Goal: Task Accomplishment & Management: Use online tool/utility

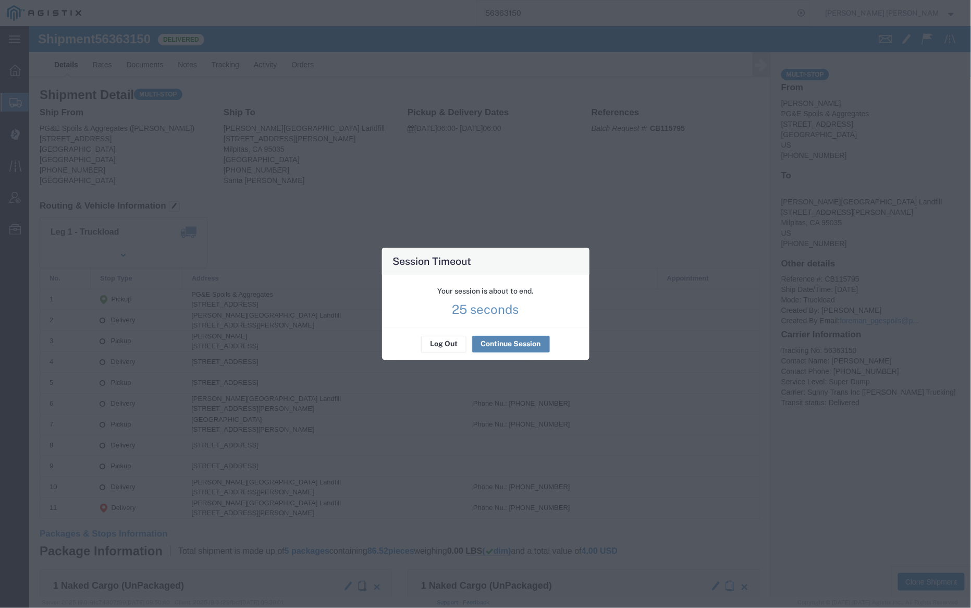
click at [513, 344] on button "Continue Session" at bounding box center [511, 344] width 78 height 17
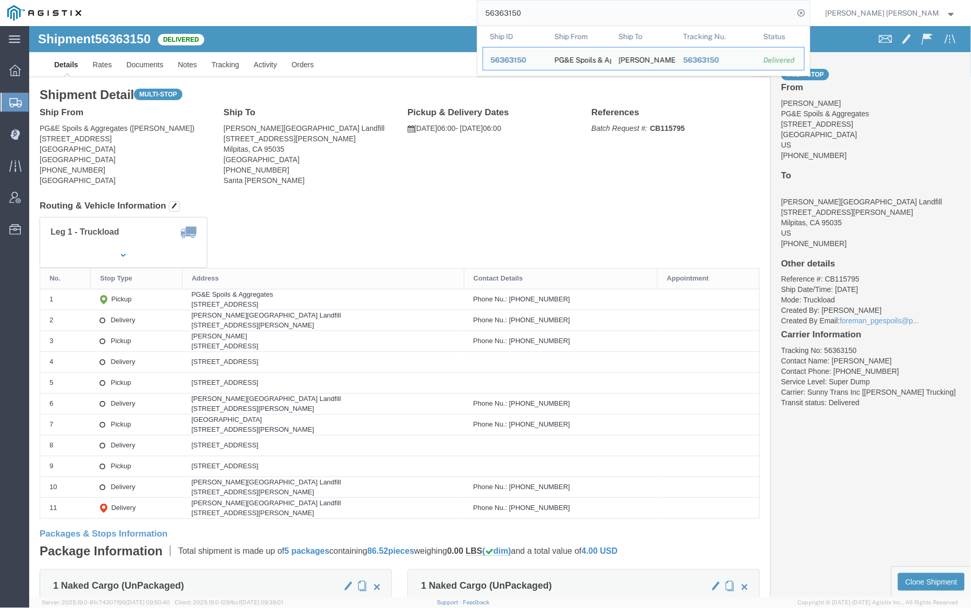
click at [549, 14] on input "56363150" at bounding box center [635, 13] width 317 height 25
paste input "75266"
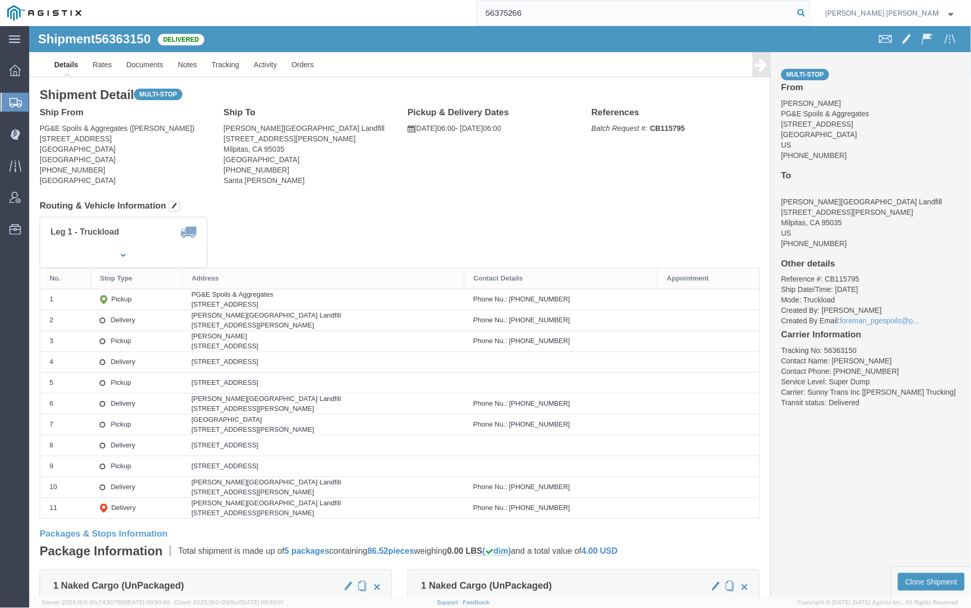
click at [809, 12] on icon at bounding box center [801, 13] width 15 height 15
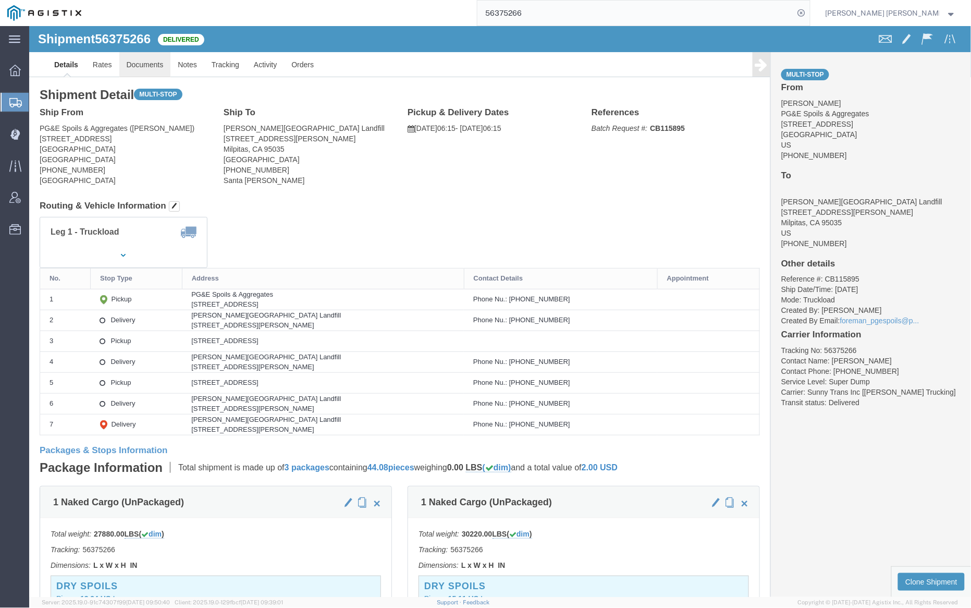
click link "Documents"
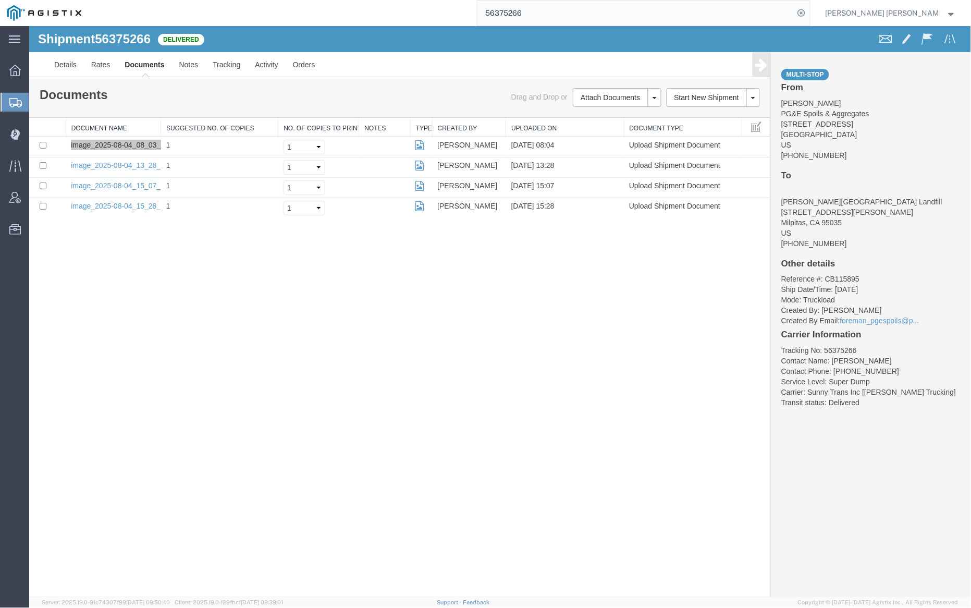
click at [567, 13] on input "56375266" at bounding box center [635, 13] width 317 height 25
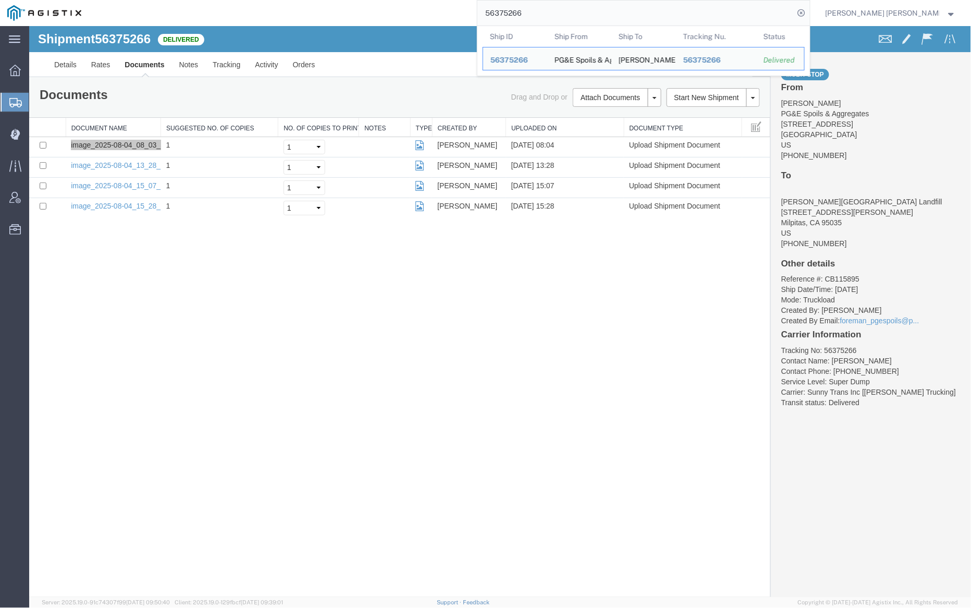
click at [567, 13] on input "56375266" at bounding box center [635, 13] width 317 height 25
paste input "63150"
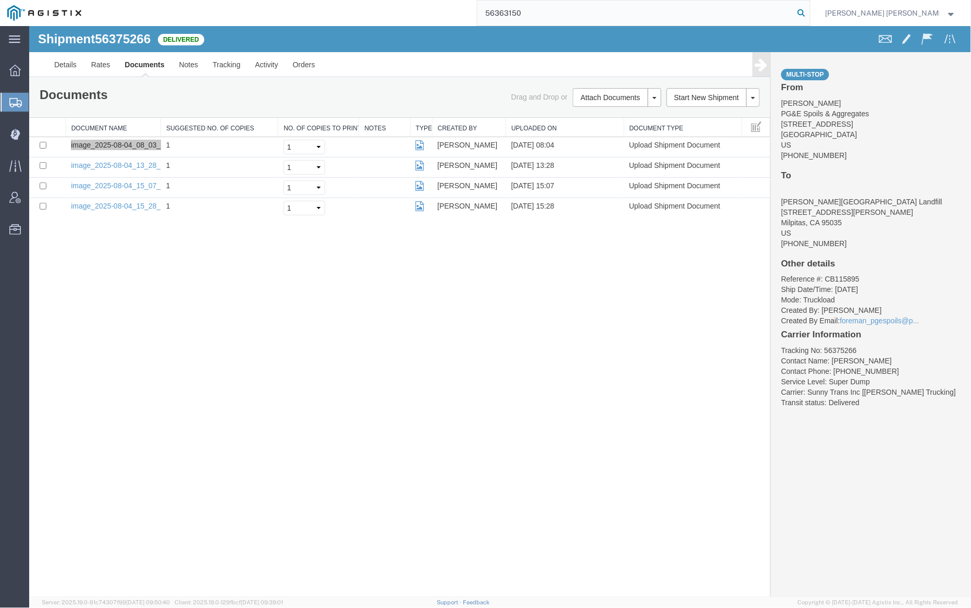
type input "56363150"
click at [809, 12] on icon at bounding box center [801, 13] width 15 height 15
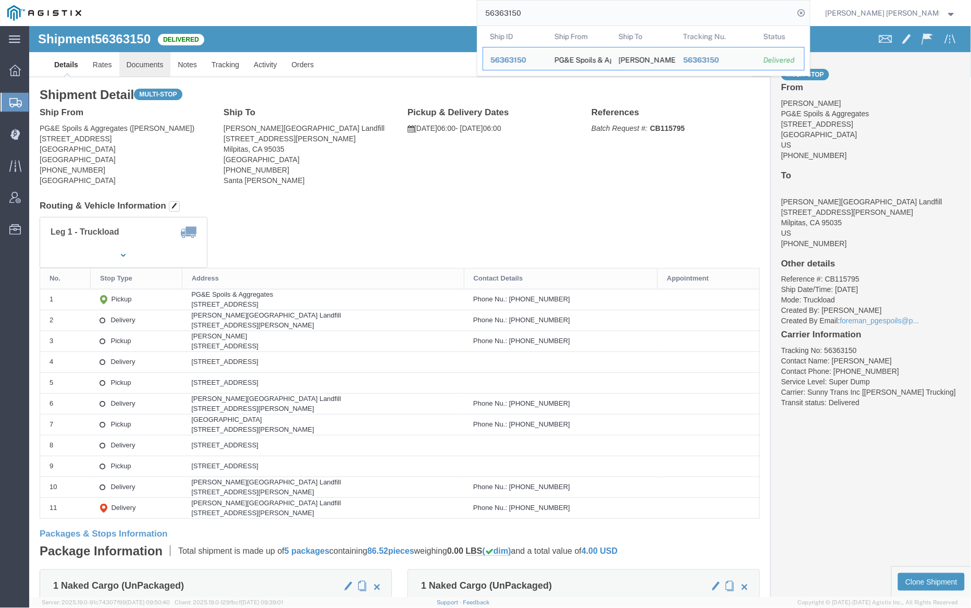
click link "Documents"
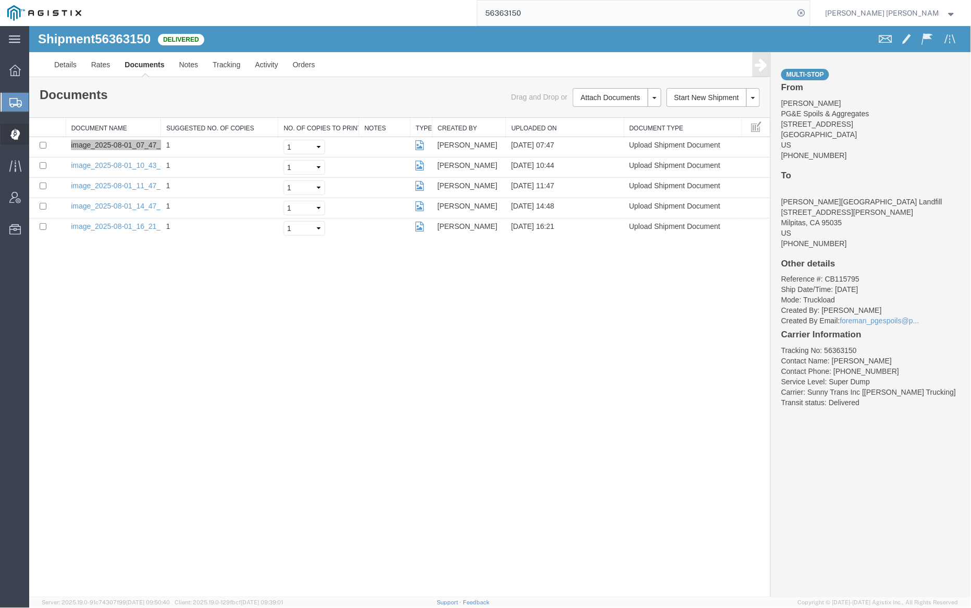
click at [36, 133] on span "Dispatch Manager" at bounding box center [32, 133] width 7 height 21
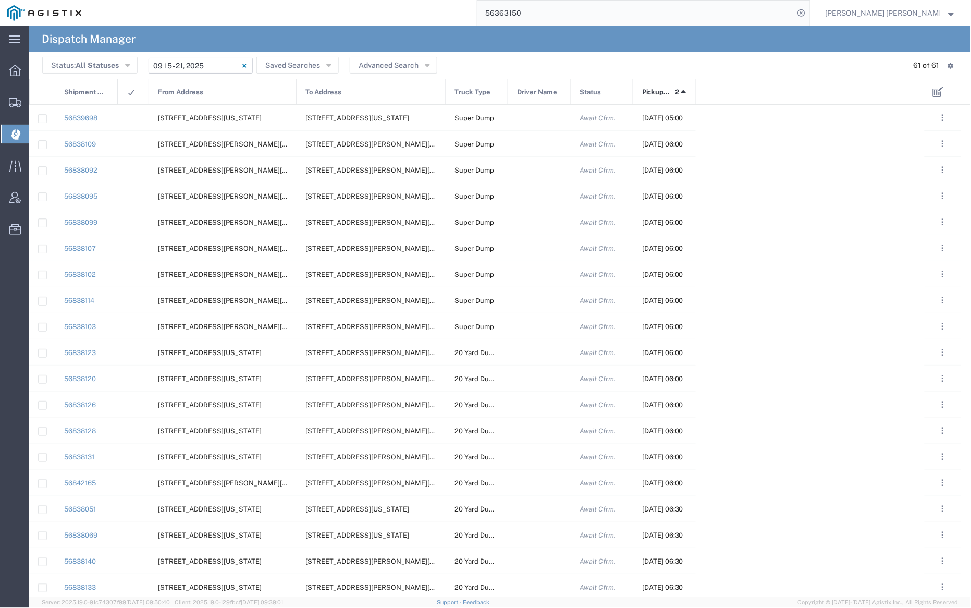
click at [214, 63] on input "[DATE] - [DATE]" at bounding box center [200, 66] width 104 height 16
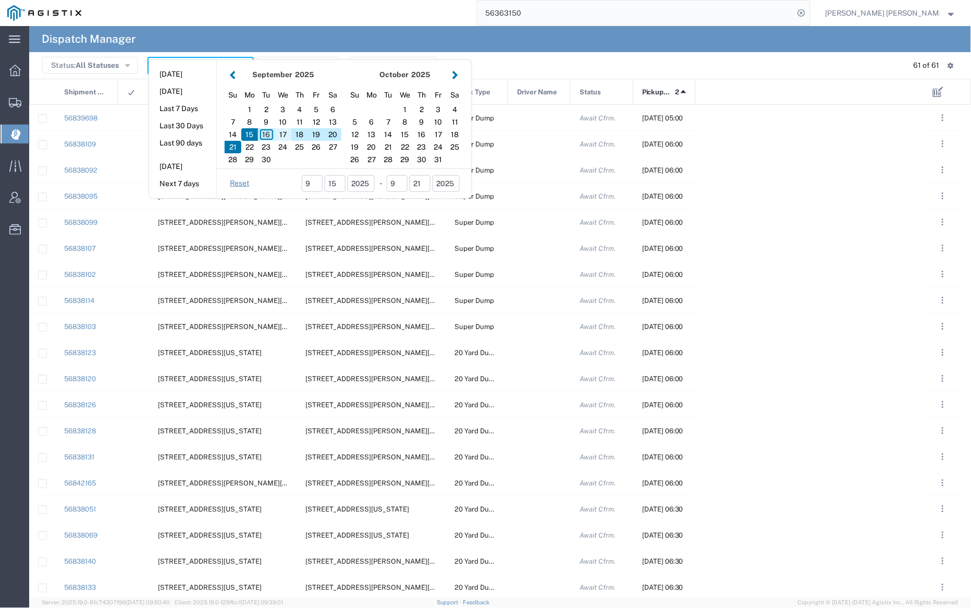
click at [285, 134] on div "17" at bounding box center [283, 134] width 17 height 13
type input "09/17/2025"
type input "[DATE] - [DATE]"
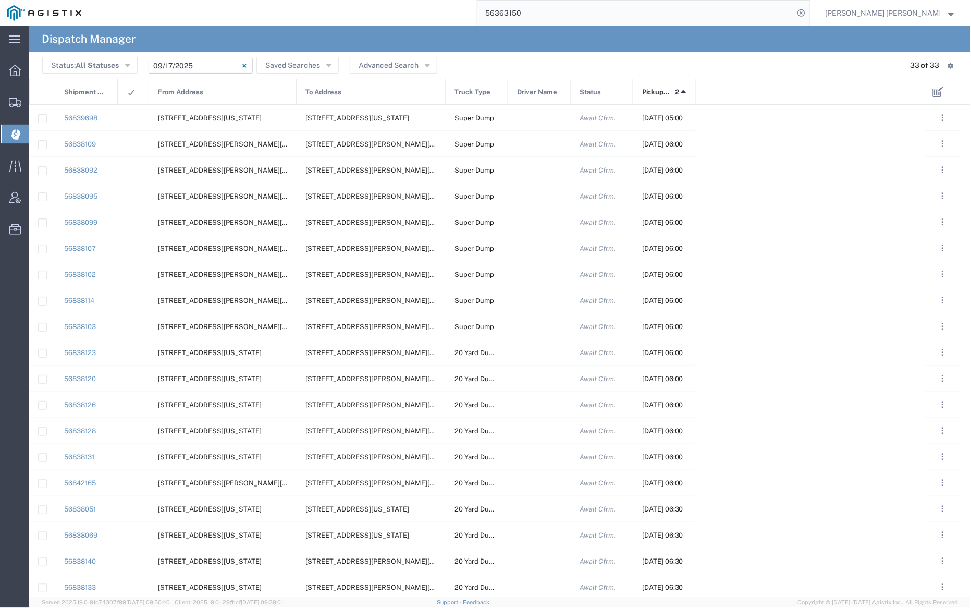
click at [199, 99] on span "From Address" at bounding box center [180, 92] width 45 height 26
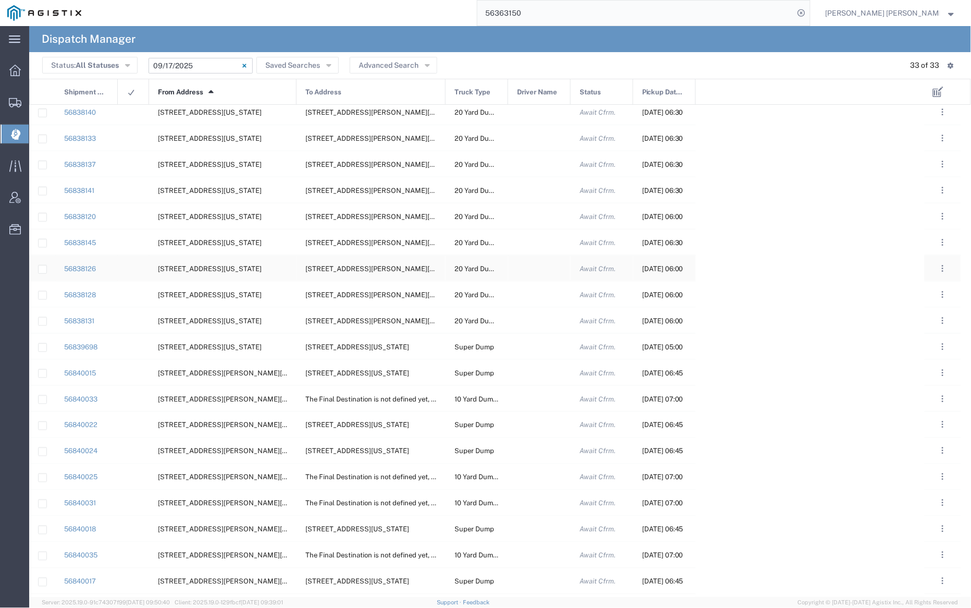
scroll to position [368, 0]
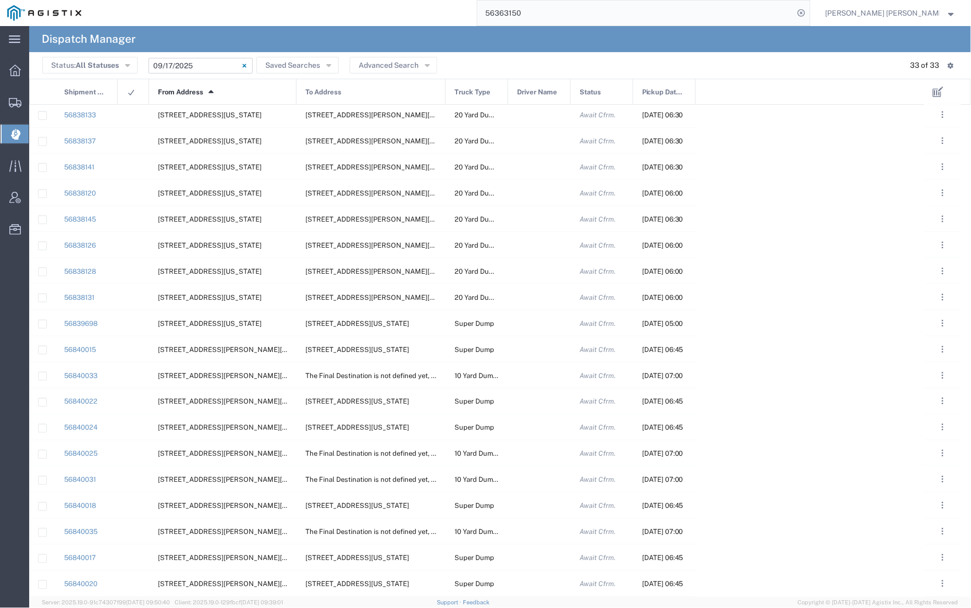
click at [199, 91] on span "From Address" at bounding box center [180, 92] width 45 height 26
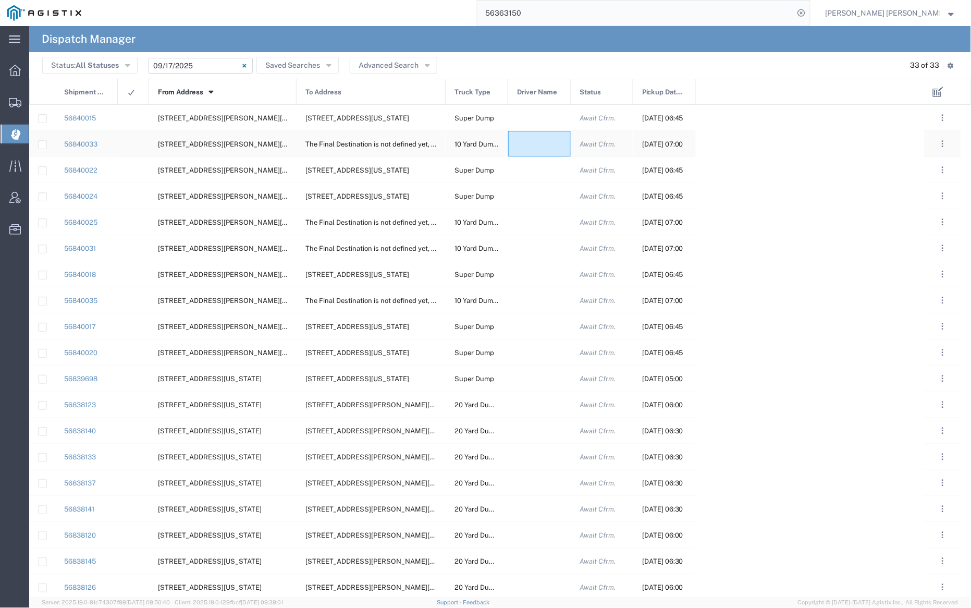
click at [543, 140] on div at bounding box center [539, 144] width 63 height 26
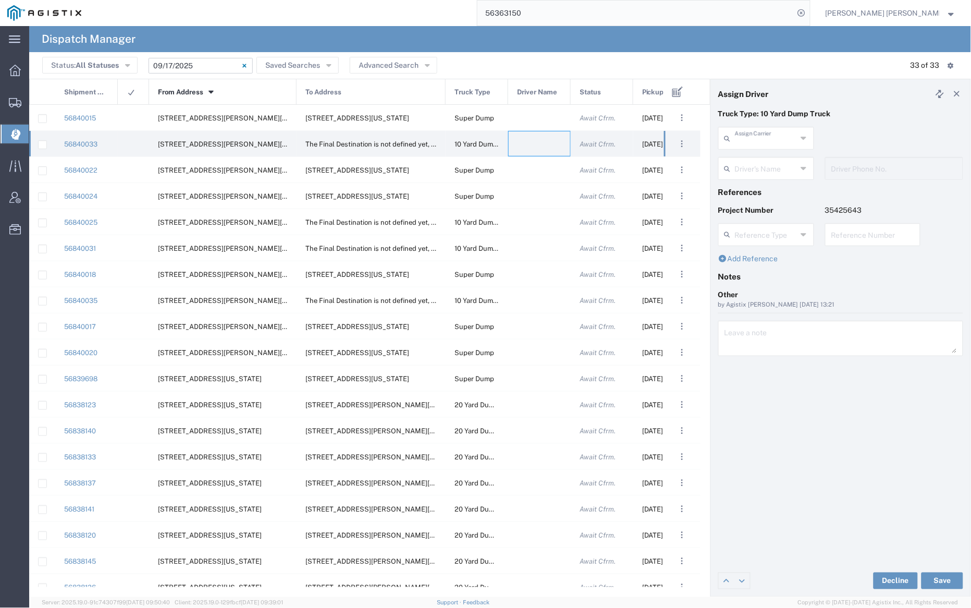
click at [751, 134] on input "text" at bounding box center [766, 137] width 62 height 18
click at [753, 161] on span "Neles Trucking" at bounding box center [766, 161] width 93 height 16
type input "Neles Trucking"
click at [755, 168] on input "text" at bounding box center [768, 167] width 66 height 18
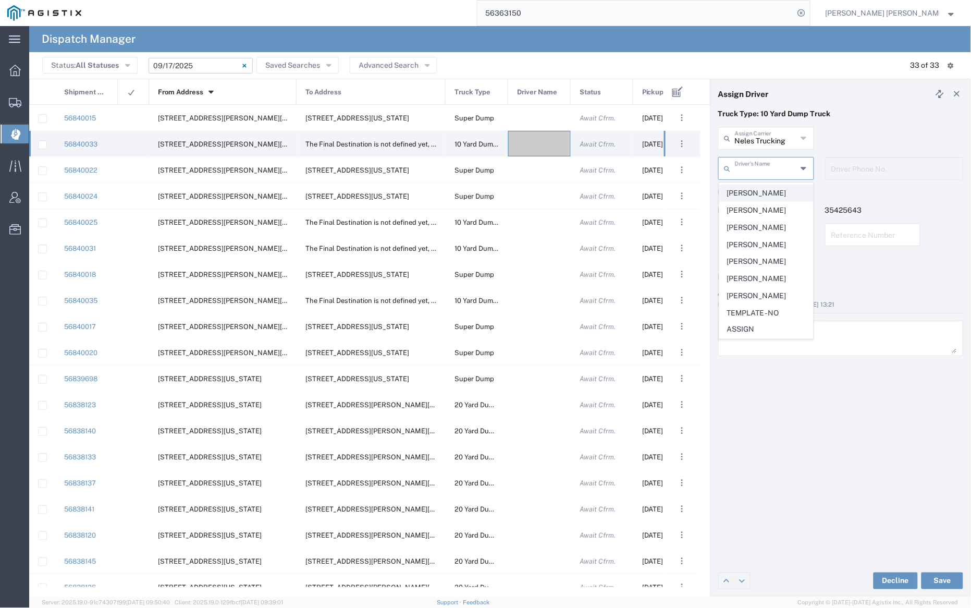
scroll to position [553, 0]
click at [758, 193] on span "[PERSON_NAME]" at bounding box center [766, 185] width 93 height 16
type input "[PERSON_NAME]"
type input "[PHONE_NUMBER]"
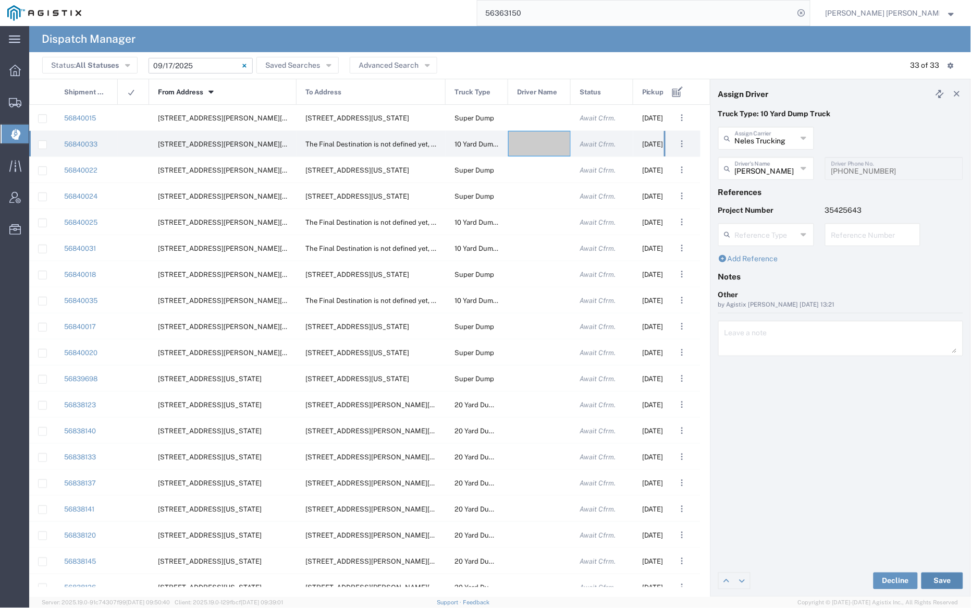
click at [939, 575] on button "Save" at bounding box center [942, 580] width 42 height 17
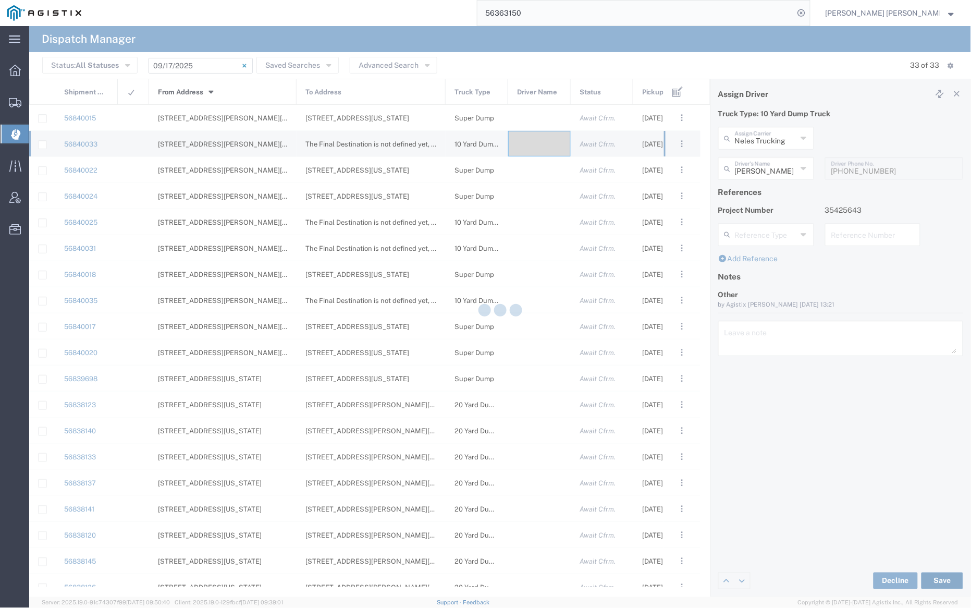
type input "[PERSON_NAME]"
type input "Neles Trucking"
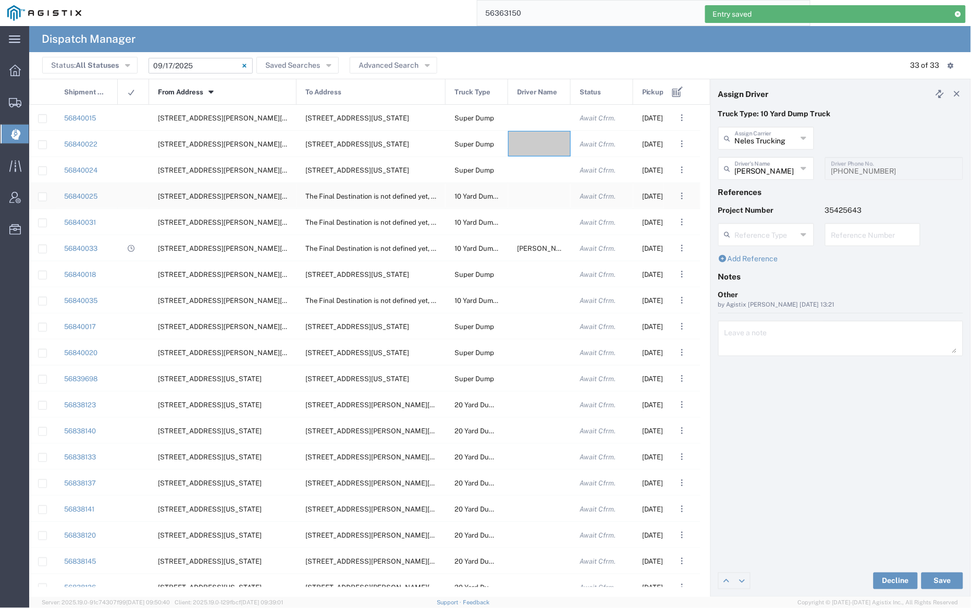
click at [537, 197] on div at bounding box center [539, 196] width 63 height 26
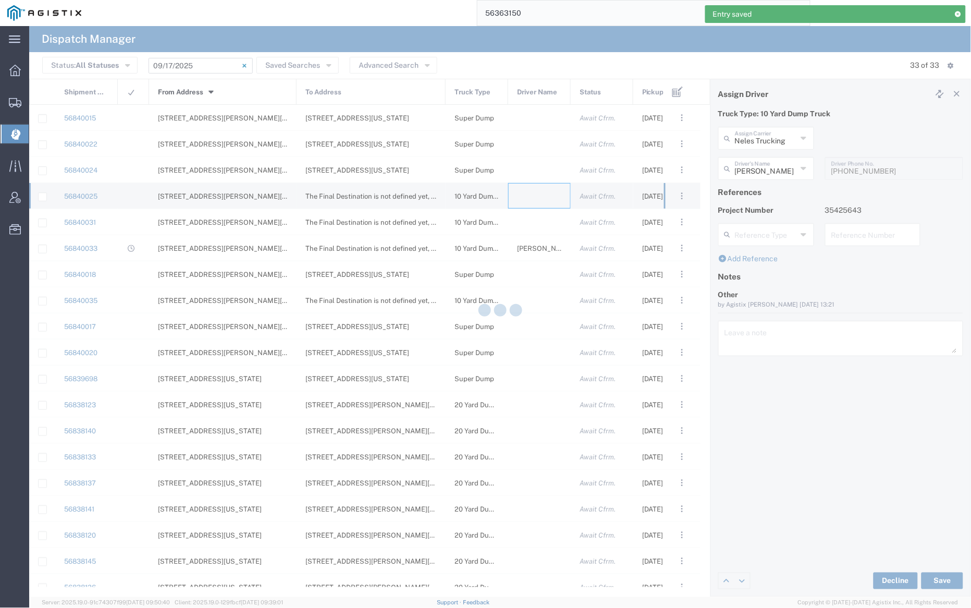
type input "[PERSON_NAME] Trucking"
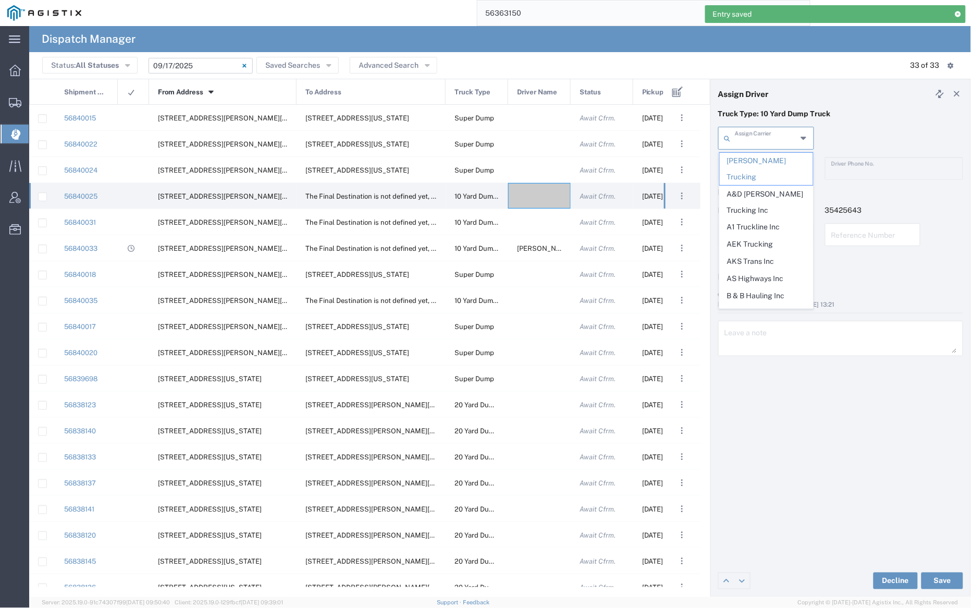
click at [755, 144] on input "text" at bounding box center [766, 137] width 62 height 18
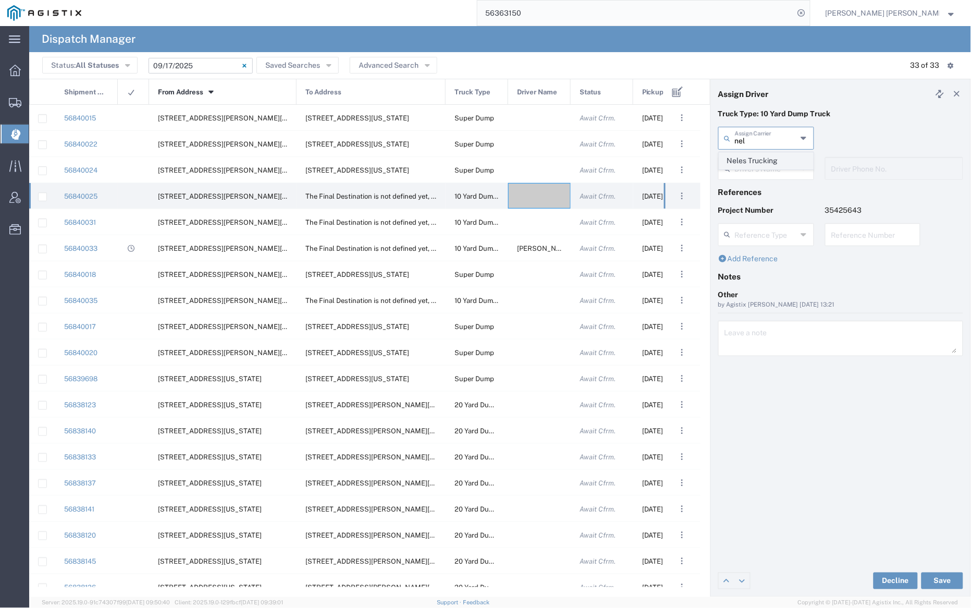
click at [758, 158] on span "Neles Trucking" at bounding box center [766, 161] width 93 height 16
type input "Neles Trucking"
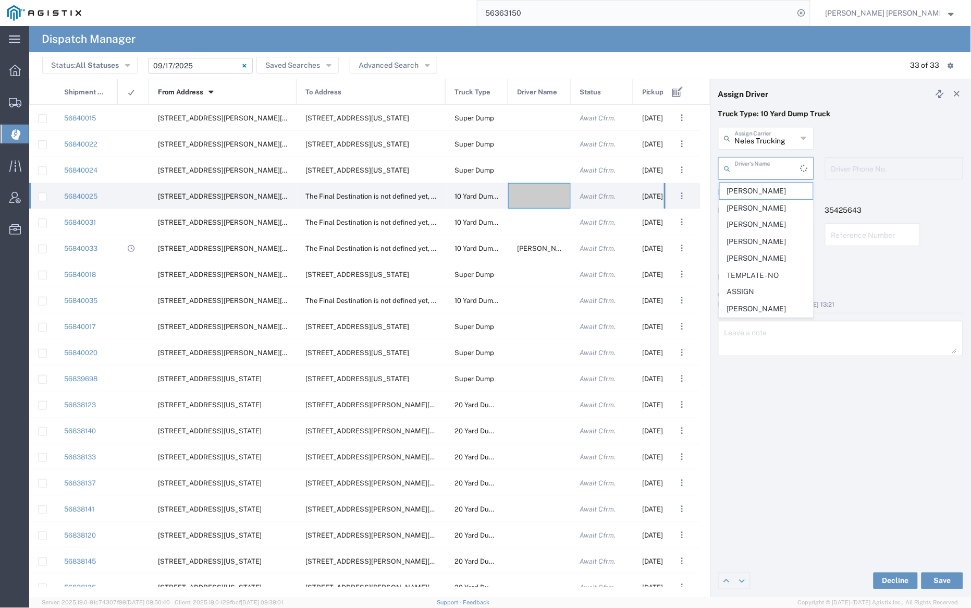
click at [758, 163] on input "text" at bounding box center [768, 167] width 66 height 18
click at [778, 327] on span "[PERSON_NAME]" at bounding box center [766, 328] width 93 height 16
type input "[PERSON_NAME]"
type input "[PHONE_NUMBER]"
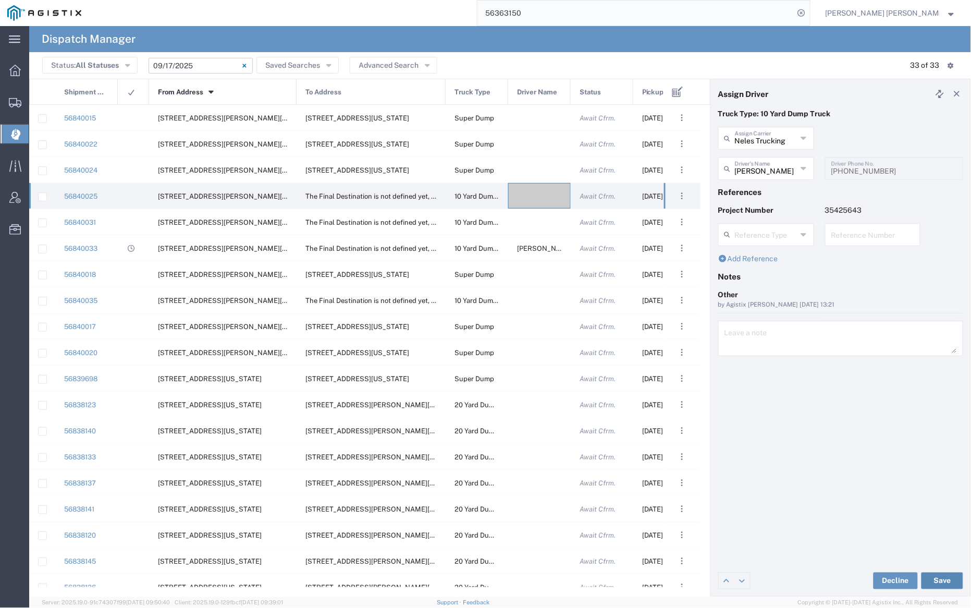
click at [946, 581] on button "Save" at bounding box center [942, 580] width 42 height 17
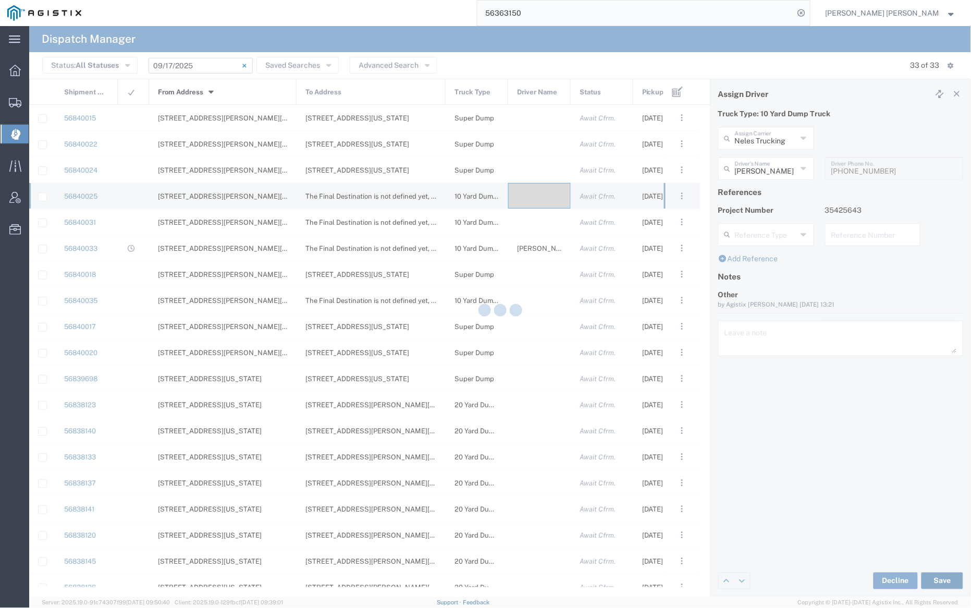
type input "[PERSON_NAME]"
type input "Neles Trucking"
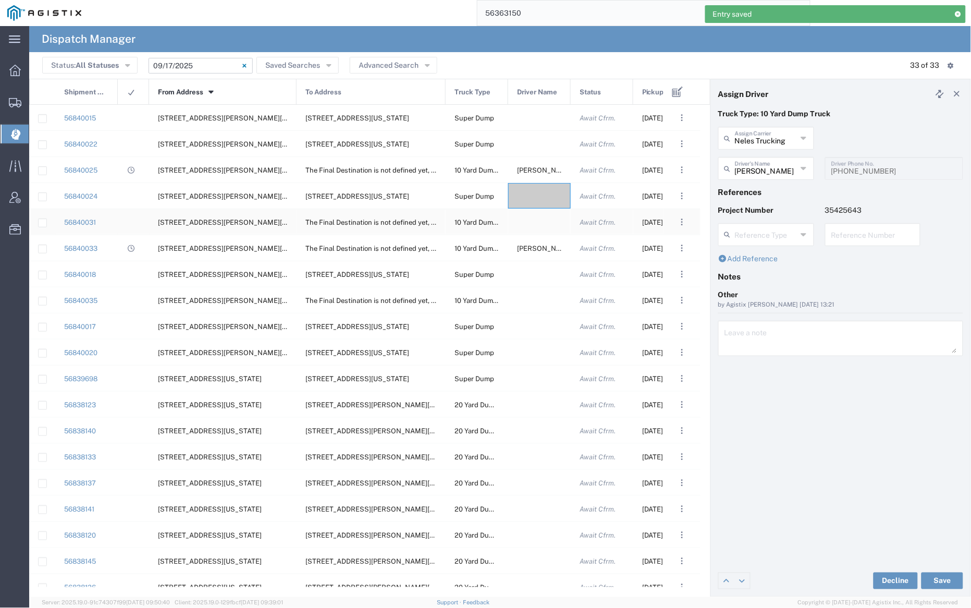
click at [539, 222] on div at bounding box center [539, 222] width 63 height 26
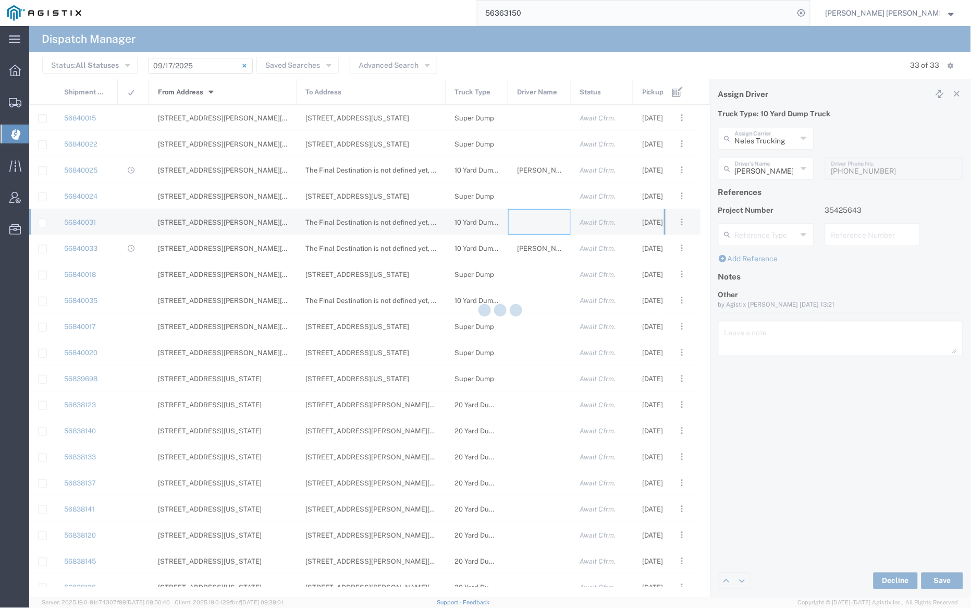
type input "[PERSON_NAME] Trucking"
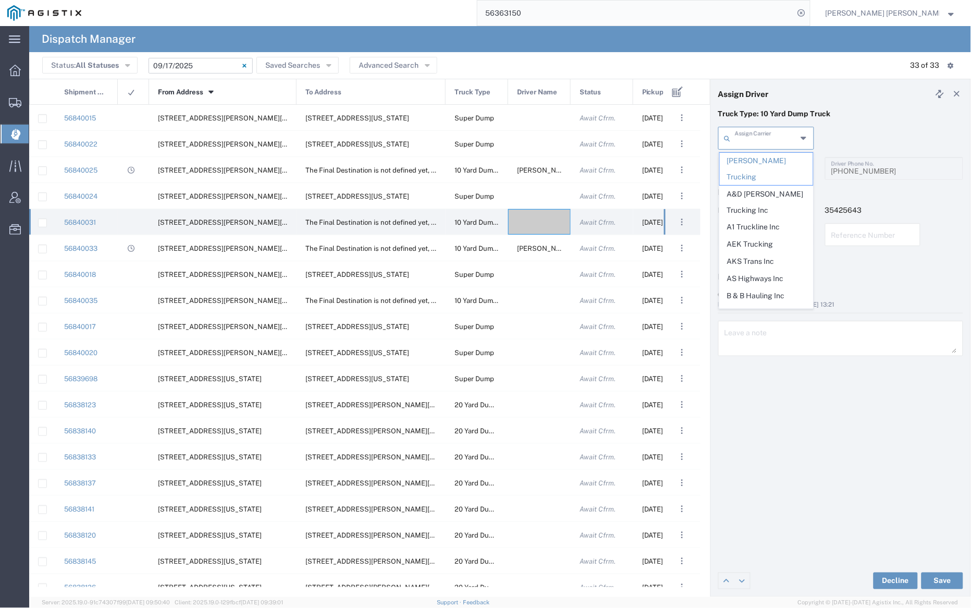
click at [763, 141] on input "text" at bounding box center [766, 137] width 62 height 18
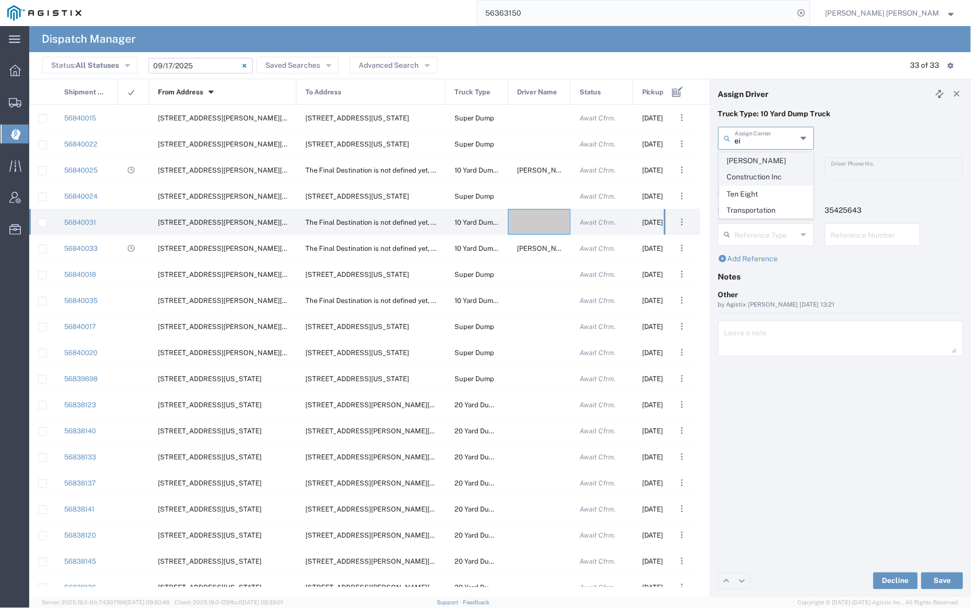
click at [765, 162] on span "[PERSON_NAME] Construction Inc" at bounding box center [766, 169] width 93 height 32
type input "[PERSON_NAME] Construction Inc"
click at [765, 169] on input "text" at bounding box center [768, 167] width 66 height 18
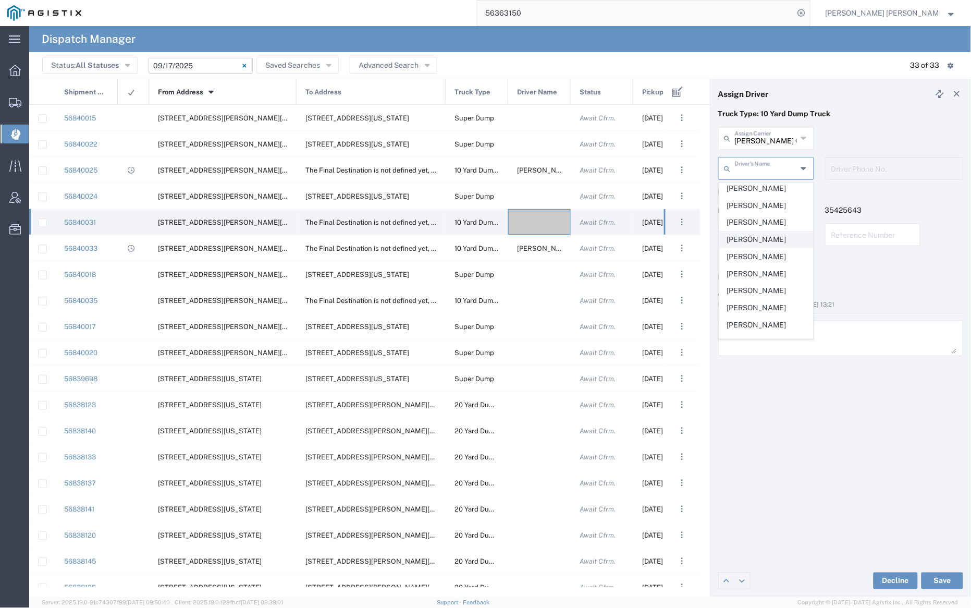
scroll to position [153, 0]
click at [758, 313] on span "[PERSON_NAME]" at bounding box center [766, 312] width 93 height 16
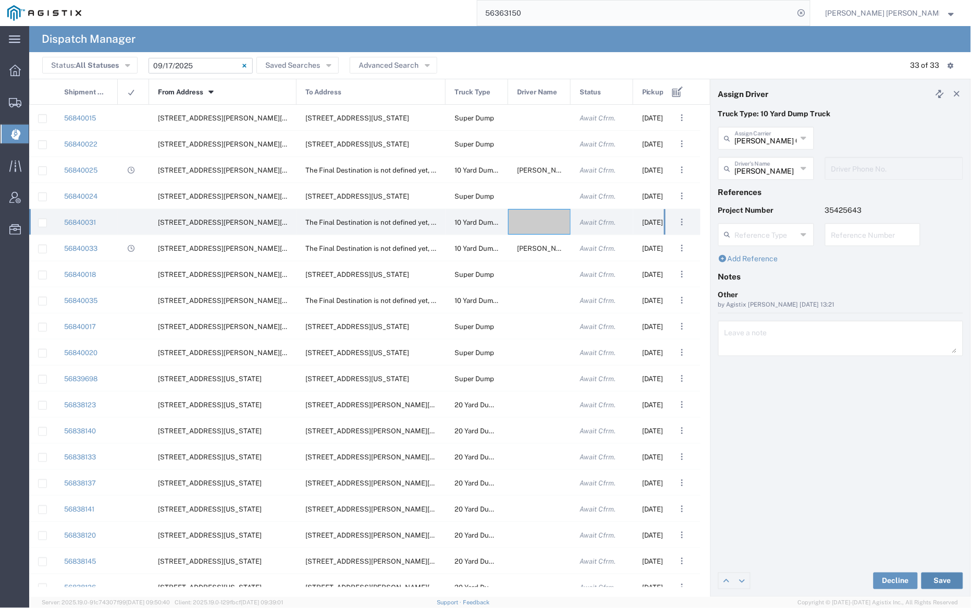
click at [944, 580] on button "Save" at bounding box center [942, 580] width 42 height 17
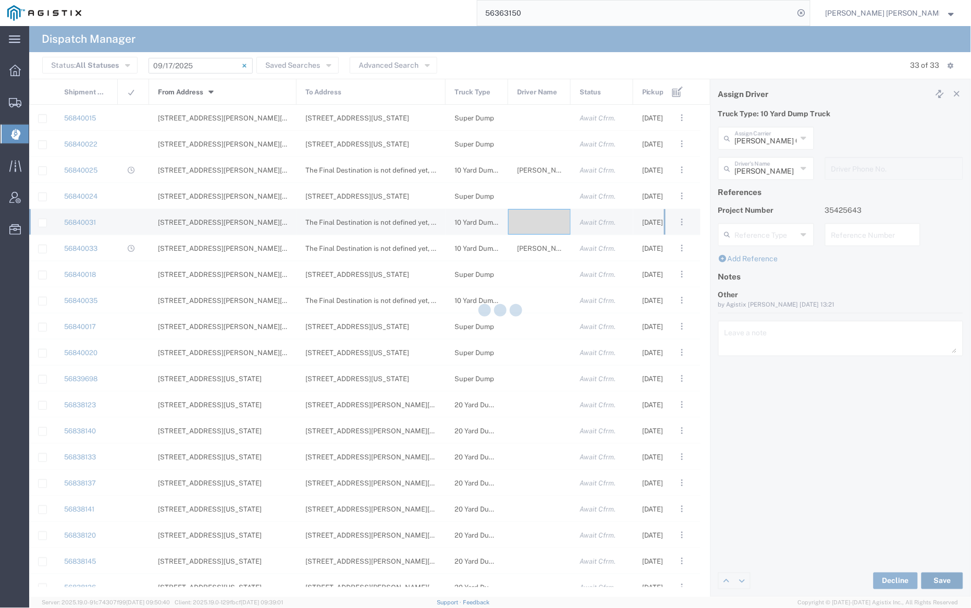
type input "[PERSON_NAME]"
type input "[PERSON_NAME] Construction Inc"
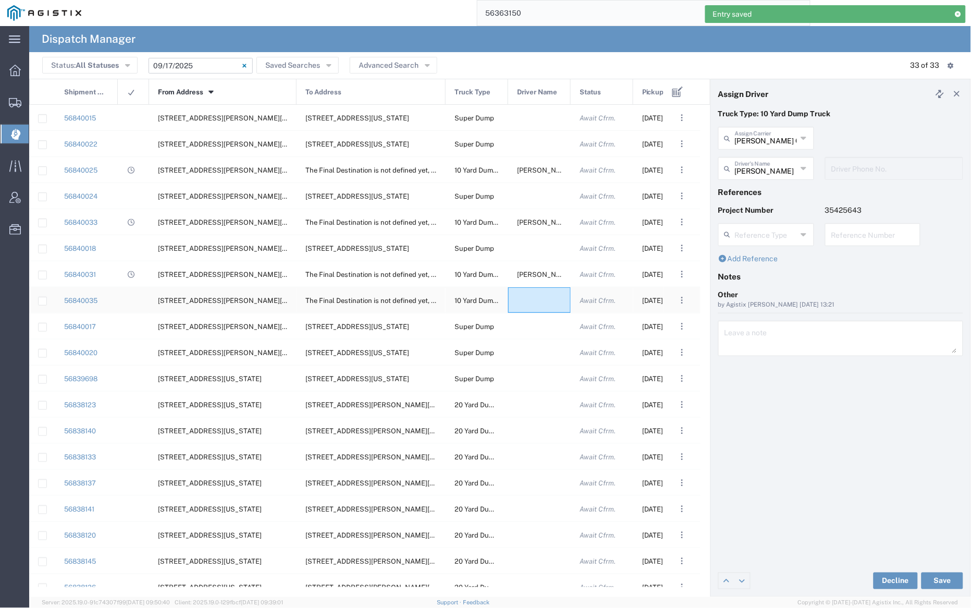
click at [534, 301] on div at bounding box center [539, 300] width 63 height 26
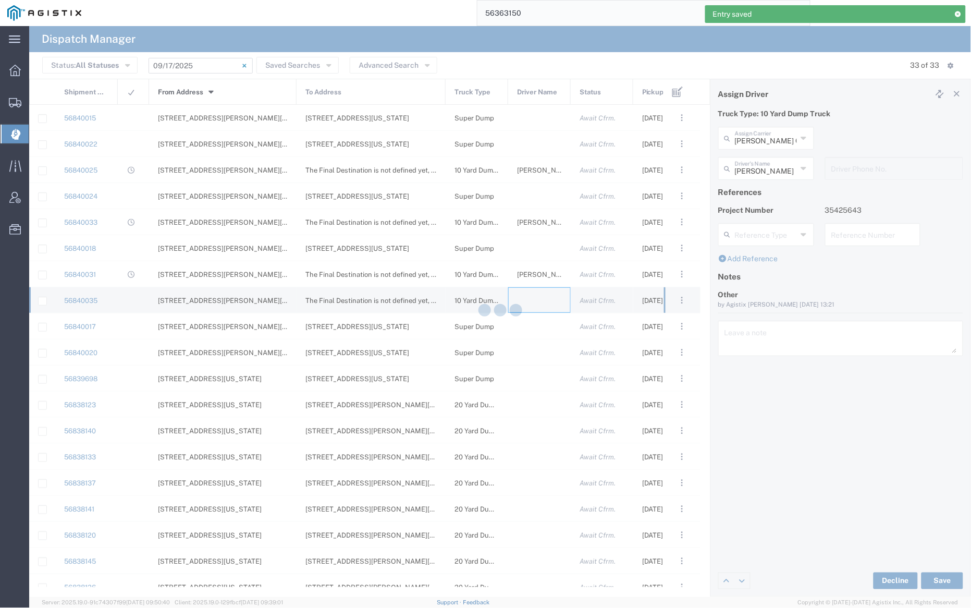
type input "[PERSON_NAME] Trucking"
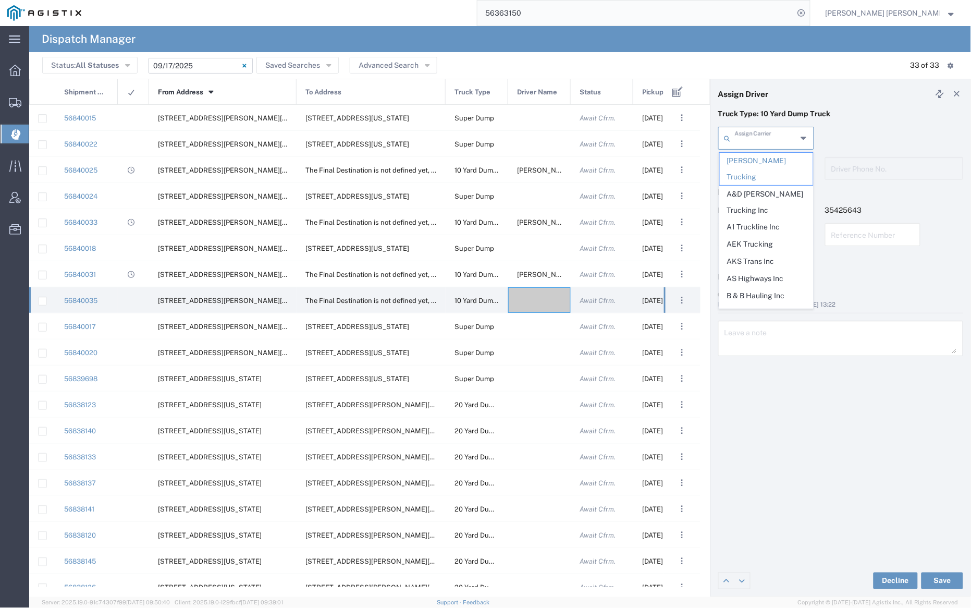
click at [769, 141] on input "text" at bounding box center [766, 137] width 62 height 18
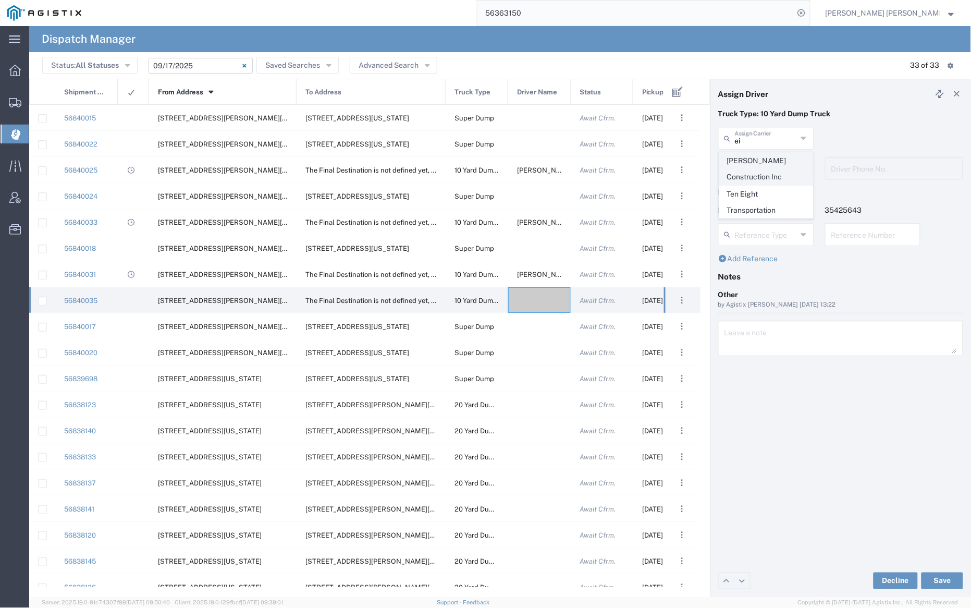
click at [771, 166] on span "[PERSON_NAME] Construction Inc" at bounding box center [766, 169] width 93 height 32
type input "[PERSON_NAME] Construction Inc"
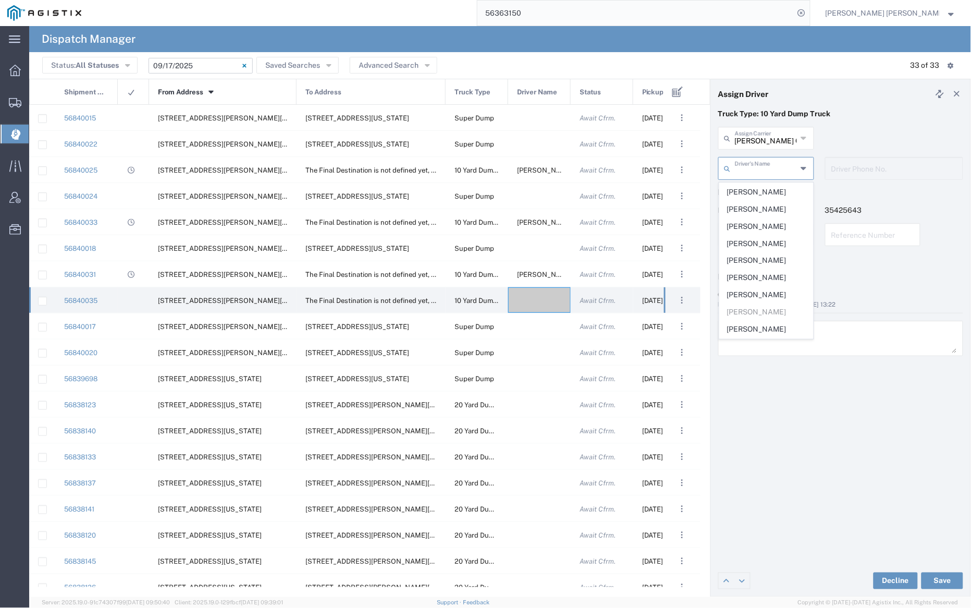
click at [754, 168] on input "text" at bounding box center [766, 167] width 62 height 18
click at [735, 291] on span "[PERSON_NAME]" at bounding box center [766, 289] width 93 height 16
type input "[PERSON_NAME]"
type input "7072927224"
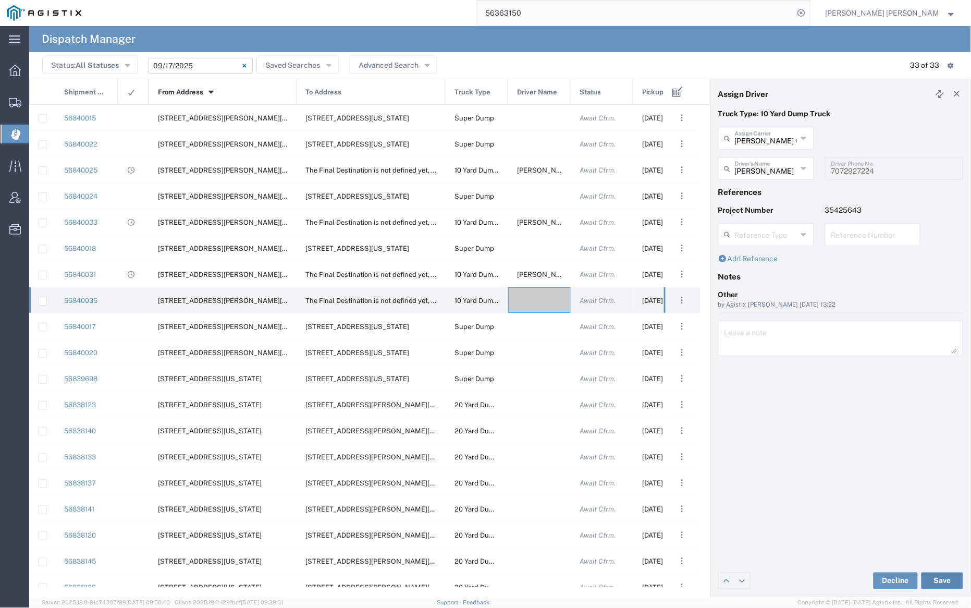
click at [946, 579] on button "Save" at bounding box center [942, 580] width 42 height 17
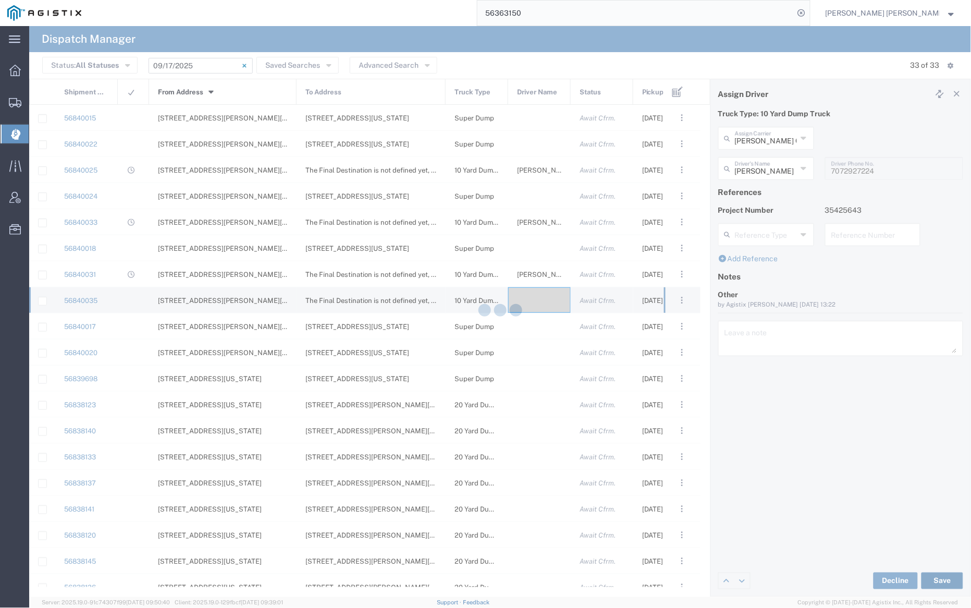
type input "[PERSON_NAME]"
type input "[PERSON_NAME] Construction Inc"
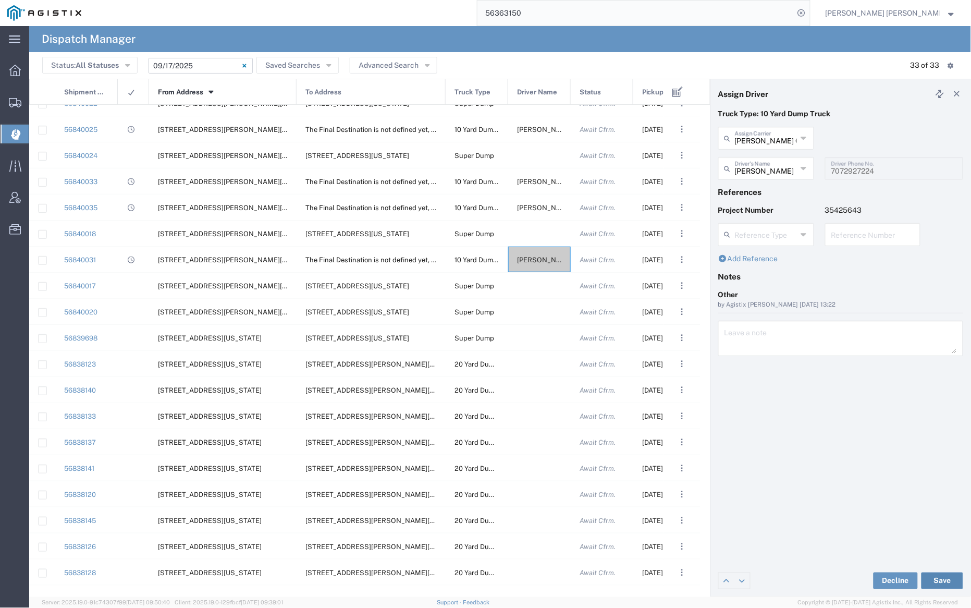
scroll to position [0, 0]
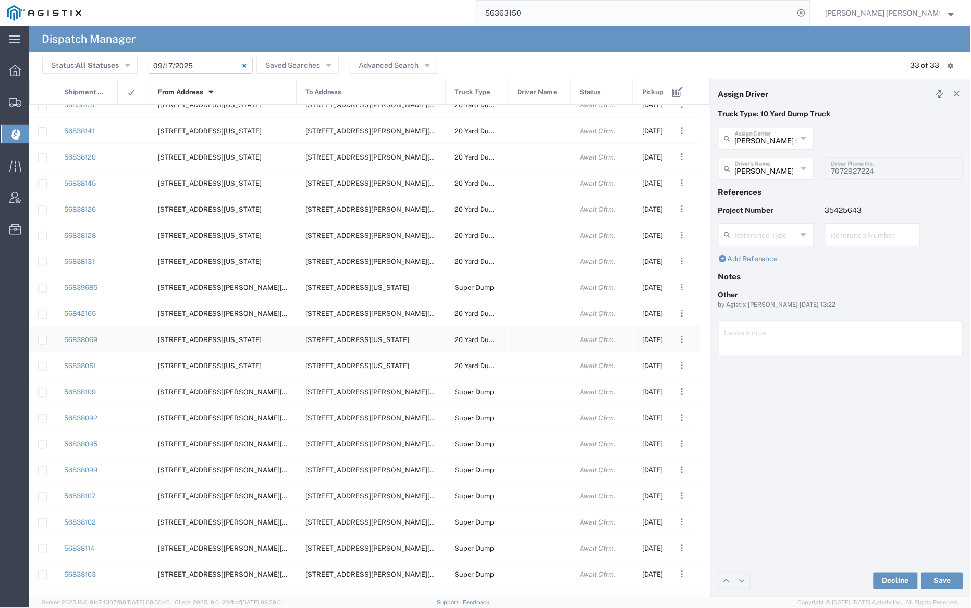
click at [540, 340] on div at bounding box center [539, 339] width 63 height 26
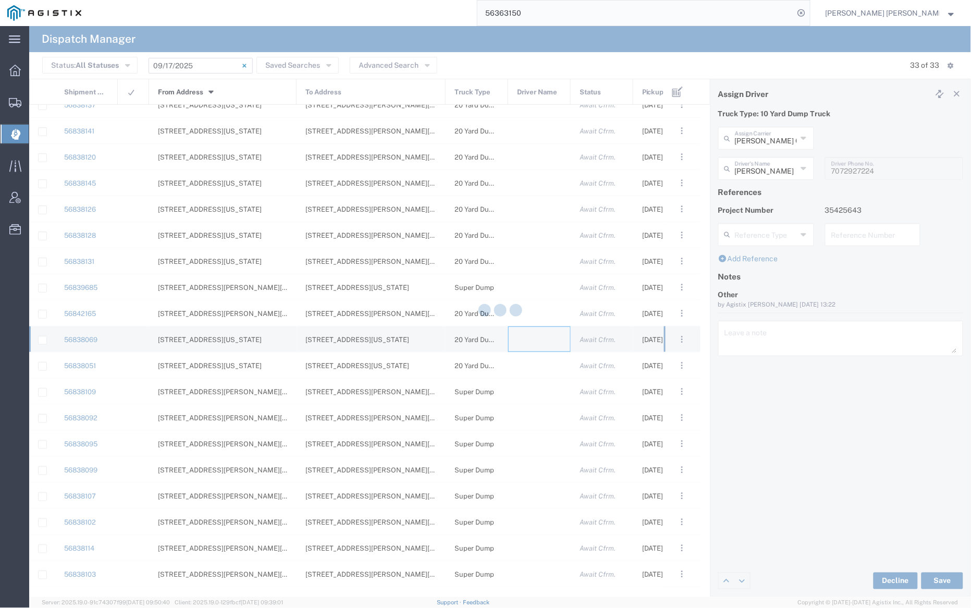
type input "[PERSON_NAME] Trucking"
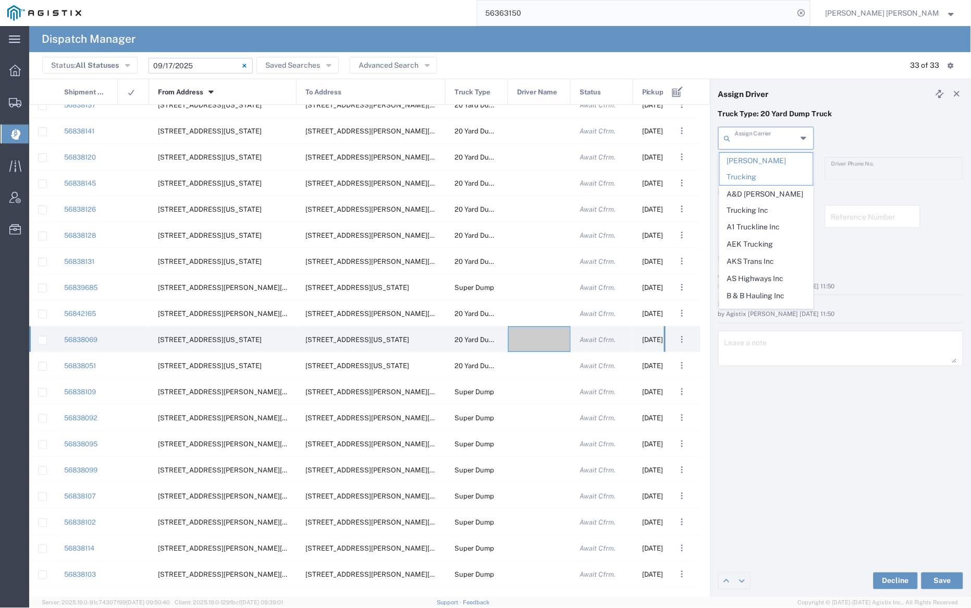
click at [770, 132] on input "text" at bounding box center [766, 137] width 62 height 18
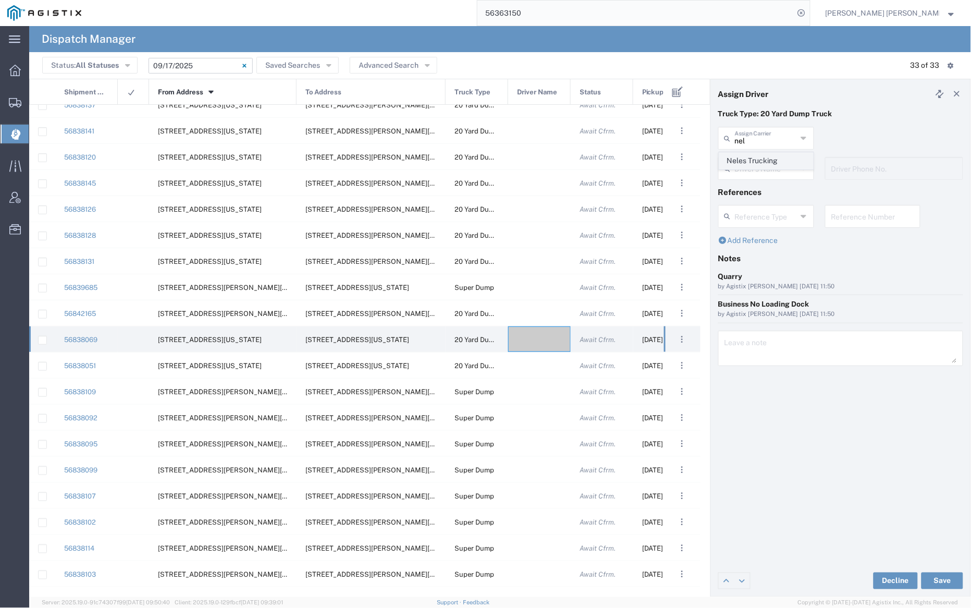
click at [771, 159] on span "Neles Trucking" at bounding box center [766, 161] width 93 height 16
type input "Neles Trucking"
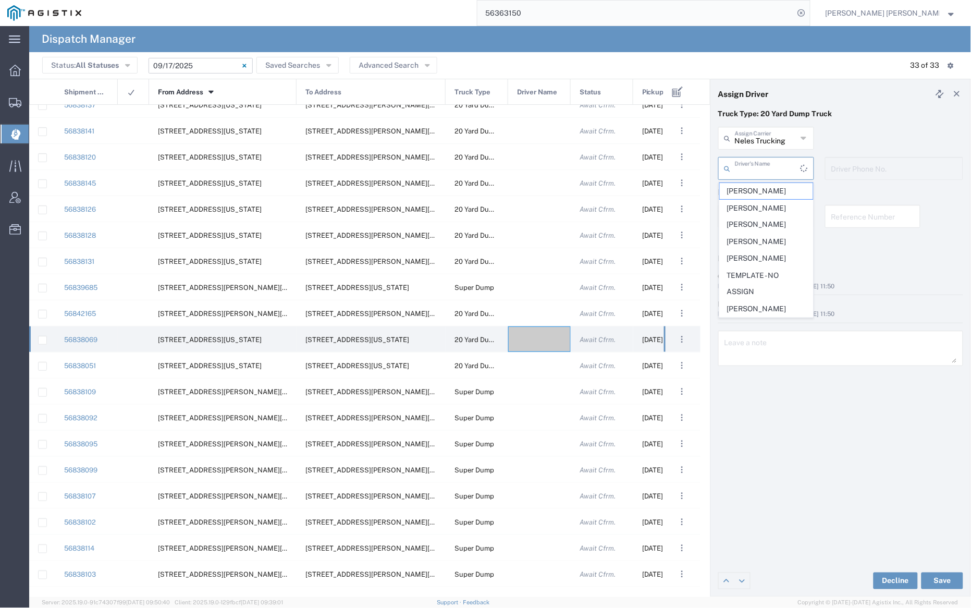
click at [769, 171] on input "text" at bounding box center [768, 167] width 66 height 18
click at [775, 313] on span "[PERSON_NAME]" at bounding box center [766, 311] width 93 height 16
type input "[PERSON_NAME]"
type input "7076415781"
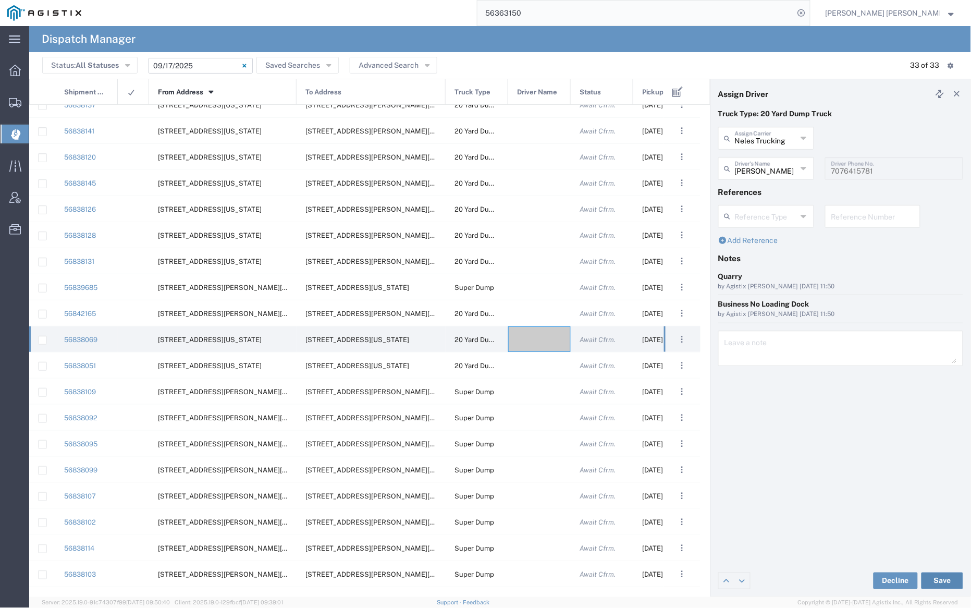
click at [952, 579] on button "Save" at bounding box center [942, 580] width 42 height 17
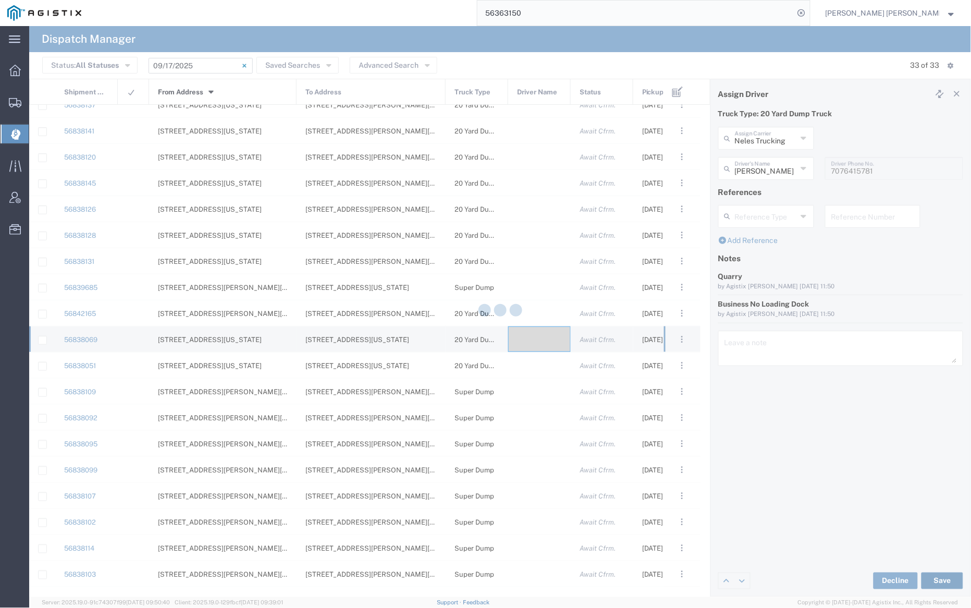
type input "[PERSON_NAME]"
type input "Neles Trucking"
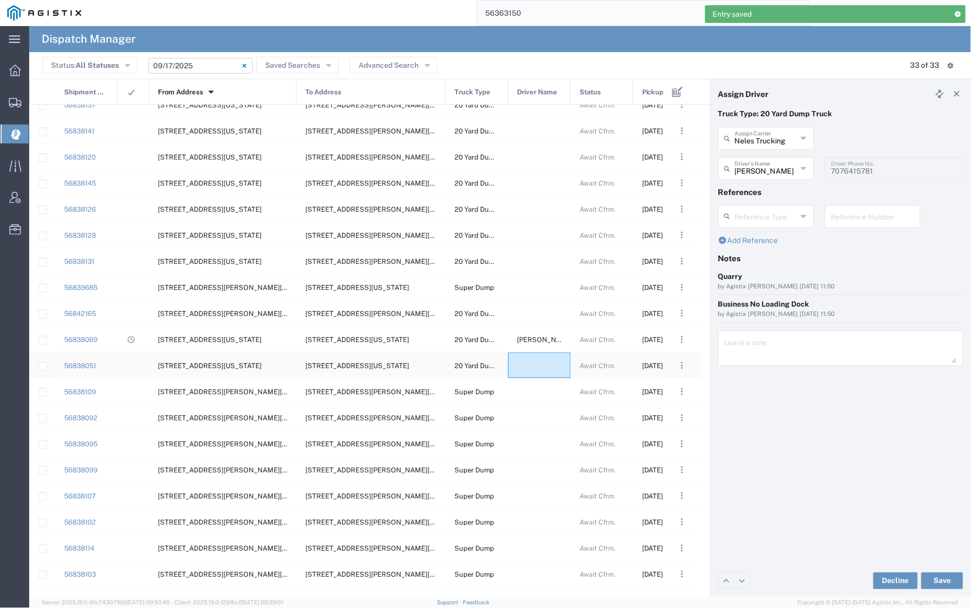
click at [547, 365] on div at bounding box center [539, 365] width 63 height 26
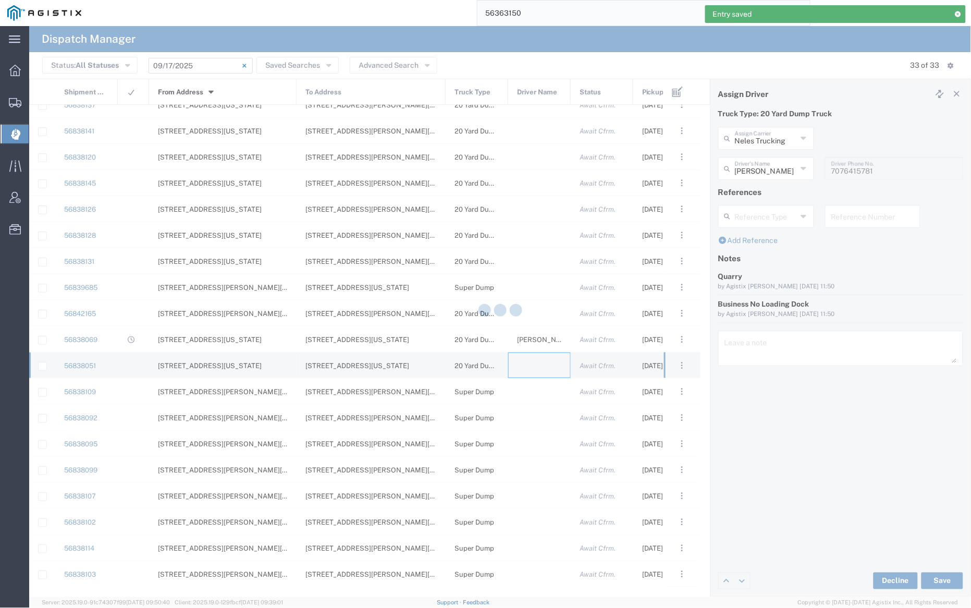
type input "[PERSON_NAME] Trucking"
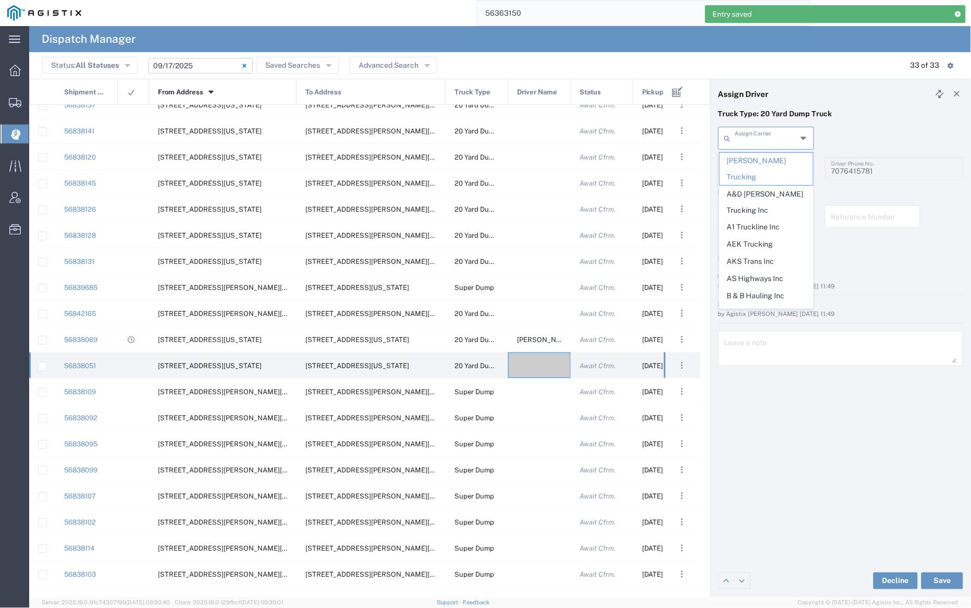
click at [775, 137] on input "text" at bounding box center [766, 137] width 62 height 18
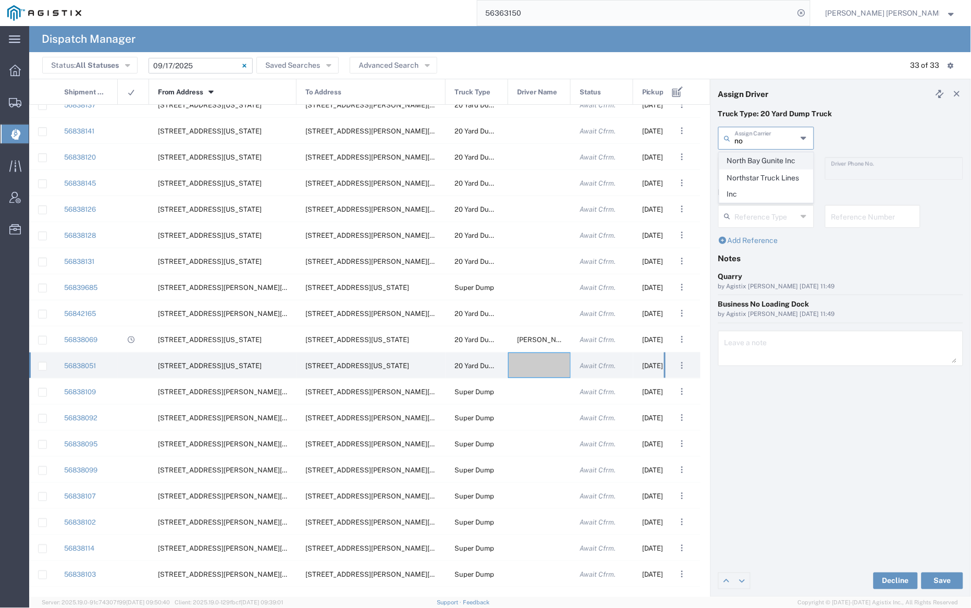
click at [778, 156] on span "North Bay Gunite Inc" at bounding box center [766, 161] width 93 height 16
type input "North Bay Gunite Inc"
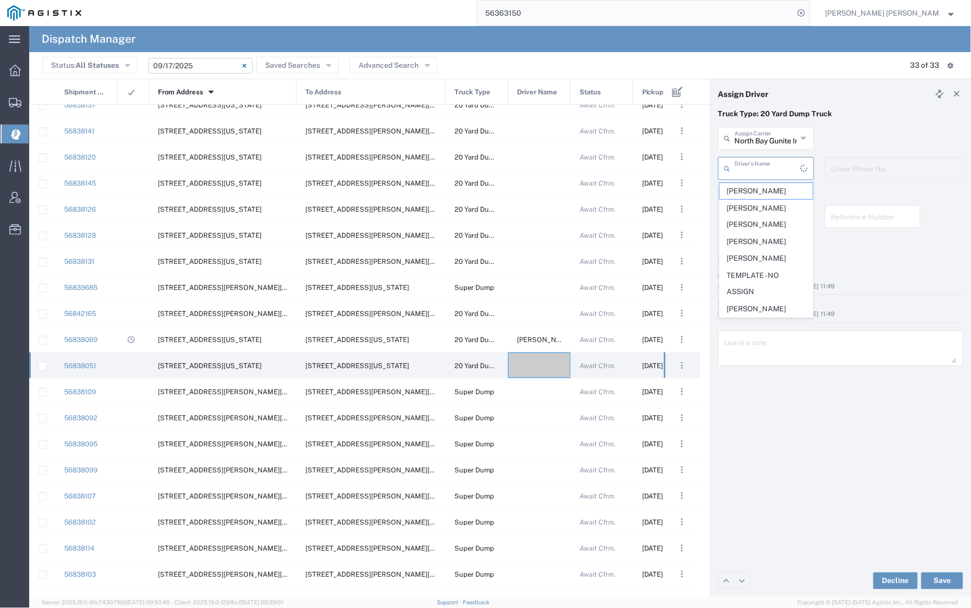
click at [774, 171] on input "text" at bounding box center [768, 167] width 66 height 18
click at [776, 195] on span "[PERSON_NAME]" at bounding box center [766, 191] width 93 height 16
type input "[PERSON_NAME]"
type input "7077584968"
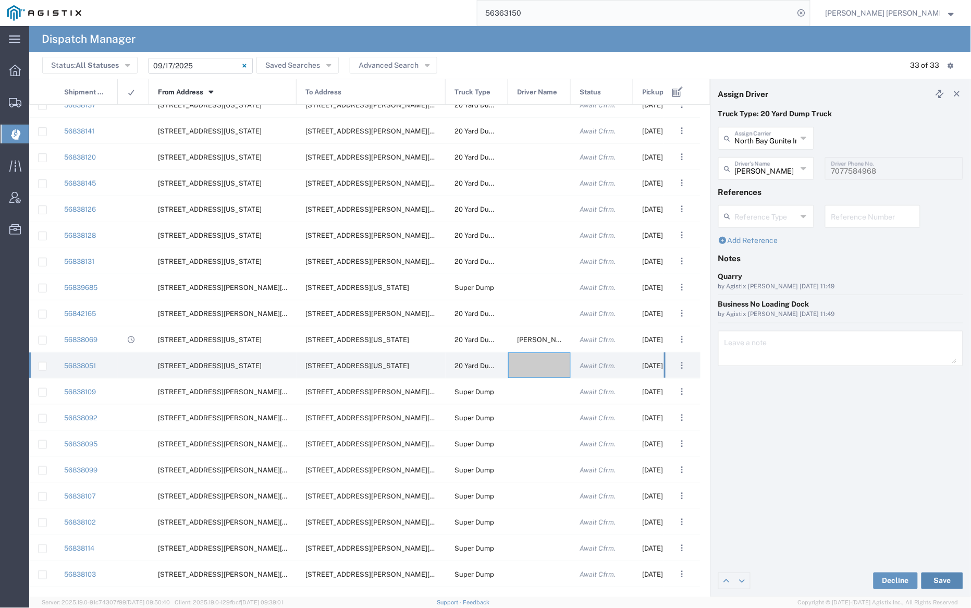
click at [938, 580] on button "Save" at bounding box center [942, 580] width 42 height 17
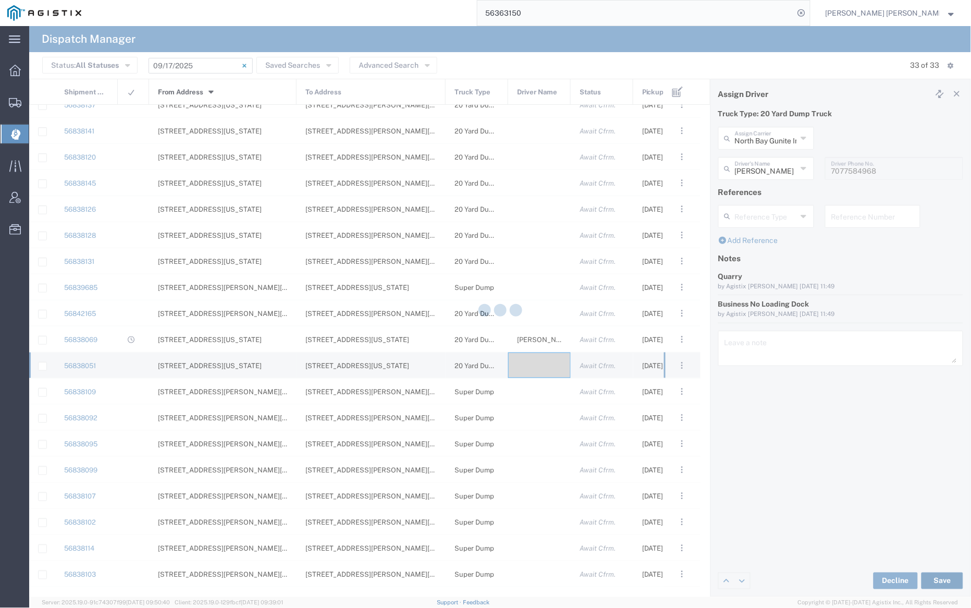
type input "[PERSON_NAME]"
type input "North Bay Gunite Inc"
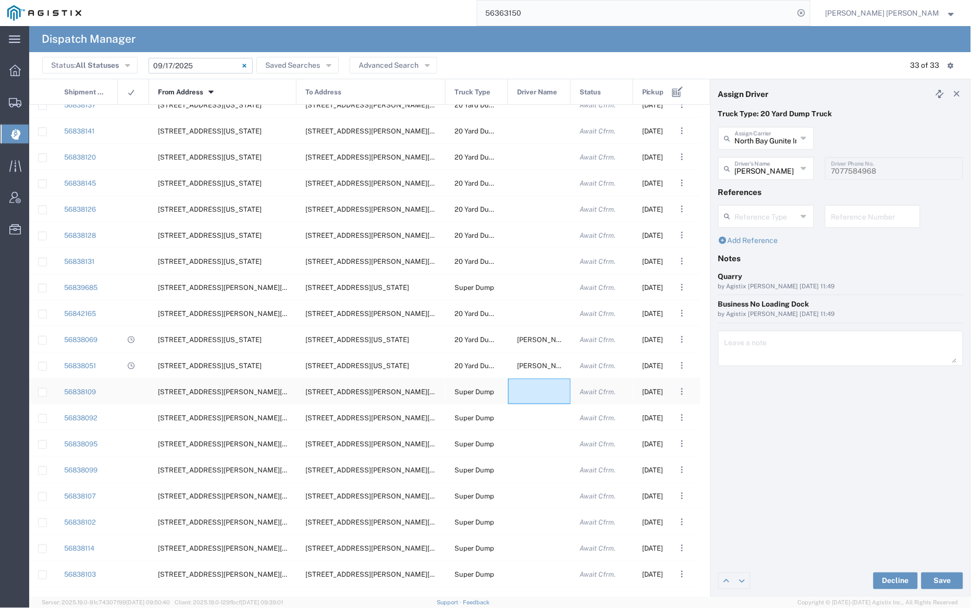
click at [539, 390] on div at bounding box center [539, 391] width 63 height 26
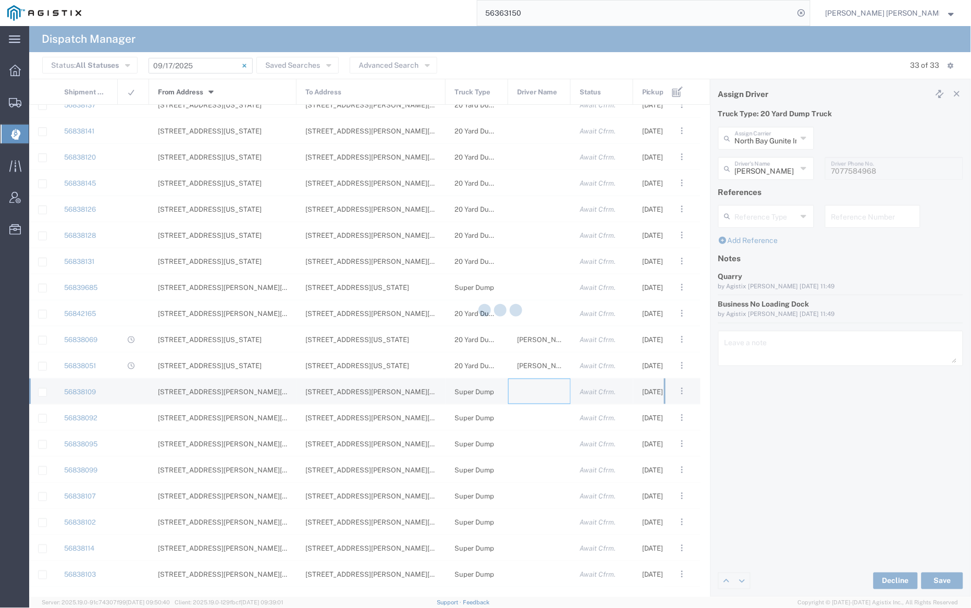
type input "[PERSON_NAME] Trucking"
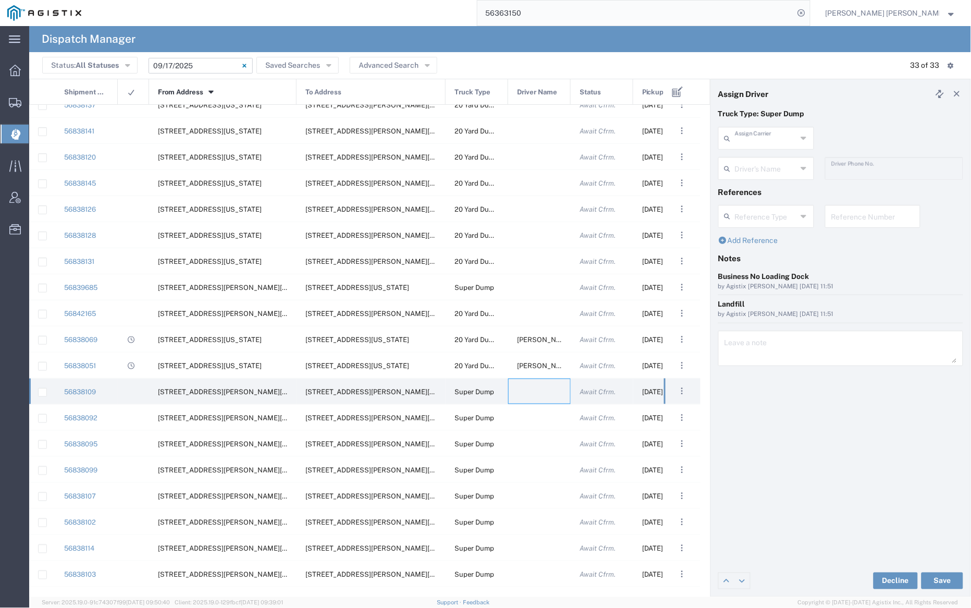
click at [767, 135] on input "text" at bounding box center [766, 137] width 62 height 18
click at [749, 161] on span "[PERSON_NAME] Trans Inc" at bounding box center [766, 169] width 93 height 32
type input "[PERSON_NAME] Trans Inc"
click at [751, 163] on input "text" at bounding box center [768, 167] width 66 height 18
click at [762, 186] on span "[PERSON_NAME]" at bounding box center [766, 191] width 93 height 16
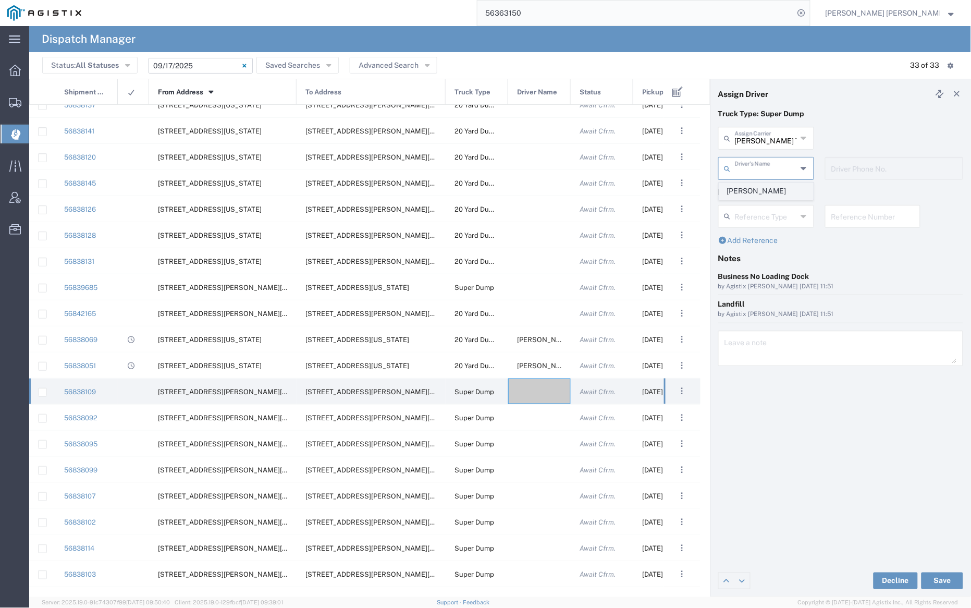
type input "[PERSON_NAME]"
type input "9253544313"
click at [949, 575] on button "Save" at bounding box center [942, 580] width 42 height 17
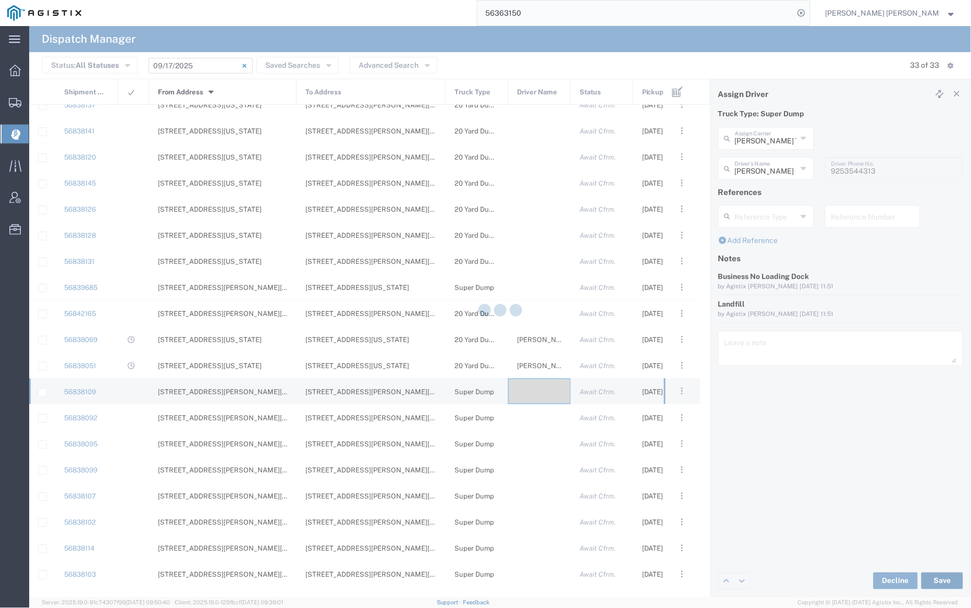
type input "[PERSON_NAME]"
type input "[PERSON_NAME] Trans Inc"
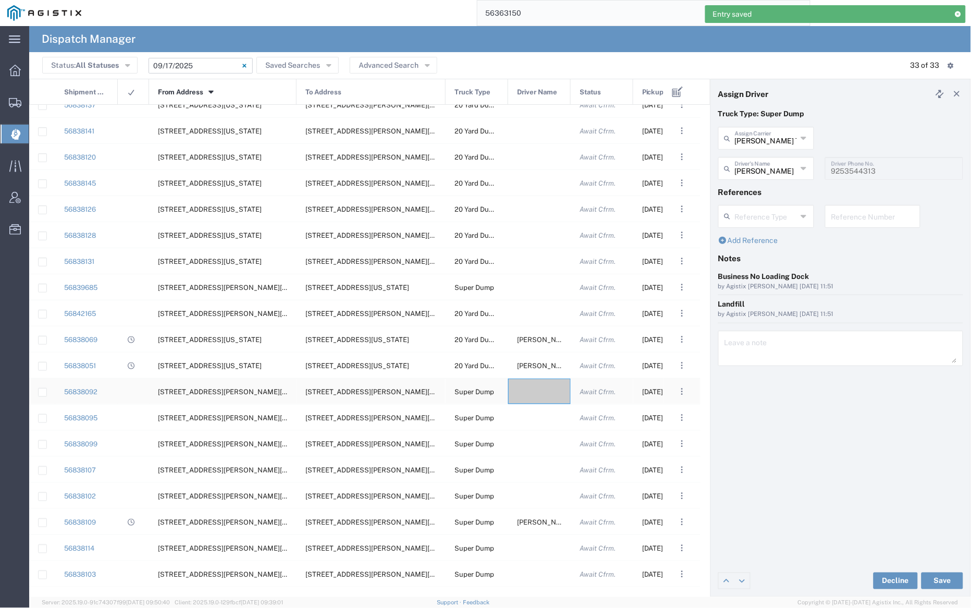
click at [536, 393] on div at bounding box center [539, 391] width 63 height 26
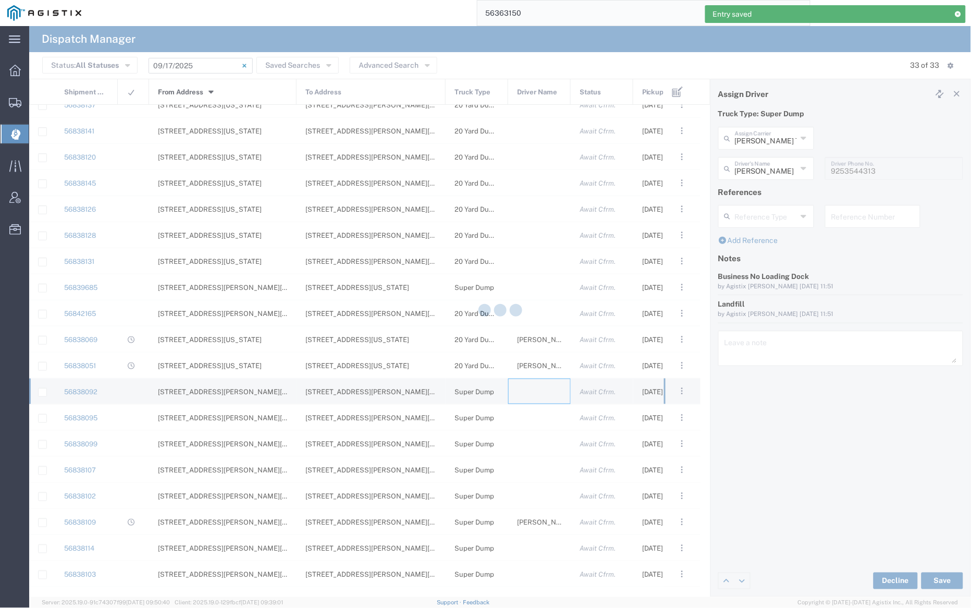
type input "[PERSON_NAME] Trucking"
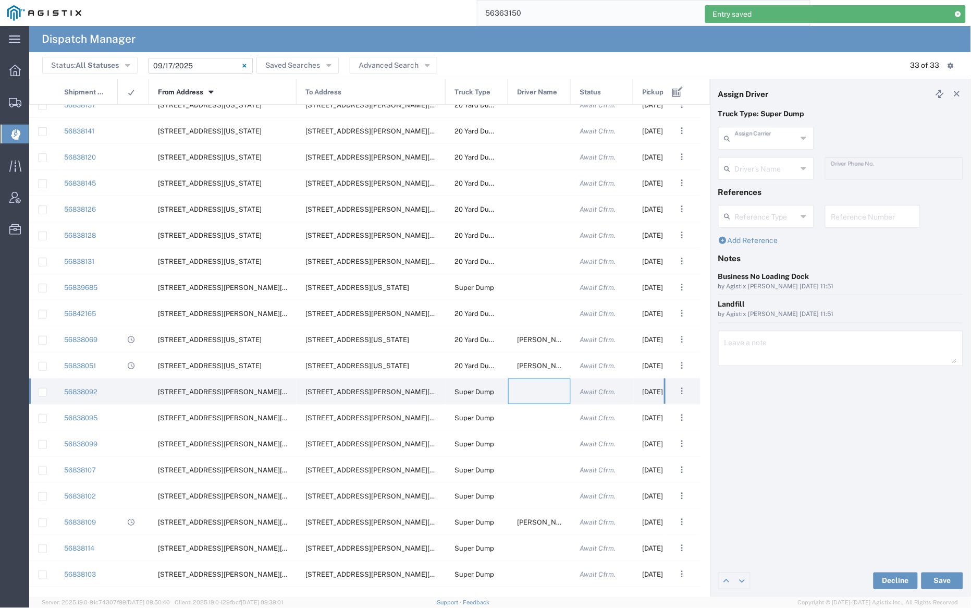
click at [767, 138] on input "text" at bounding box center [766, 137] width 62 height 18
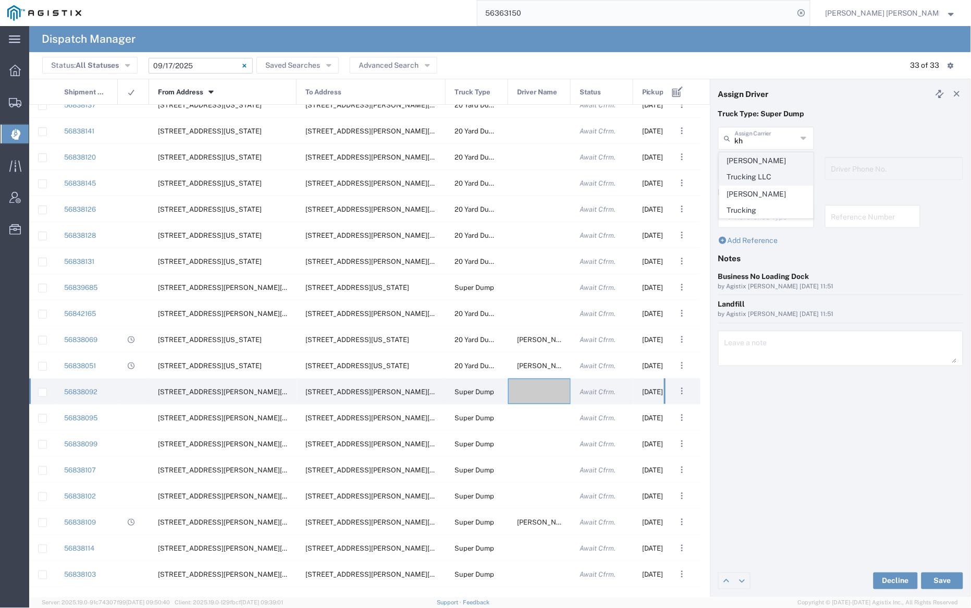
click at [771, 157] on span "[PERSON_NAME] Trucking LLC" at bounding box center [766, 169] width 93 height 32
type input "[PERSON_NAME] Trucking LLC"
click at [769, 167] on input "text" at bounding box center [768, 167] width 66 height 18
click at [770, 187] on span "[PERSON_NAME]" at bounding box center [766, 191] width 93 height 16
click at [943, 578] on button "Save" at bounding box center [942, 580] width 42 height 17
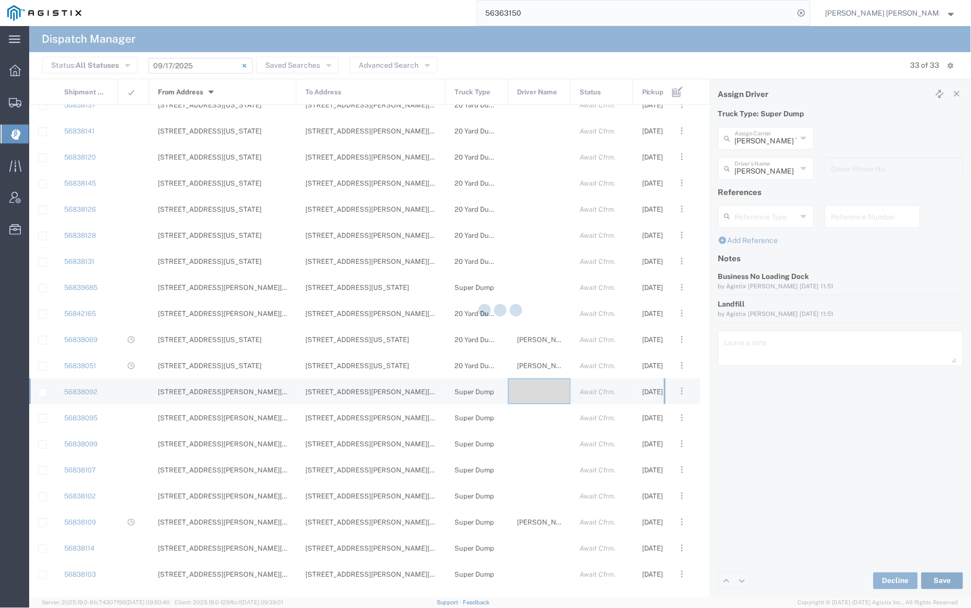
type input "[PERSON_NAME]"
type input "[PERSON_NAME] Trucking LLC"
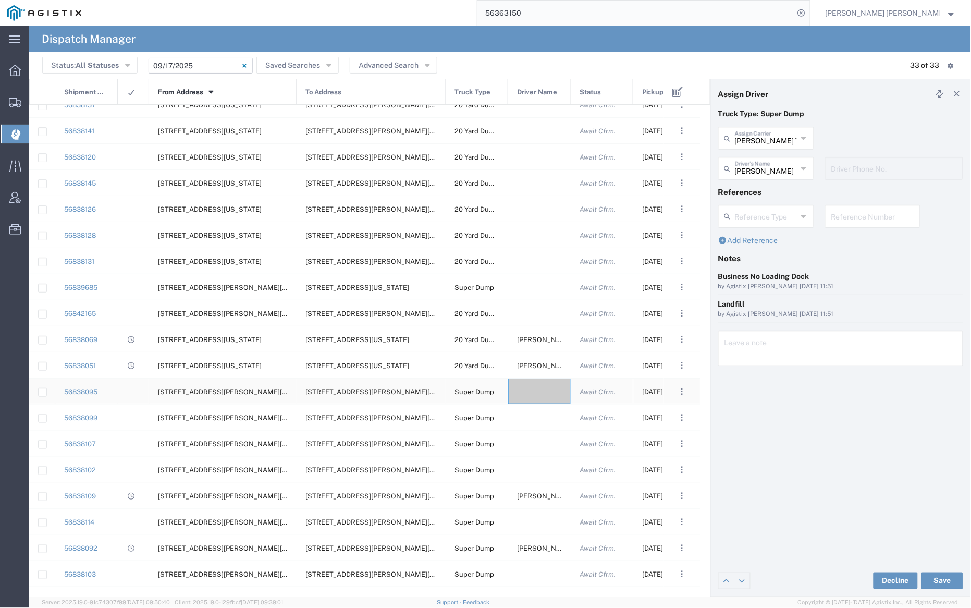
click at [537, 385] on div at bounding box center [539, 391] width 63 height 26
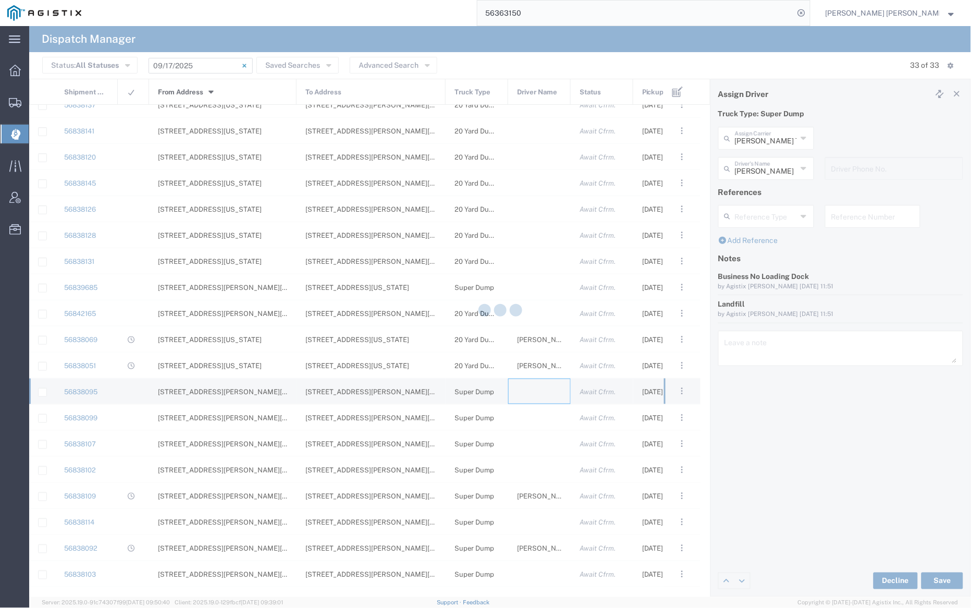
type input "[PERSON_NAME] Trucking"
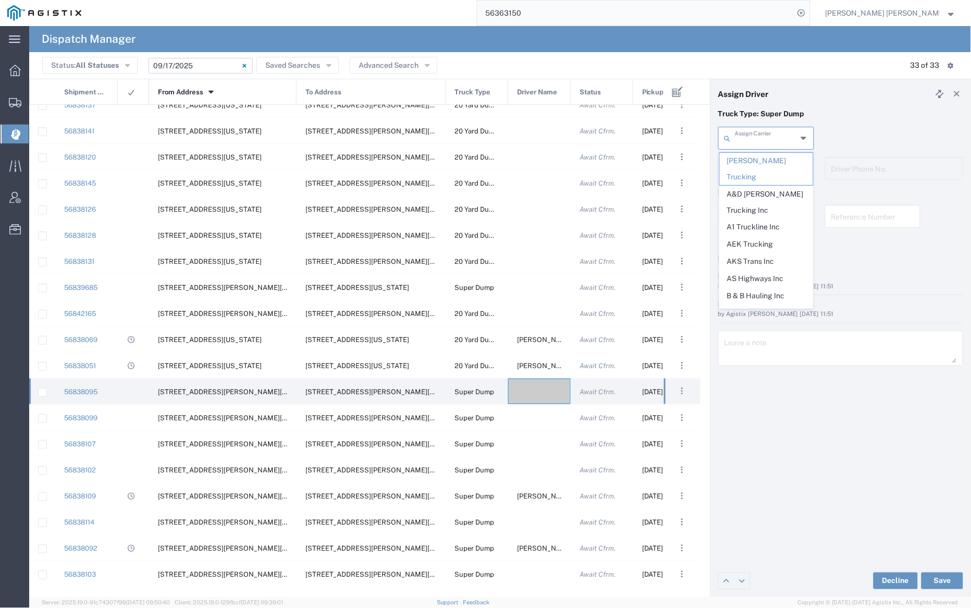
click at [769, 137] on input "text" at bounding box center [766, 137] width 62 height 18
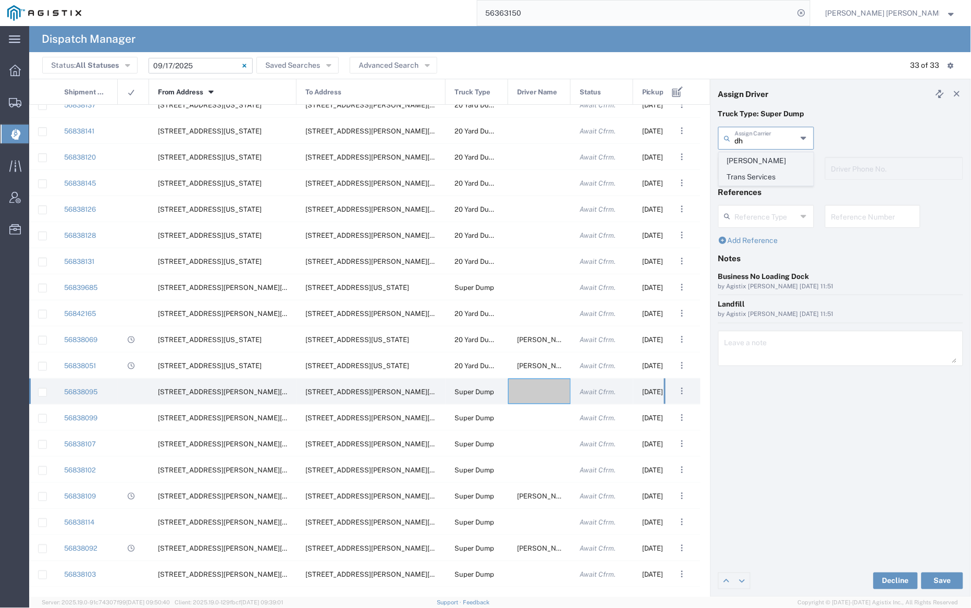
click at [766, 163] on span "[PERSON_NAME] Trans Services" at bounding box center [766, 169] width 93 height 32
type input "[PERSON_NAME] Trans Services"
click at [765, 167] on input "text" at bounding box center [768, 167] width 66 height 18
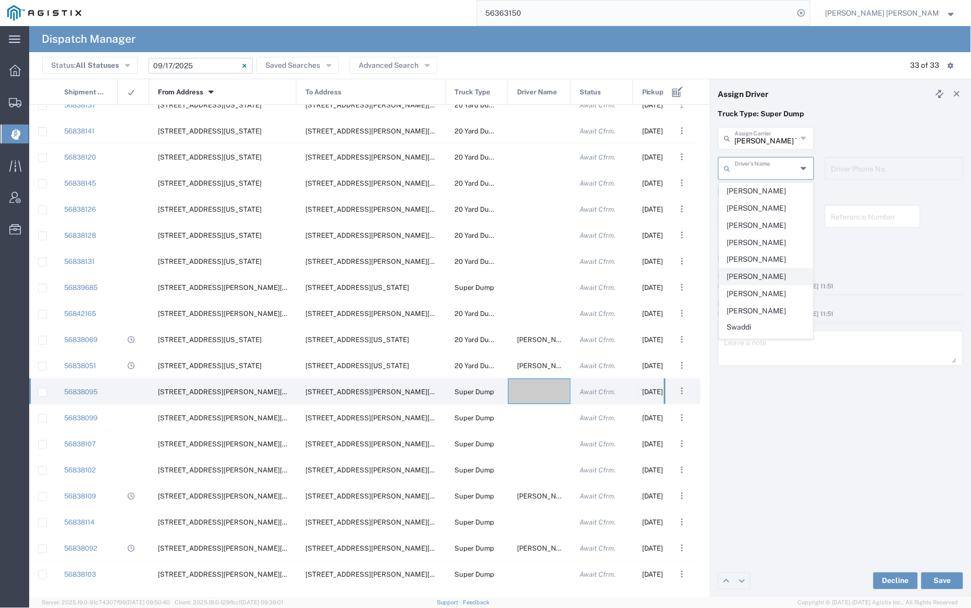
scroll to position [173, 0]
click at [759, 265] on span "[PERSON_NAME]" at bounding box center [766, 273] width 93 height 16
type input "[PERSON_NAME]"
type input "9255655299"
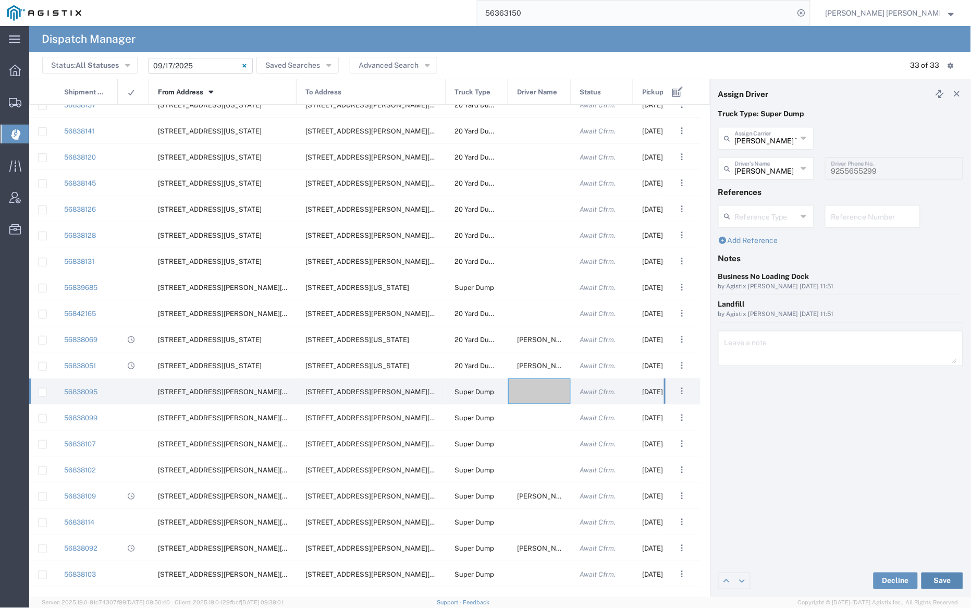
click at [943, 581] on button "Save" at bounding box center [942, 580] width 42 height 17
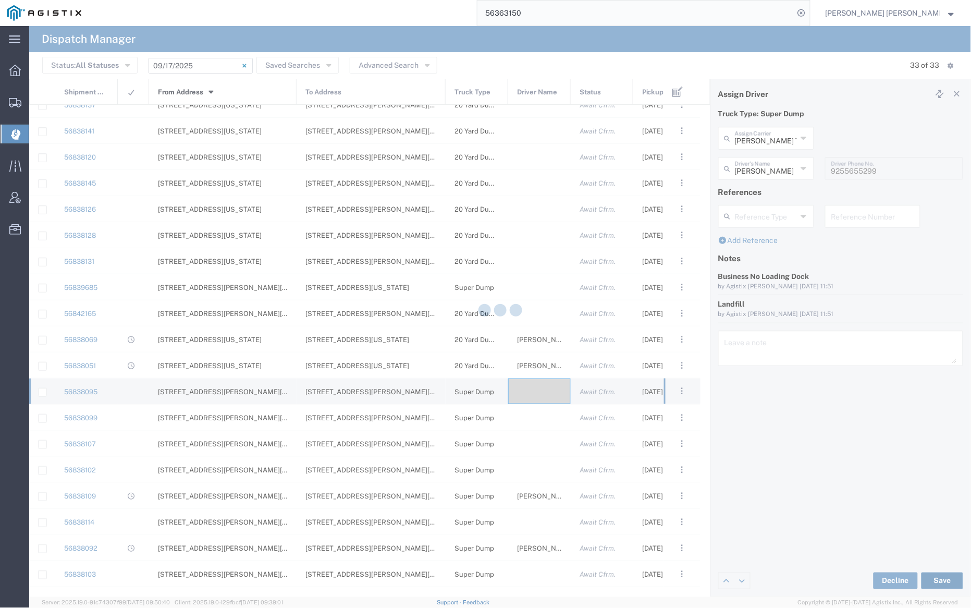
type input "[PERSON_NAME]"
type input "[PERSON_NAME] Trans Services"
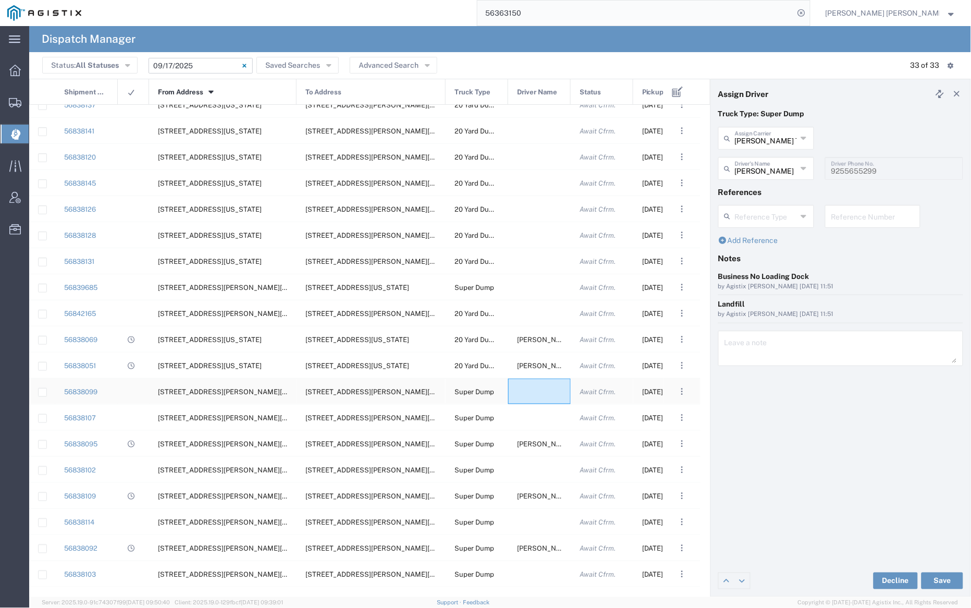
click at [546, 392] on div at bounding box center [539, 391] width 63 height 26
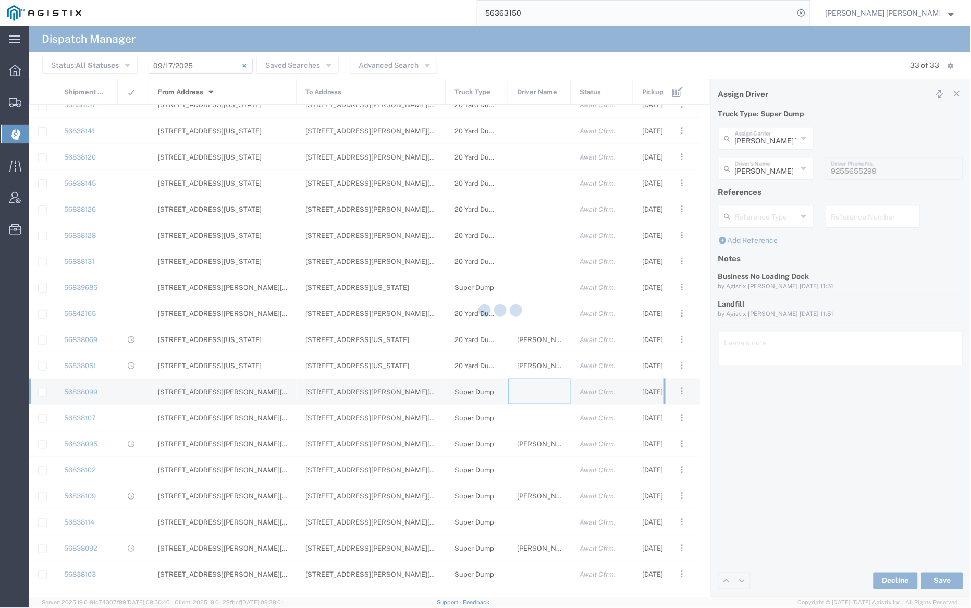
type input "[PERSON_NAME] Trucking"
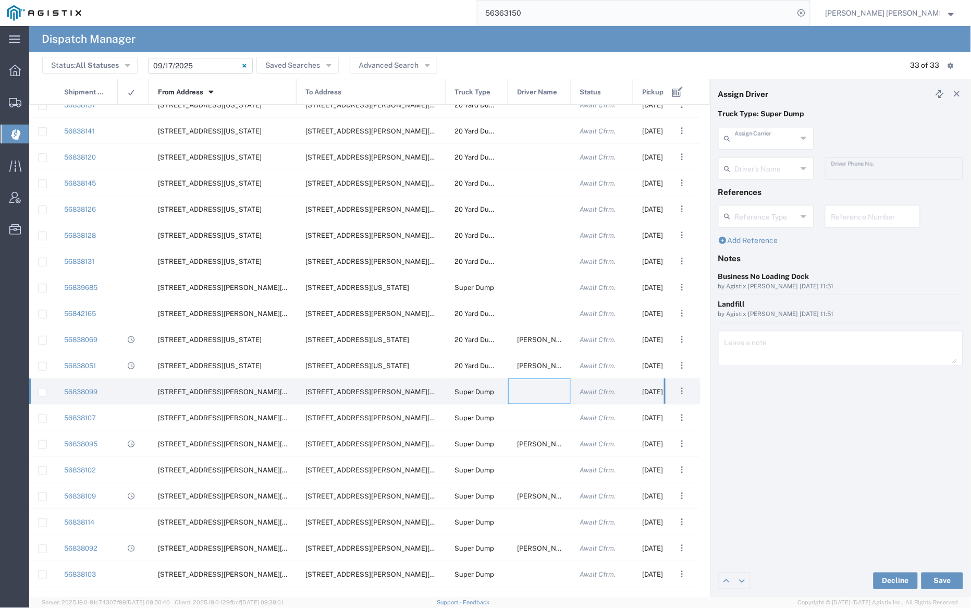
click at [762, 136] on input "text" at bounding box center [766, 137] width 62 height 18
click at [758, 203] on span "Jovan Trucking" at bounding box center [766, 211] width 93 height 16
type input "Jovan Trucking"
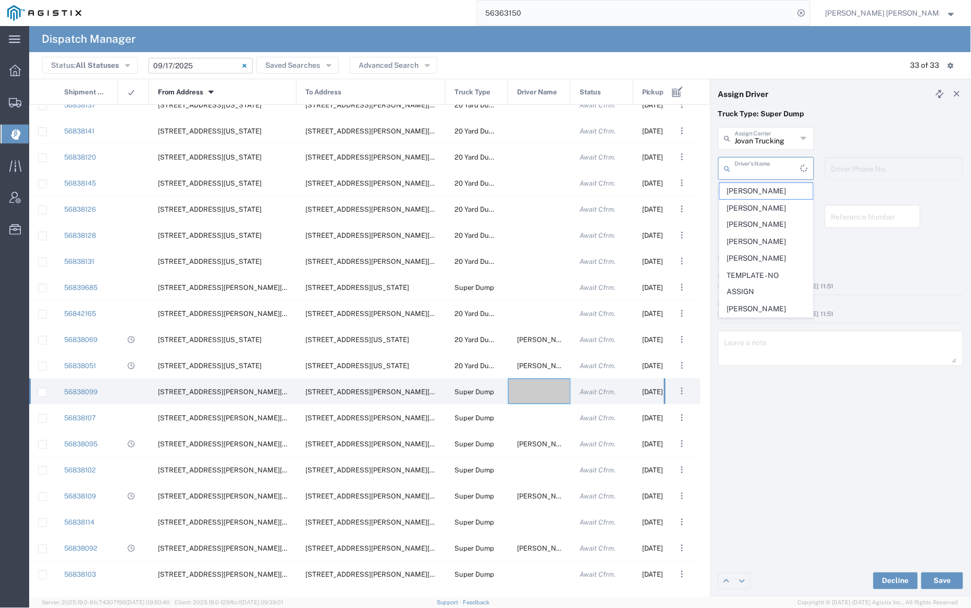
click at [758, 164] on input "text" at bounding box center [768, 167] width 66 height 18
click at [759, 192] on span "[PERSON_NAME]" at bounding box center [766, 191] width 93 height 16
type input "[PERSON_NAME]"
type input "[PHONE_NUMBER]"
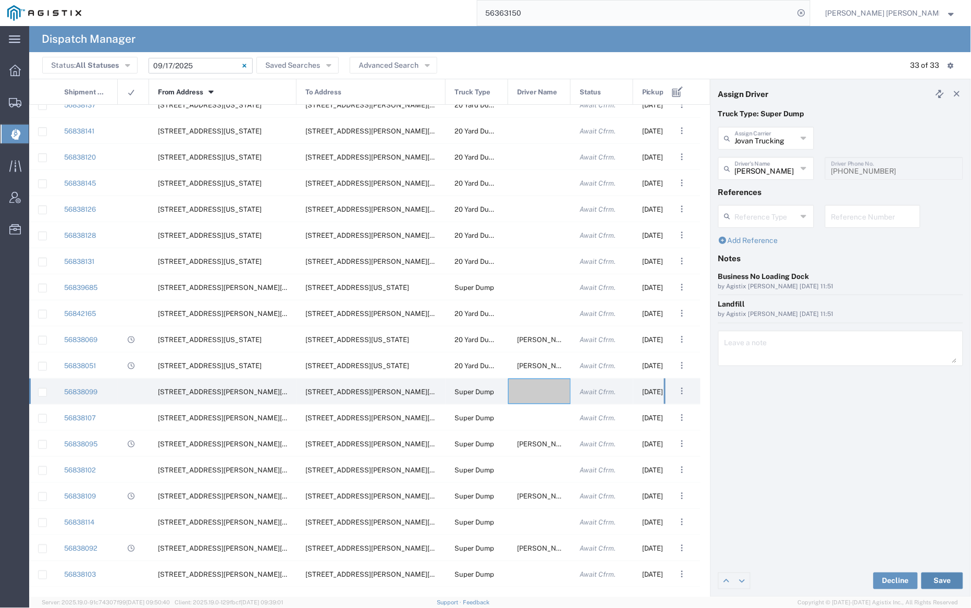
click at [958, 575] on div "Decline Save" at bounding box center [840, 580] width 259 height 31
click at [945, 576] on button "Save" at bounding box center [942, 580] width 42 height 17
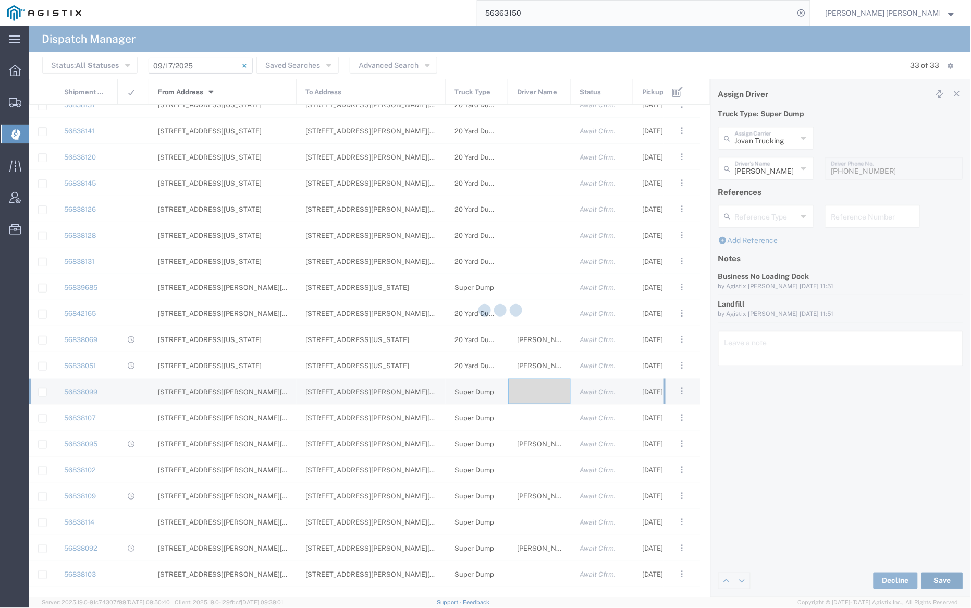
type input "[PERSON_NAME]"
type input "Jovan Trucking"
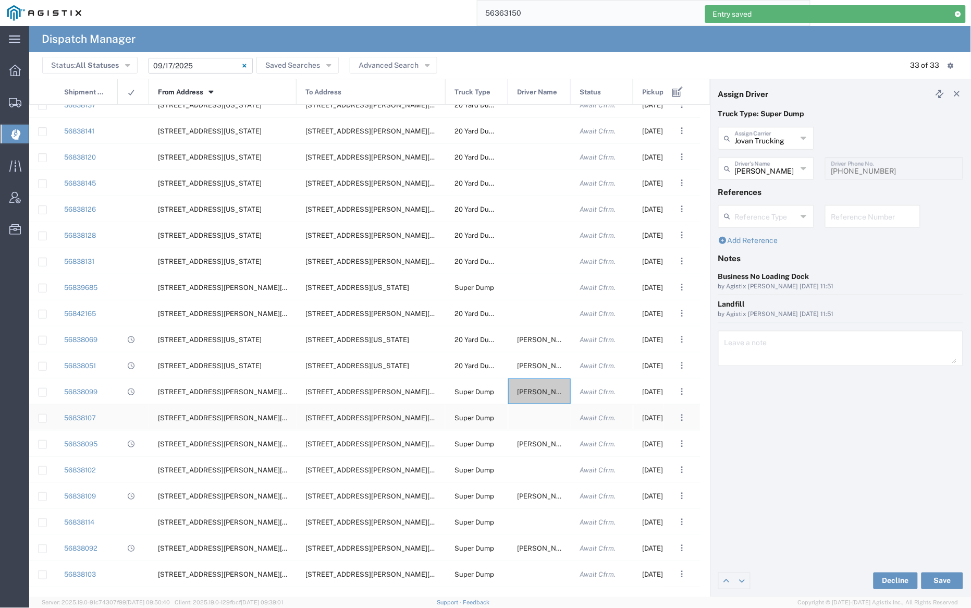
click at [531, 416] on div at bounding box center [539, 417] width 63 height 26
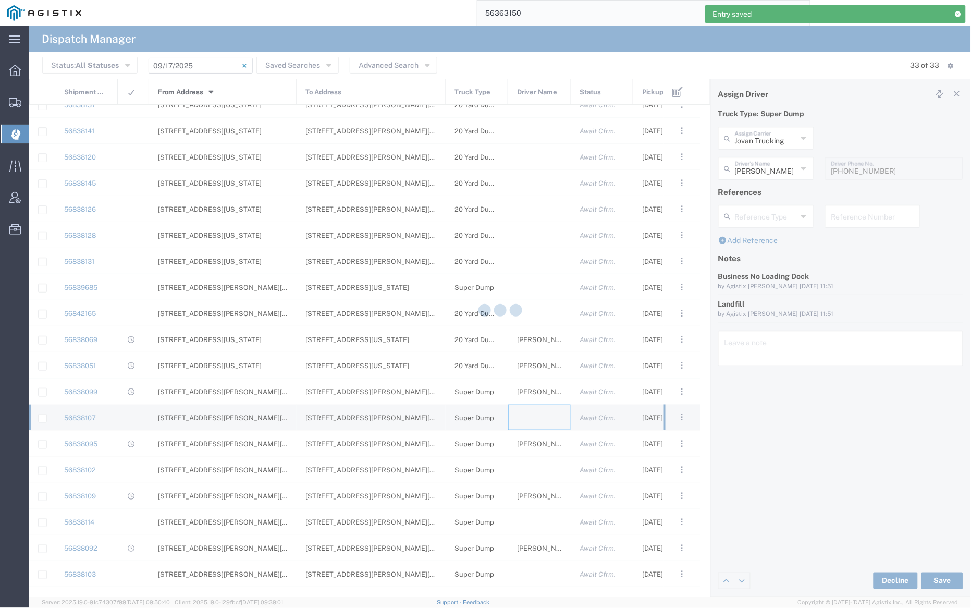
type input "[PERSON_NAME] Trucking"
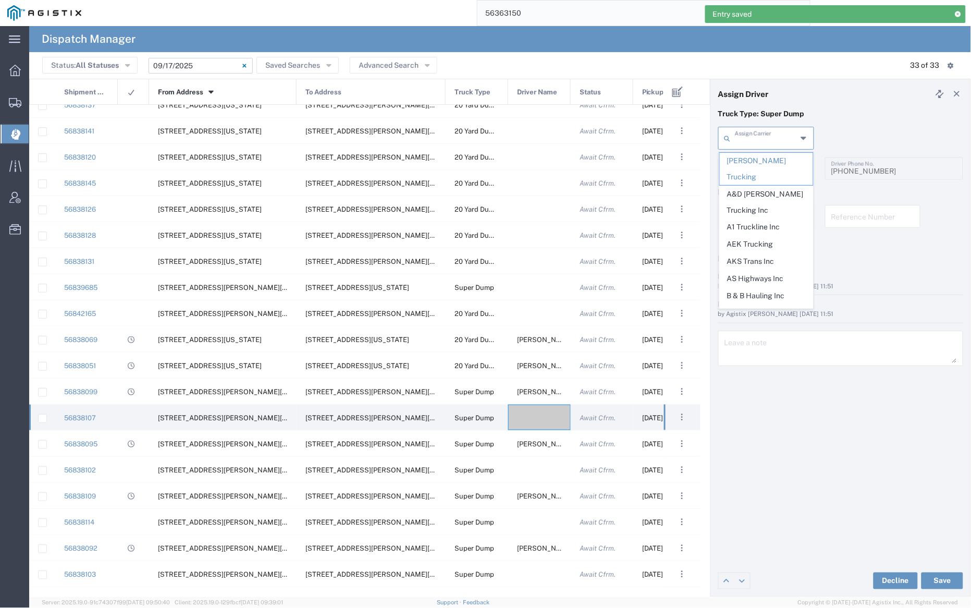
click at [747, 138] on input "text" at bounding box center [766, 137] width 62 height 18
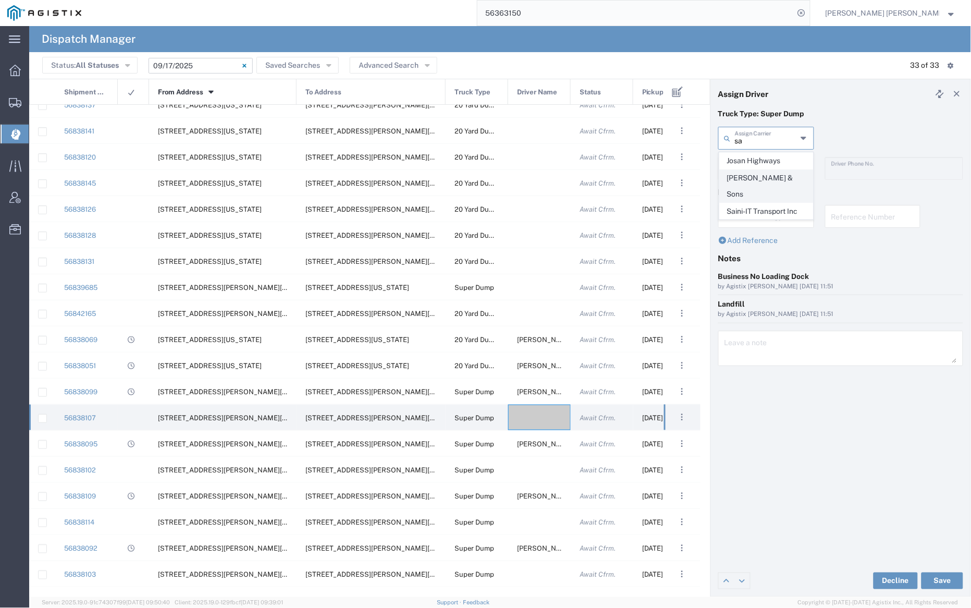
click at [749, 175] on span "[PERSON_NAME] & Sons" at bounding box center [766, 186] width 93 height 32
type input "[PERSON_NAME] & Sons"
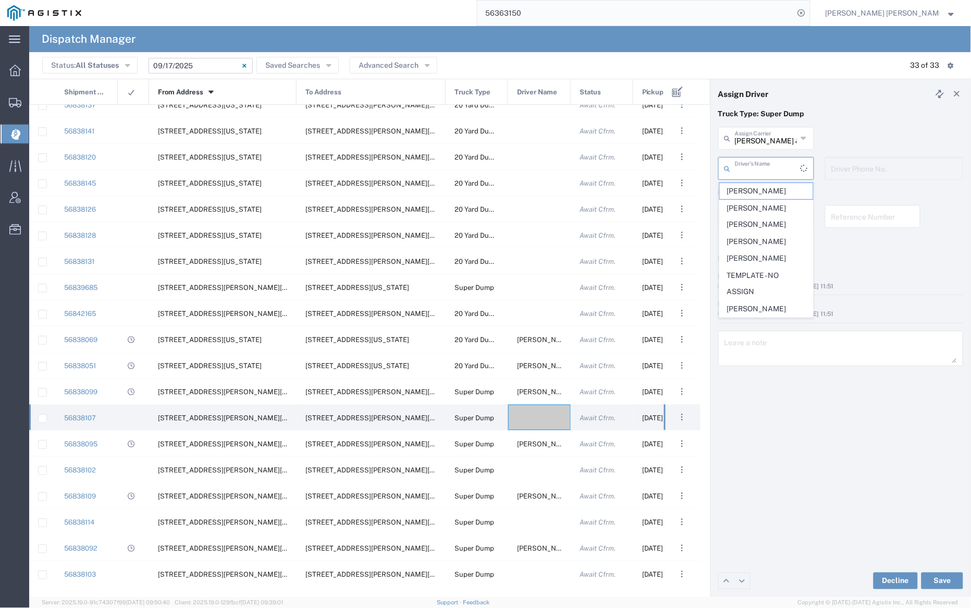
click at [751, 167] on input "text" at bounding box center [768, 167] width 66 height 18
click at [758, 186] on span "[PERSON_NAME]" at bounding box center [766, 191] width 93 height 16
type input "[PERSON_NAME]"
type input "[PHONE_NUMBER]"
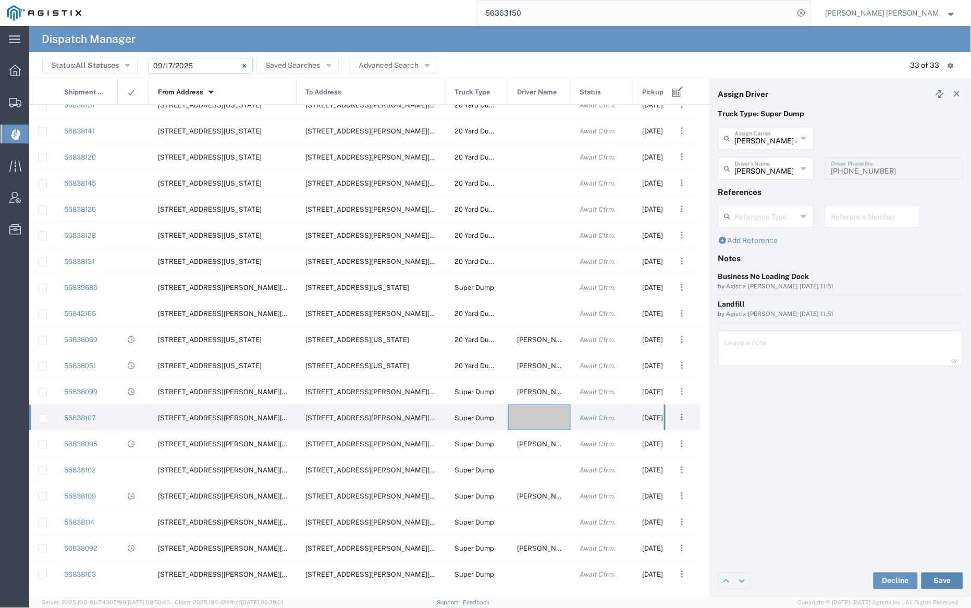
click at [940, 576] on button "Save" at bounding box center [942, 580] width 42 height 17
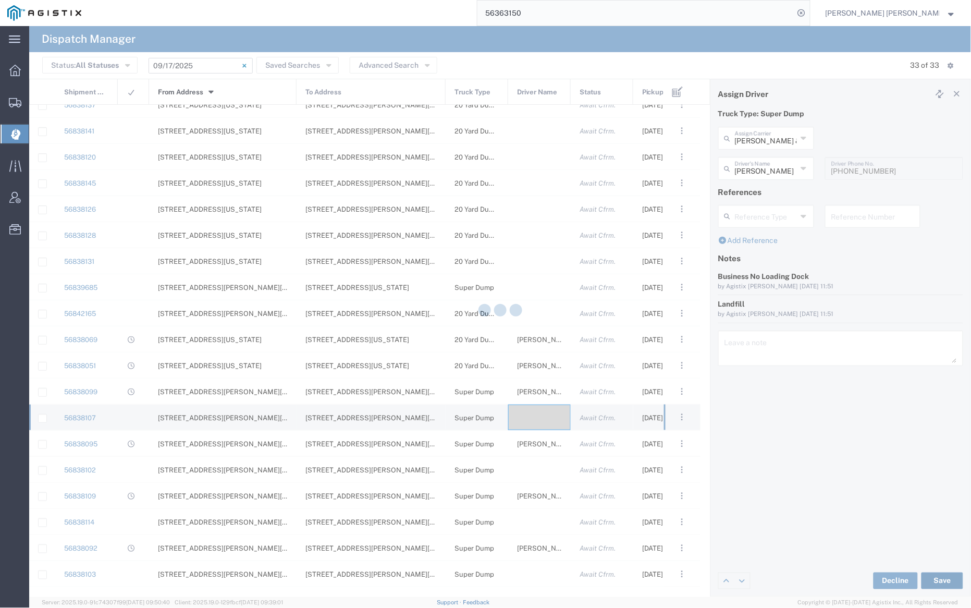
type input "[PERSON_NAME]"
type input "[PERSON_NAME] & Sons"
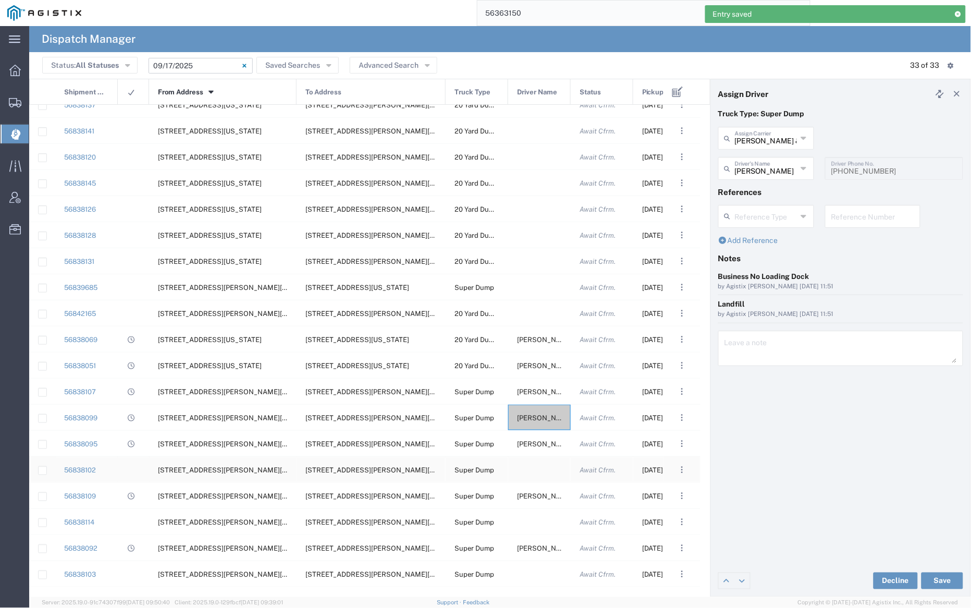
click at [532, 470] on div at bounding box center [539, 469] width 63 height 26
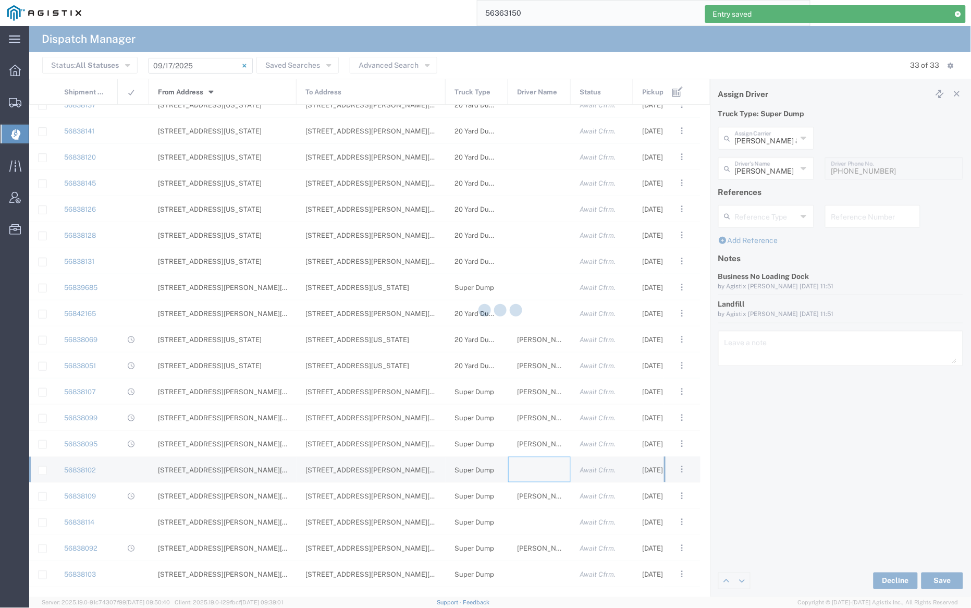
type input "[PERSON_NAME] Trucking"
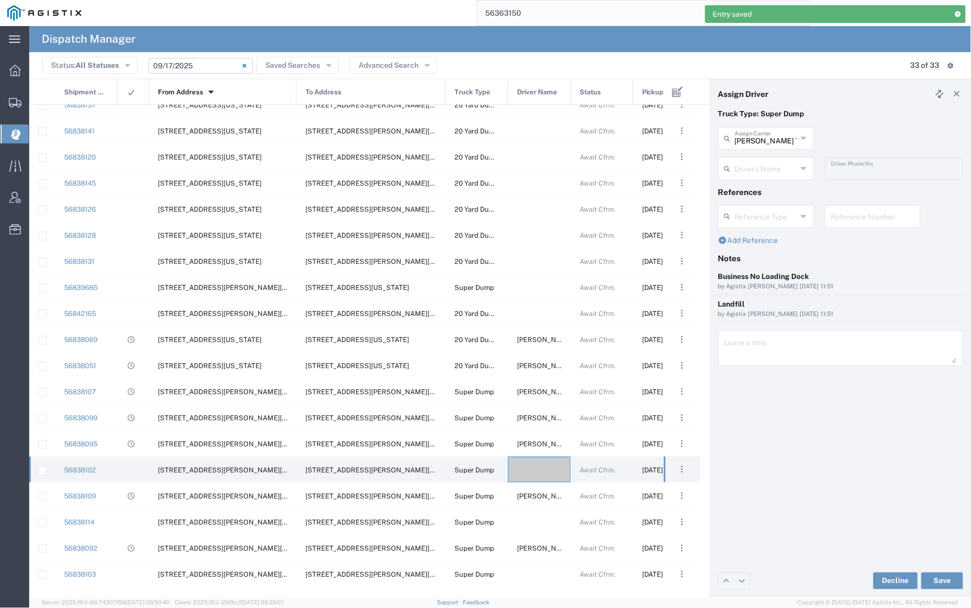
click at [766, 146] on div "[PERSON_NAME] Trucking Assign Carrier" at bounding box center [766, 138] width 96 height 23
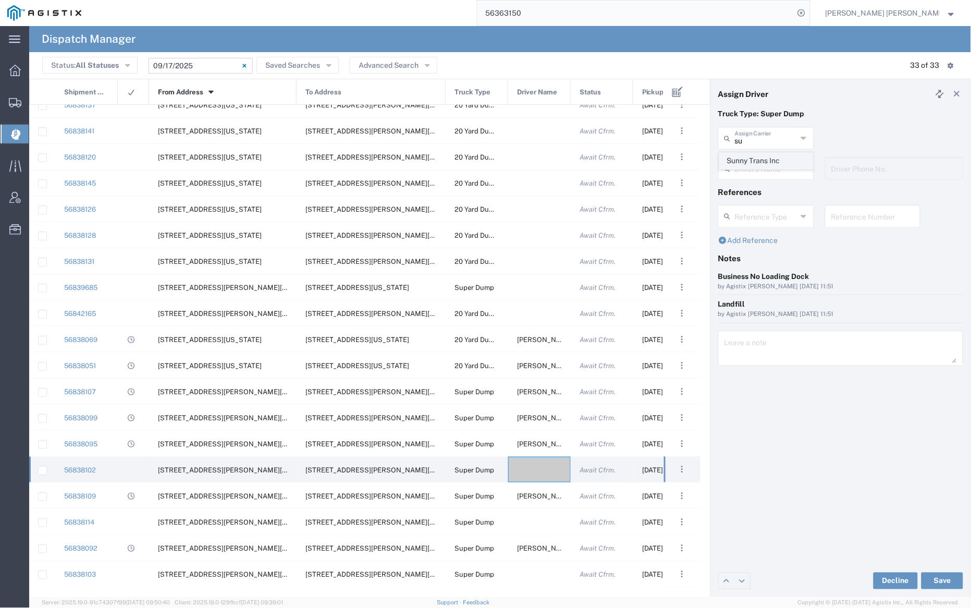
click at [769, 162] on span "Sunny Trans Inc" at bounding box center [766, 161] width 93 height 16
type input "Sunny Trans Inc"
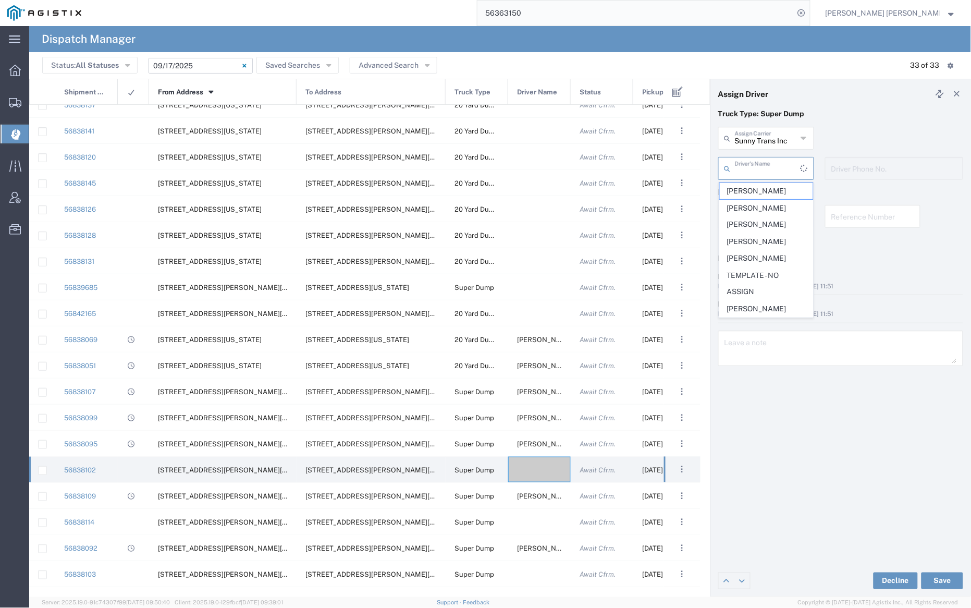
click at [767, 164] on input "text" at bounding box center [768, 167] width 66 height 18
click at [770, 240] on span "[PERSON_NAME]" at bounding box center [766, 242] width 93 height 16
type input "[PERSON_NAME]"
type input "[PHONE_NUMBER]"
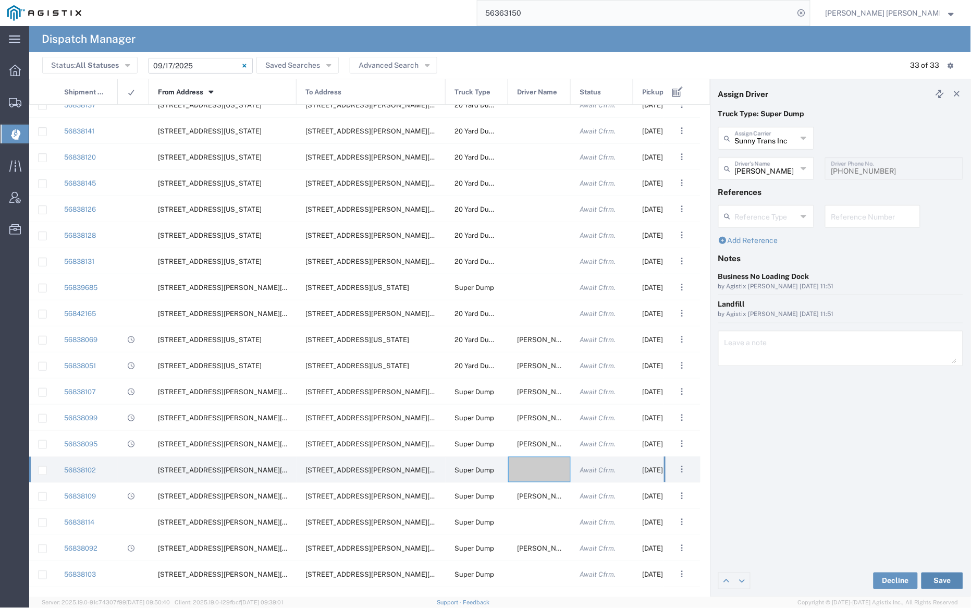
click at [935, 581] on button "Save" at bounding box center [942, 580] width 42 height 17
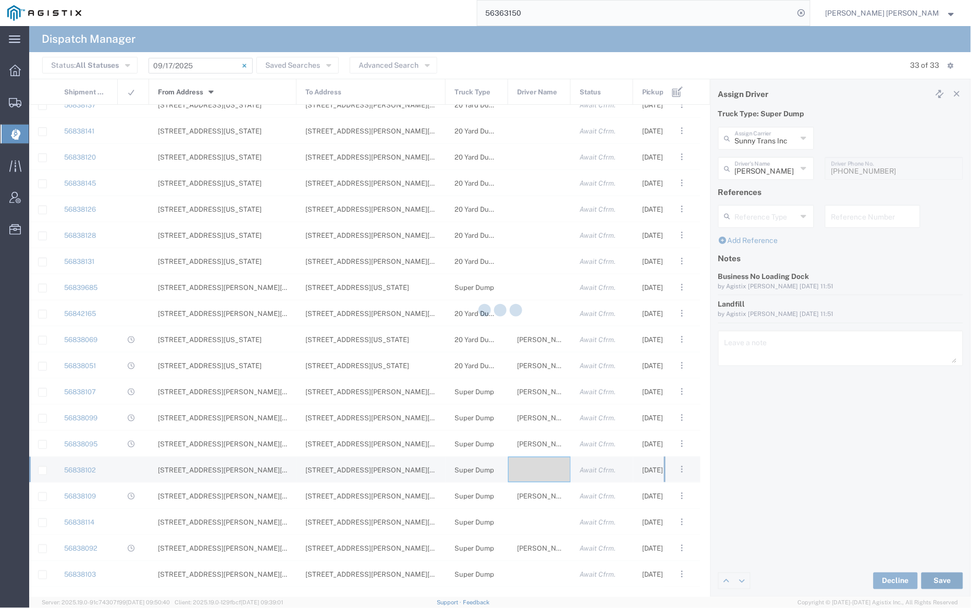
type input "[PERSON_NAME]"
type input "Sunny Trans Inc"
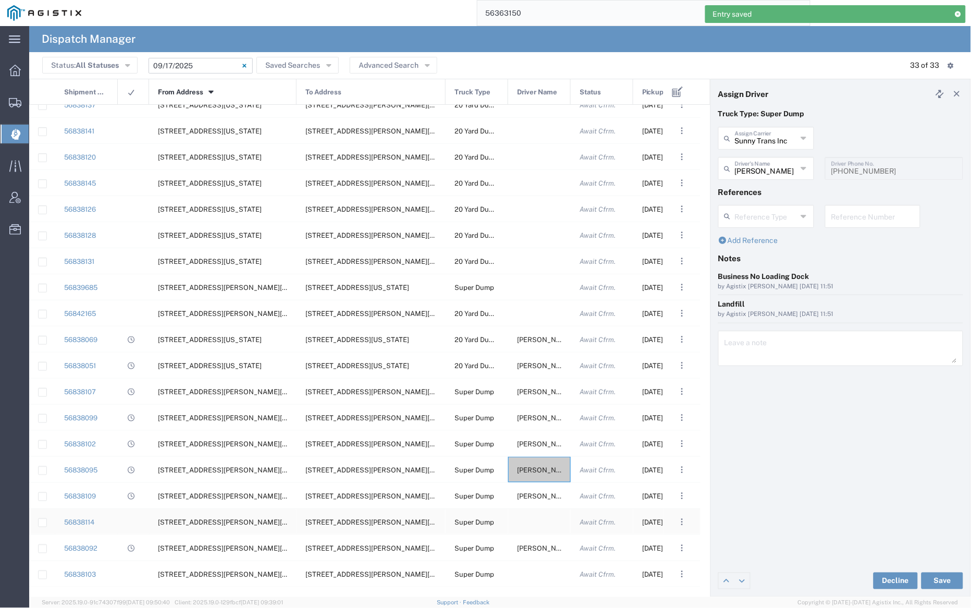
click at [533, 521] on div at bounding box center [539, 522] width 63 height 26
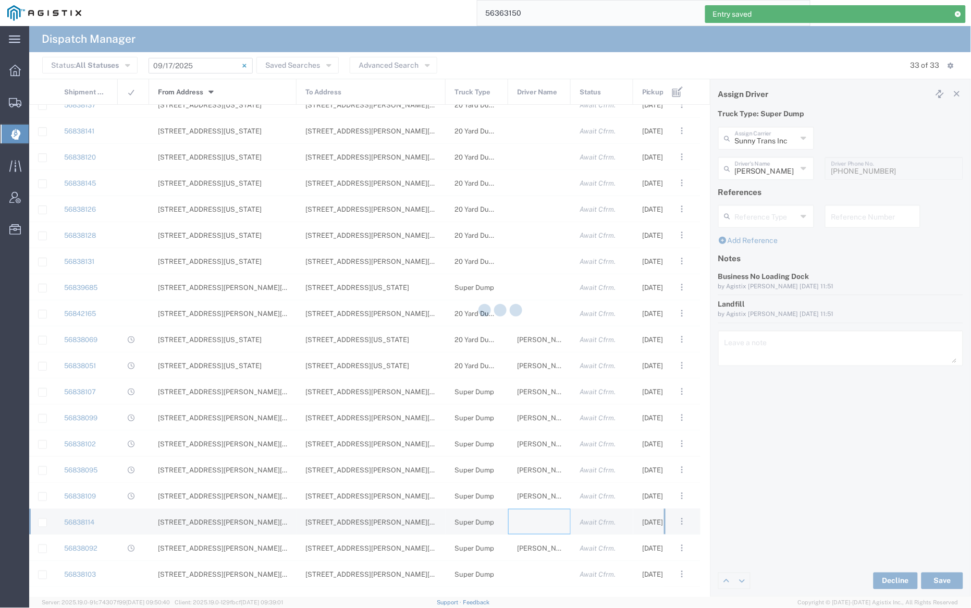
type input "[PERSON_NAME] Trucking"
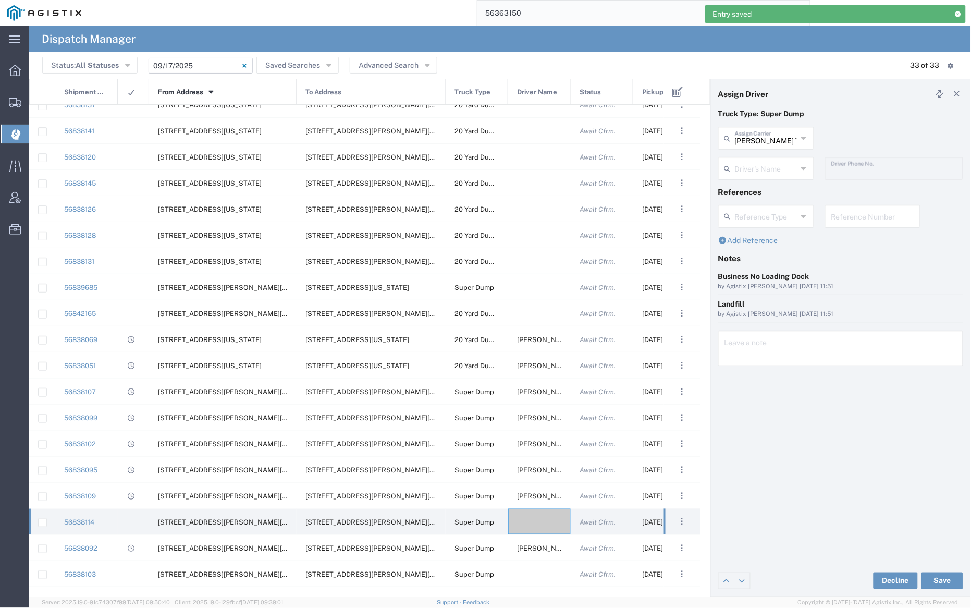
click at [772, 149] on div "[PERSON_NAME] Trucking Assign Carrier" at bounding box center [766, 138] width 96 height 23
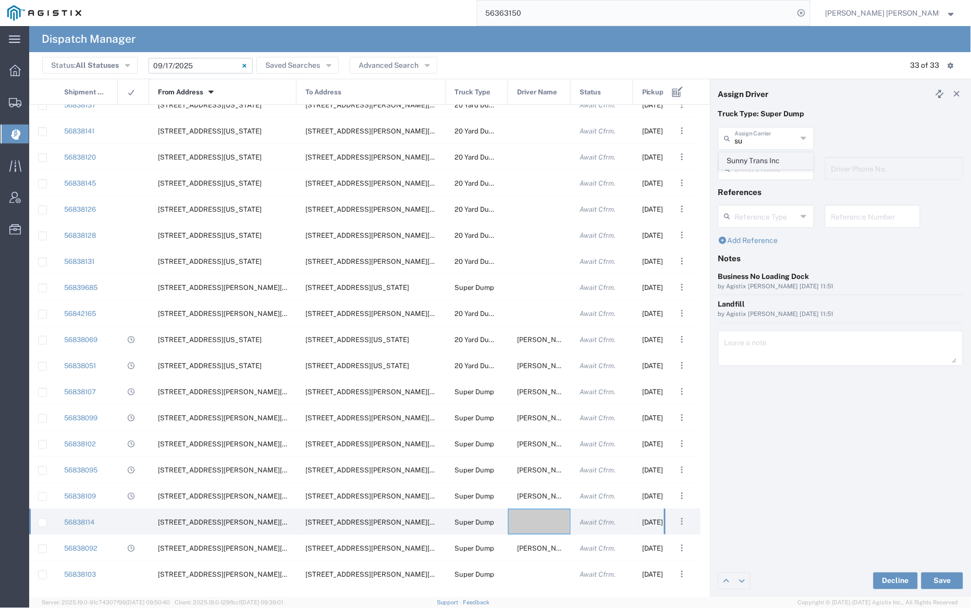
click at [763, 163] on span "Sunny Trans Inc" at bounding box center [766, 161] width 93 height 16
type input "Sunny Trans Inc"
click at [752, 163] on input "text" at bounding box center [766, 167] width 62 height 18
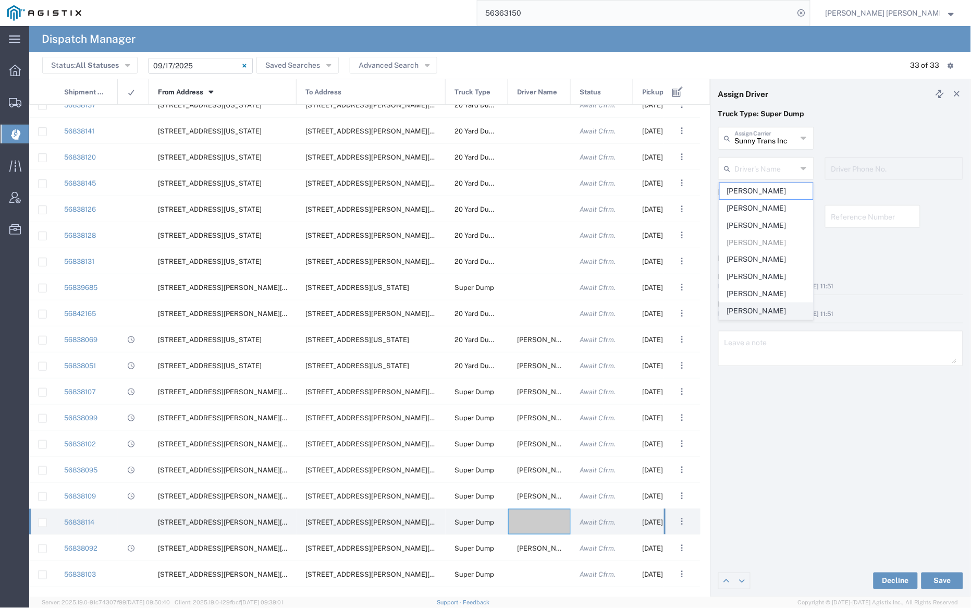
click at [760, 312] on span "[PERSON_NAME]" at bounding box center [766, 311] width 93 height 16
type input "[PERSON_NAME]"
type input "[PHONE_NUMBER]"
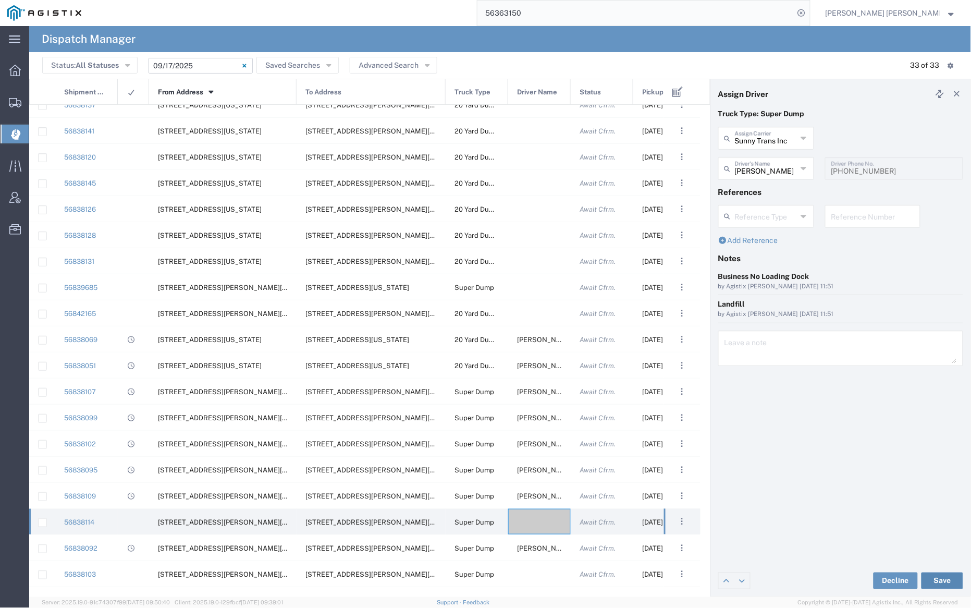
click at [941, 577] on button "Save" at bounding box center [942, 580] width 42 height 17
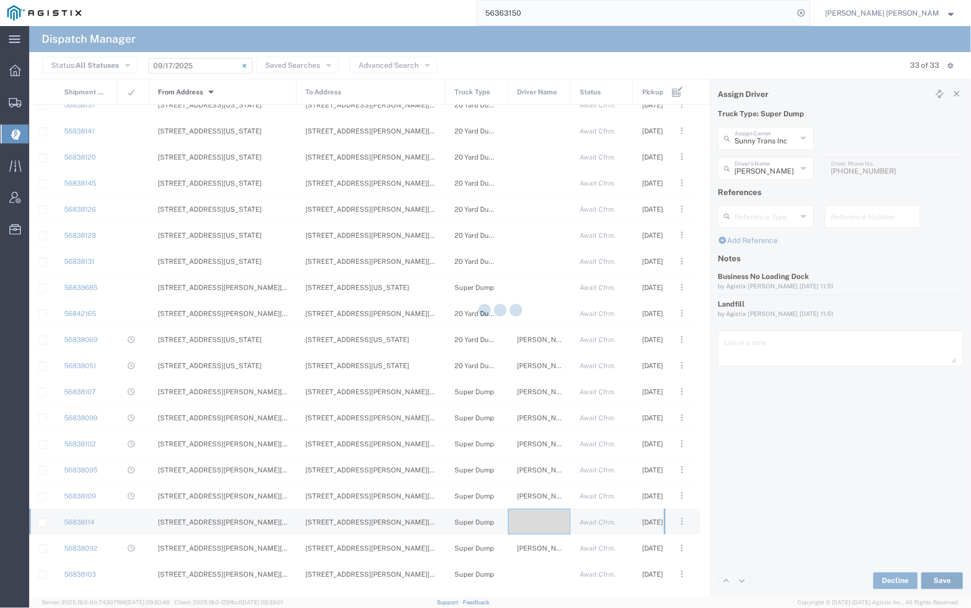
type input "[PERSON_NAME]"
type input "Sunny Trans Inc"
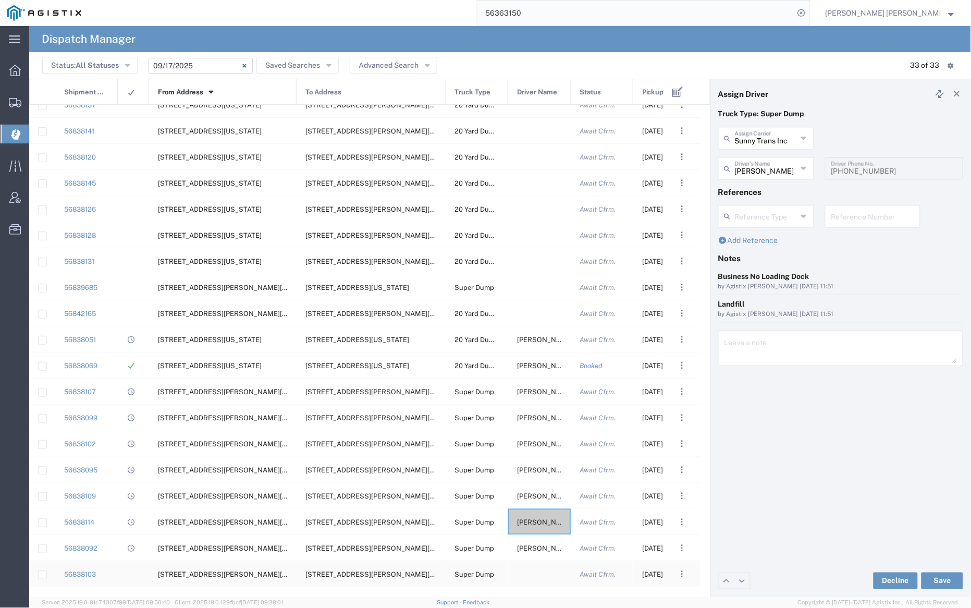
click at [543, 568] on div at bounding box center [539, 574] width 63 height 26
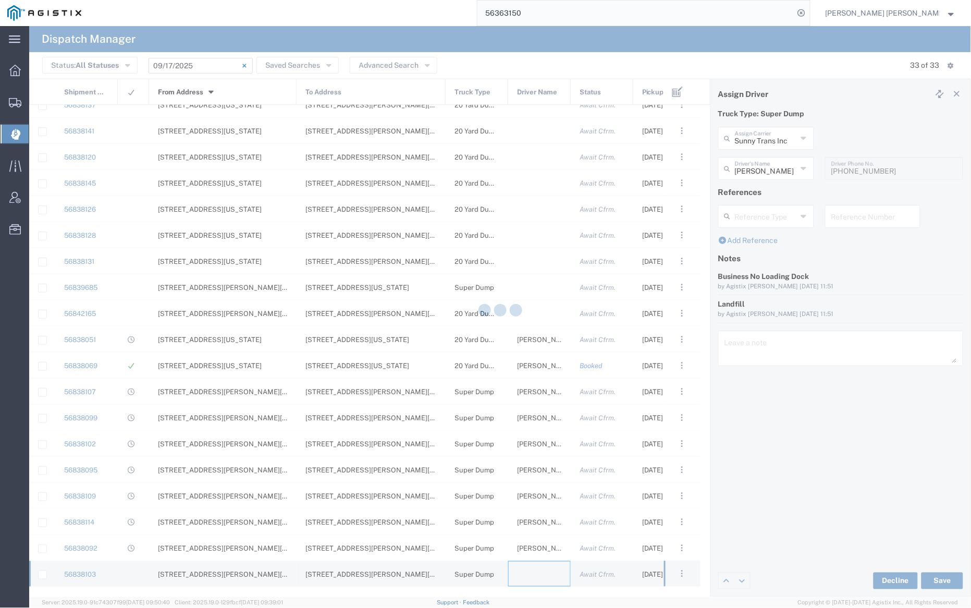
type input "[PERSON_NAME] Trucking"
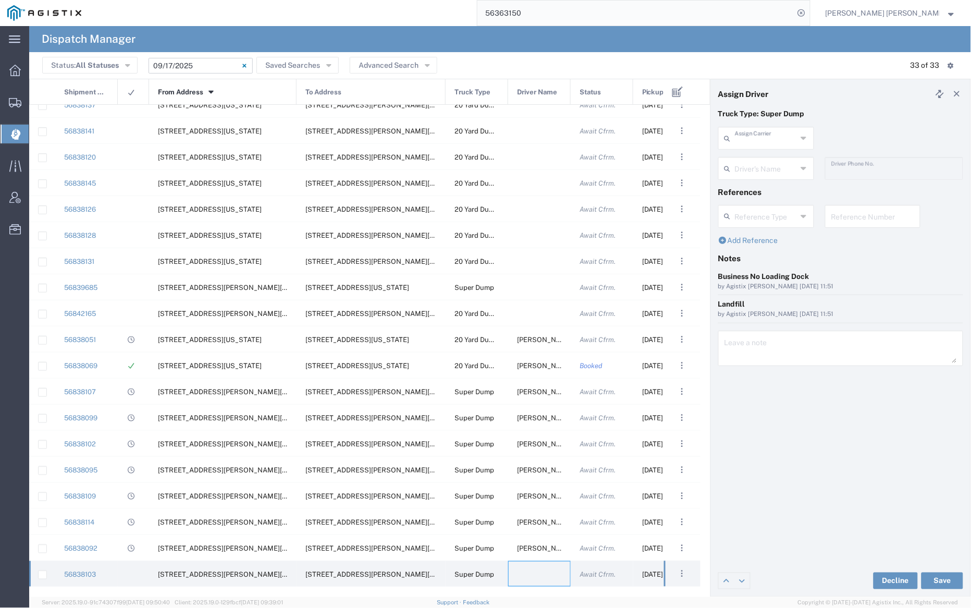
click at [763, 134] on input "text" at bounding box center [766, 137] width 62 height 18
click at [767, 158] on span "Sunny Trans Inc" at bounding box center [766, 161] width 93 height 16
type input "Sunny Trans Inc"
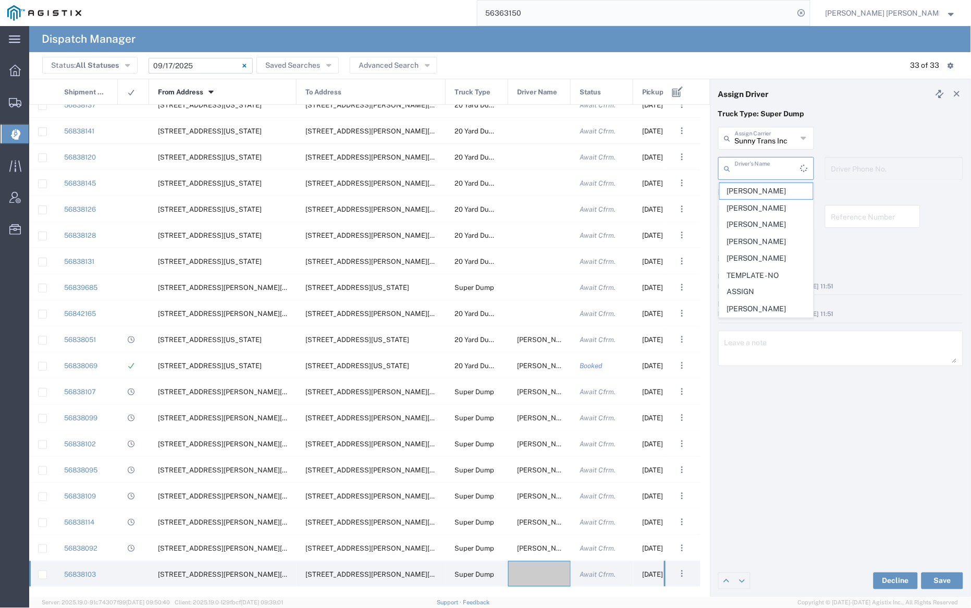
click at [765, 163] on input "text" at bounding box center [768, 167] width 66 height 18
click at [764, 202] on span "[PERSON_NAME]" at bounding box center [766, 208] width 93 height 16
type input "[PERSON_NAME]"
type input "[PHONE_NUMBER]"
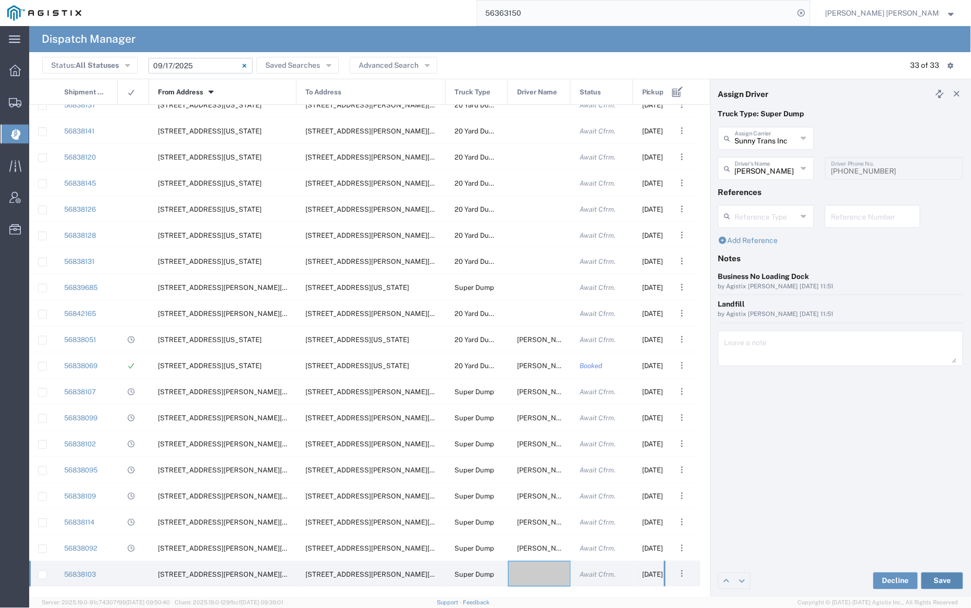
click at [946, 578] on button "Save" at bounding box center [942, 580] width 42 height 17
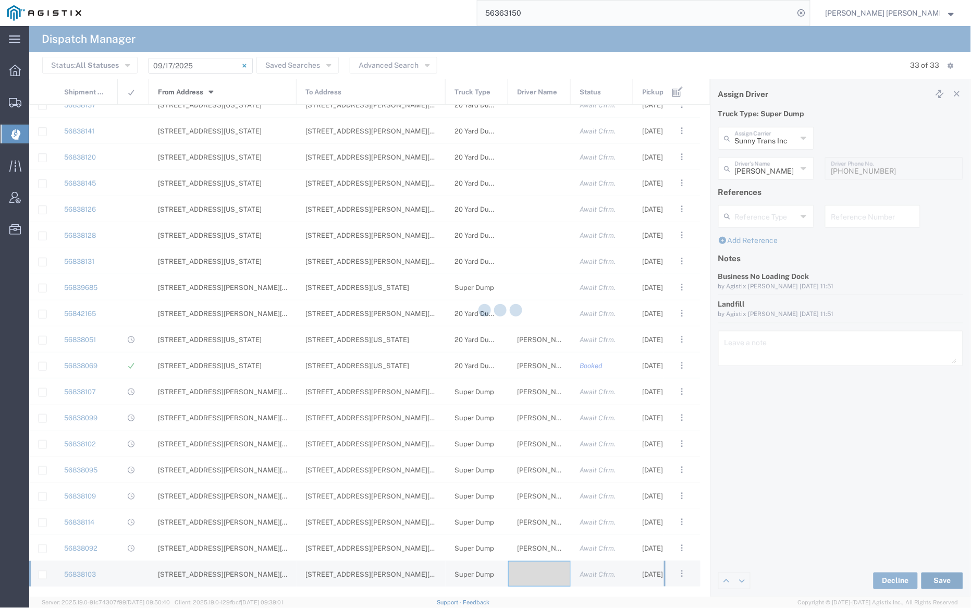
type input "[PERSON_NAME]"
type input "Sunny Trans Inc"
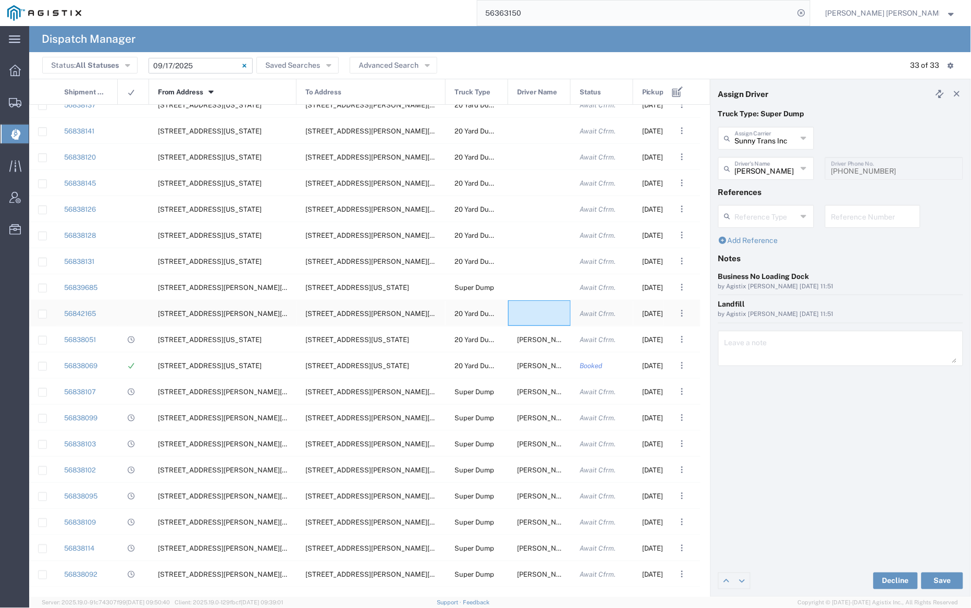
click at [526, 315] on div at bounding box center [539, 313] width 63 height 26
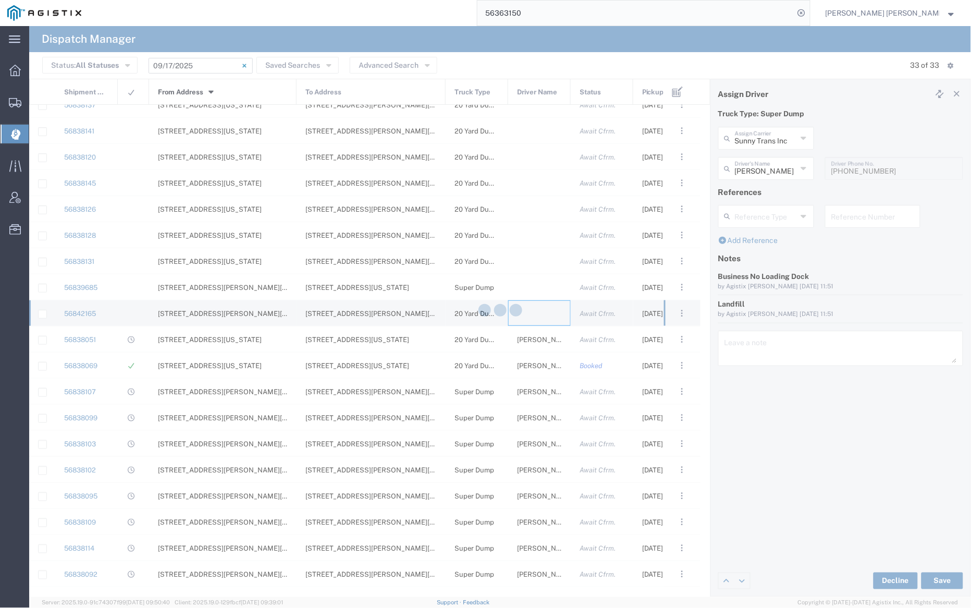
type input "[PERSON_NAME] Trucking"
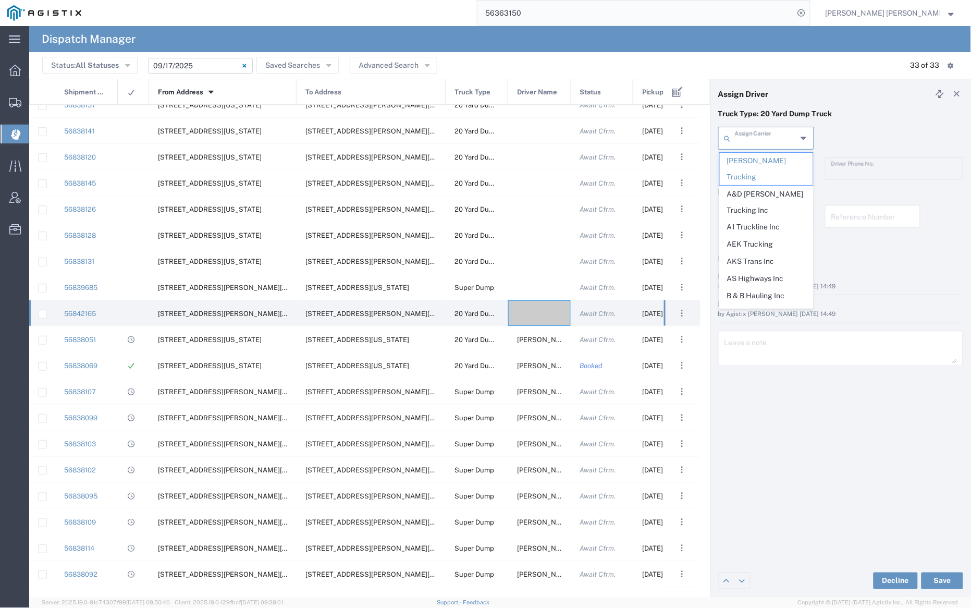
click at [779, 142] on input "text" at bounding box center [766, 137] width 62 height 18
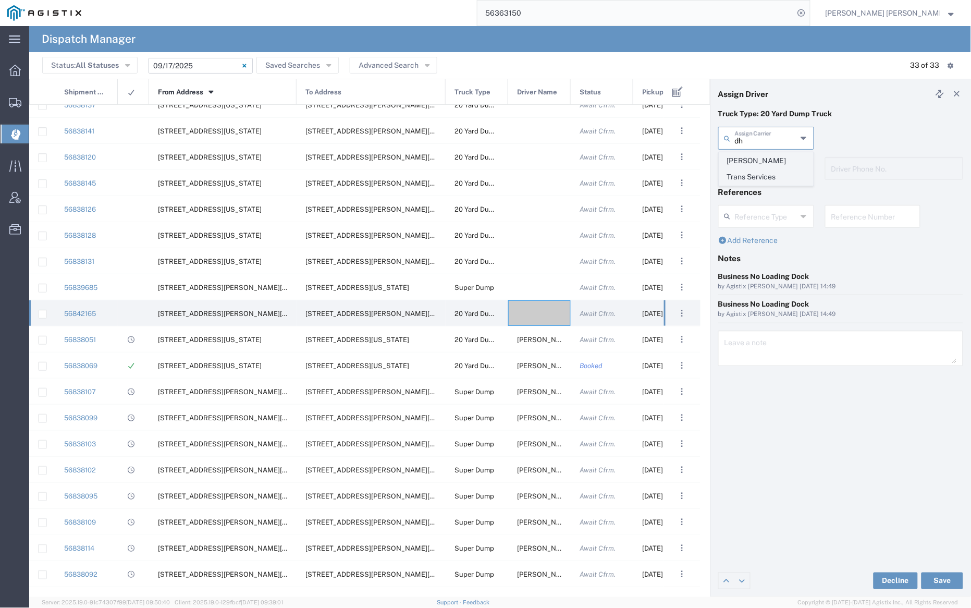
click at [770, 160] on span "[PERSON_NAME] Trans Services" at bounding box center [766, 169] width 93 height 32
type input "[PERSON_NAME] Trans Services"
click at [770, 174] on input "text" at bounding box center [768, 167] width 66 height 18
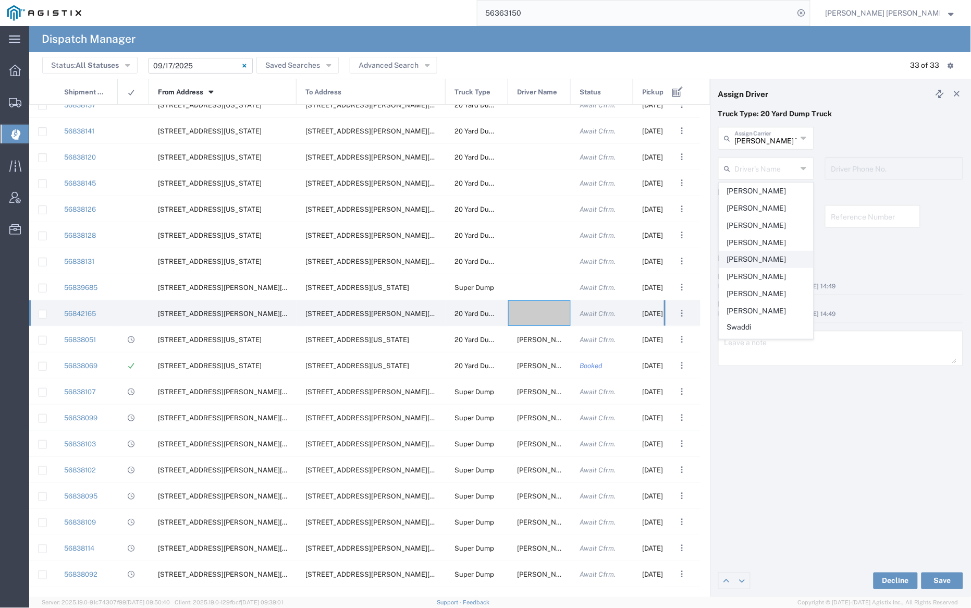
click at [770, 265] on span "[PERSON_NAME]" at bounding box center [766, 259] width 93 height 16
type input "[PERSON_NAME]"
type input "9252556221"
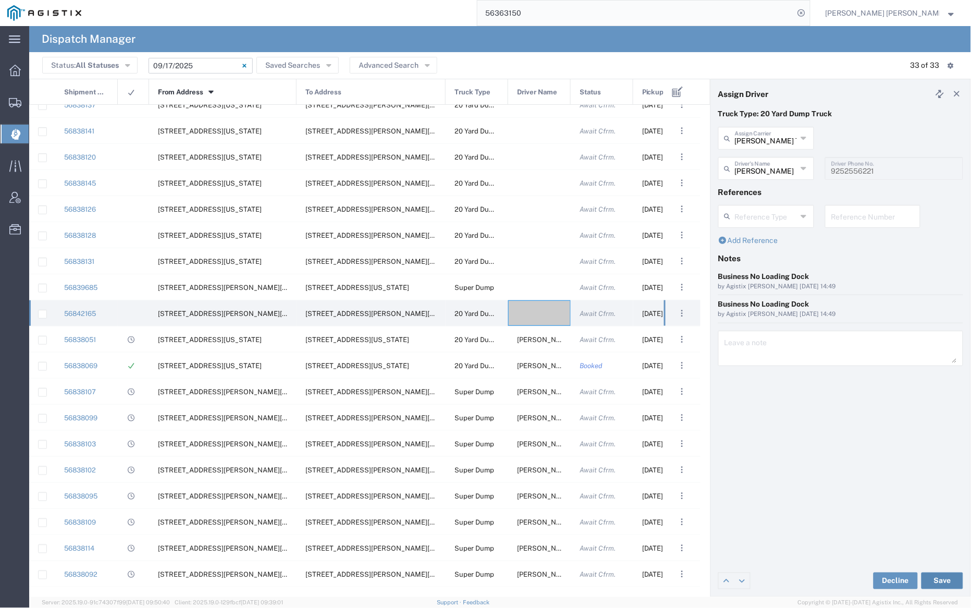
click at [939, 577] on button "Save" at bounding box center [942, 580] width 42 height 17
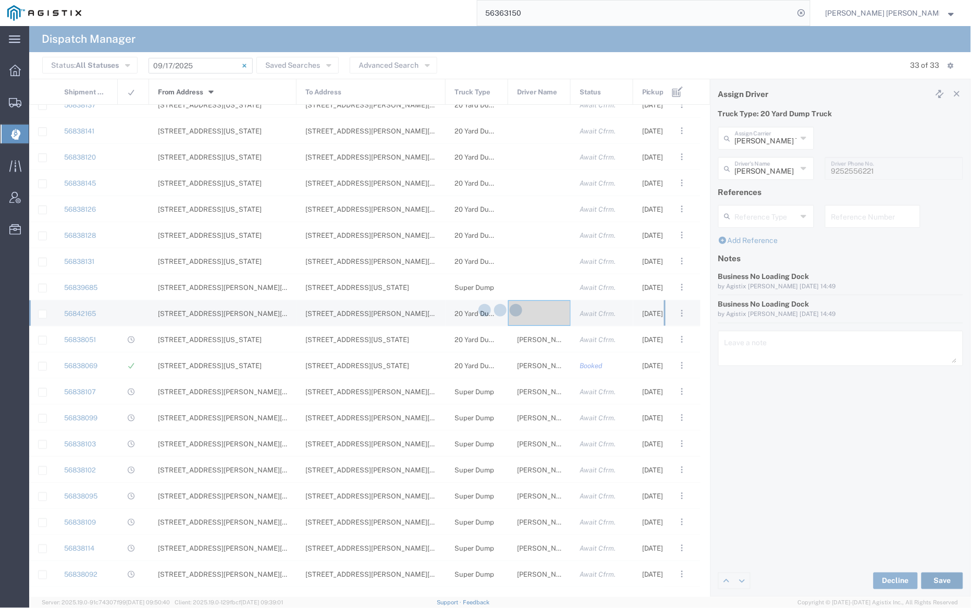
type input "[PERSON_NAME]"
type input "[PERSON_NAME] Trans Services"
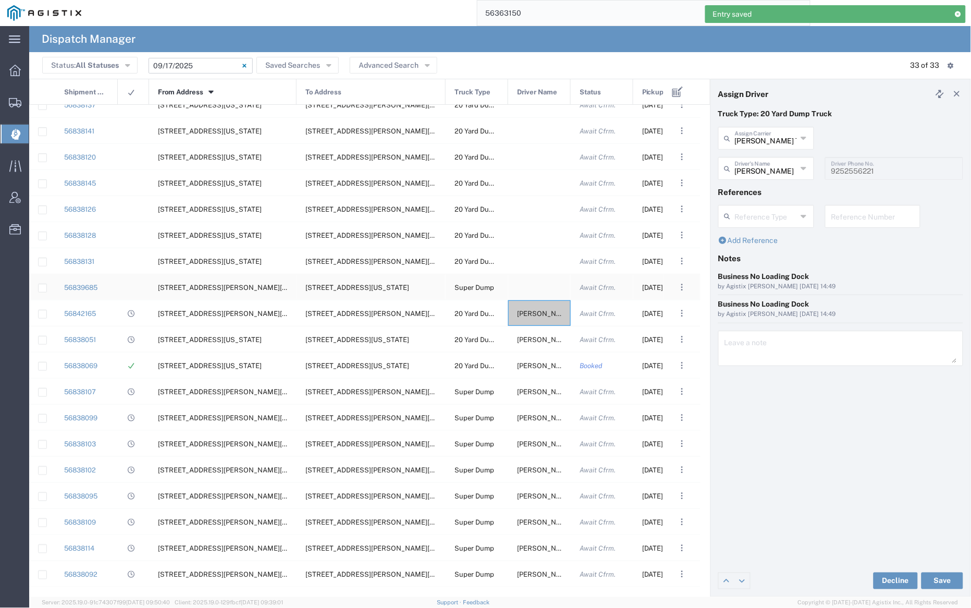
click at [532, 286] on div at bounding box center [539, 287] width 63 height 26
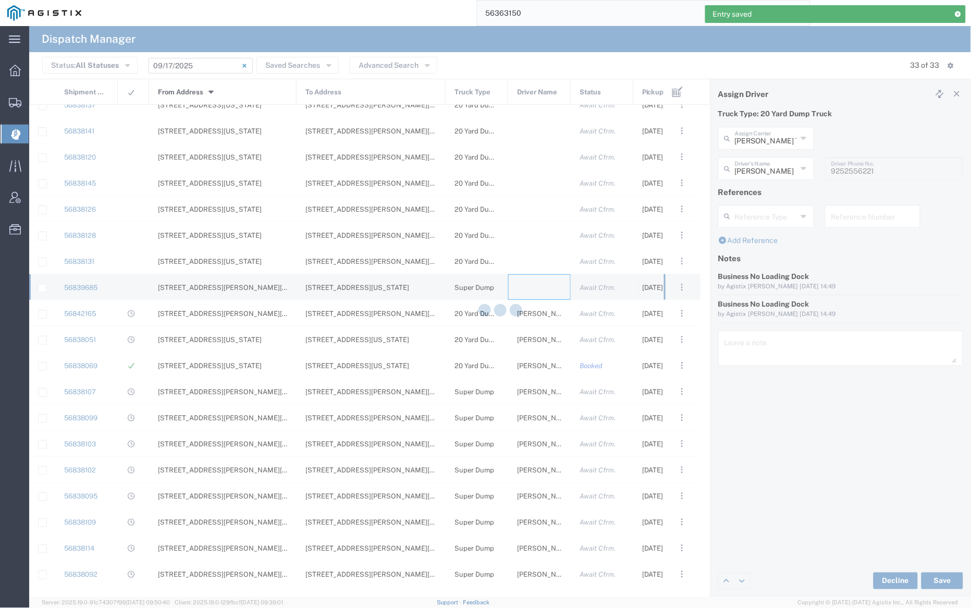
type input "[PERSON_NAME] Trucking"
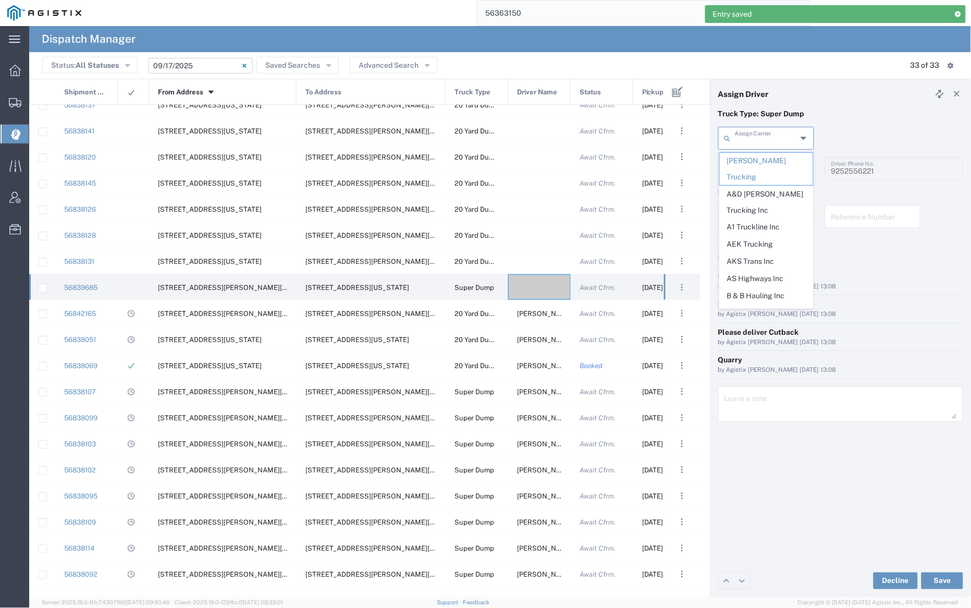
click at [776, 134] on input "text" at bounding box center [766, 137] width 62 height 18
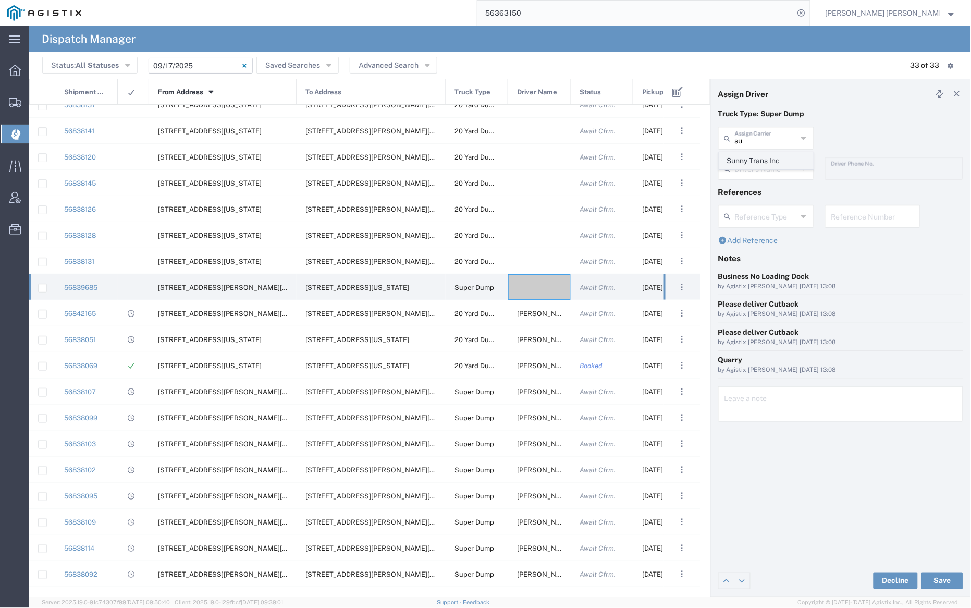
click at [772, 156] on span "Sunny Trans Inc" at bounding box center [766, 161] width 93 height 16
type input "Sunny Trans Inc"
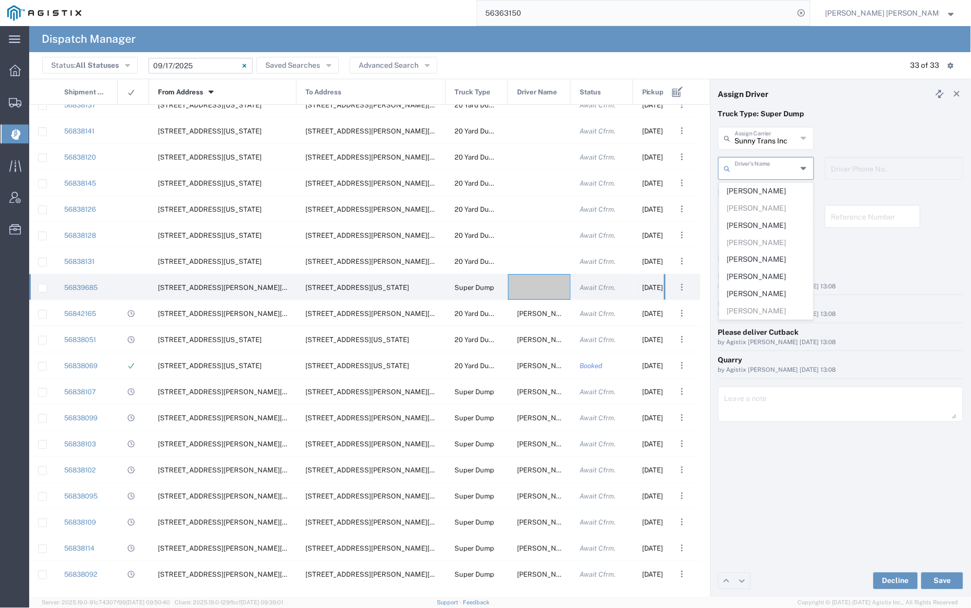
click at [771, 172] on input "text" at bounding box center [766, 167] width 62 height 18
click at [764, 224] on span "[PERSON_NAME]" at bounding box center [766, 225] width 93 height 16
type input "[PERSON_NAME]"
type input "[PHONE_NUMBER]"
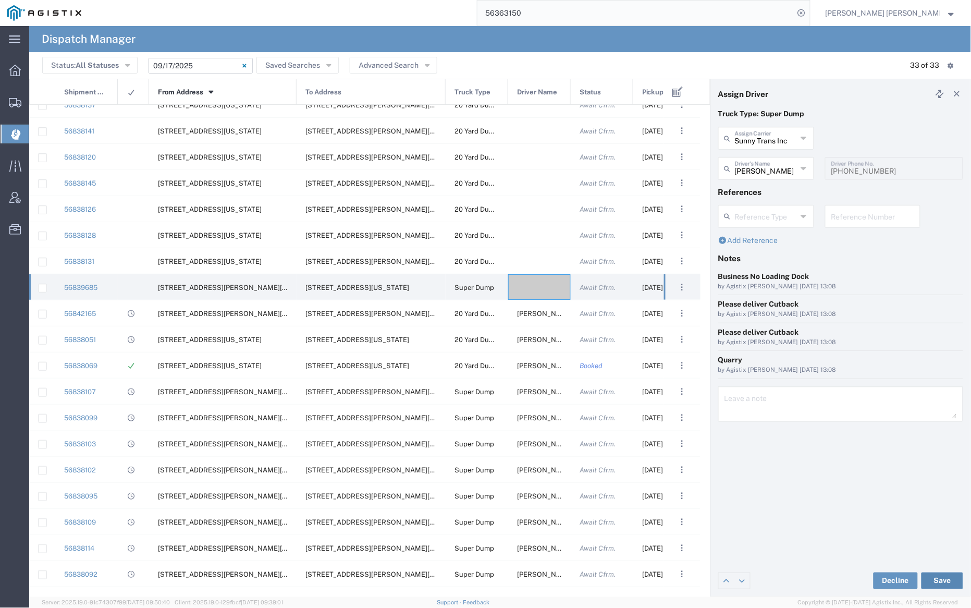
click at [942, 581] on button "Save" at bounding box center [942, 580] width 42 height 17
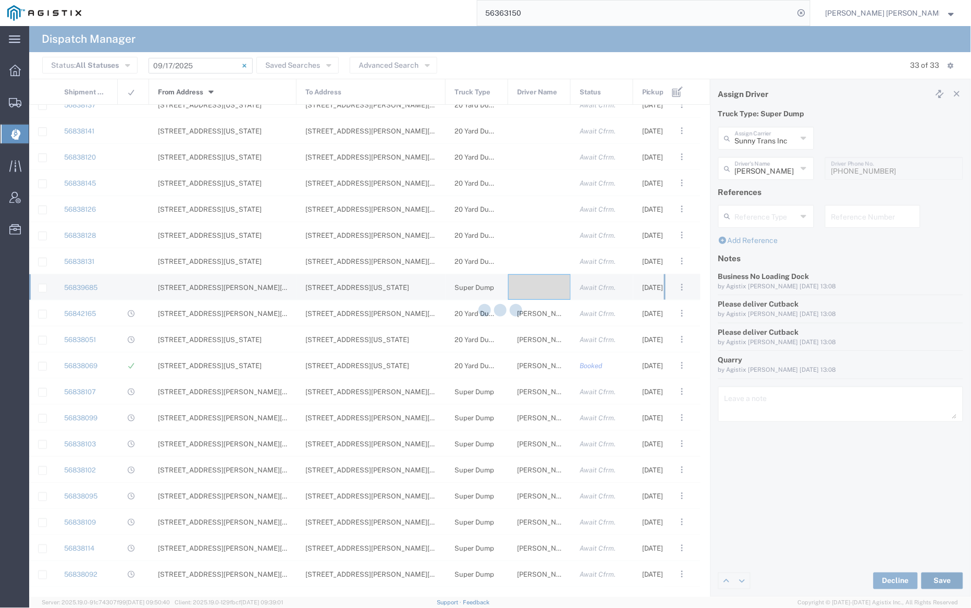
type input "[PERSON_NAME]"
type input "Sunny Trans Inc"
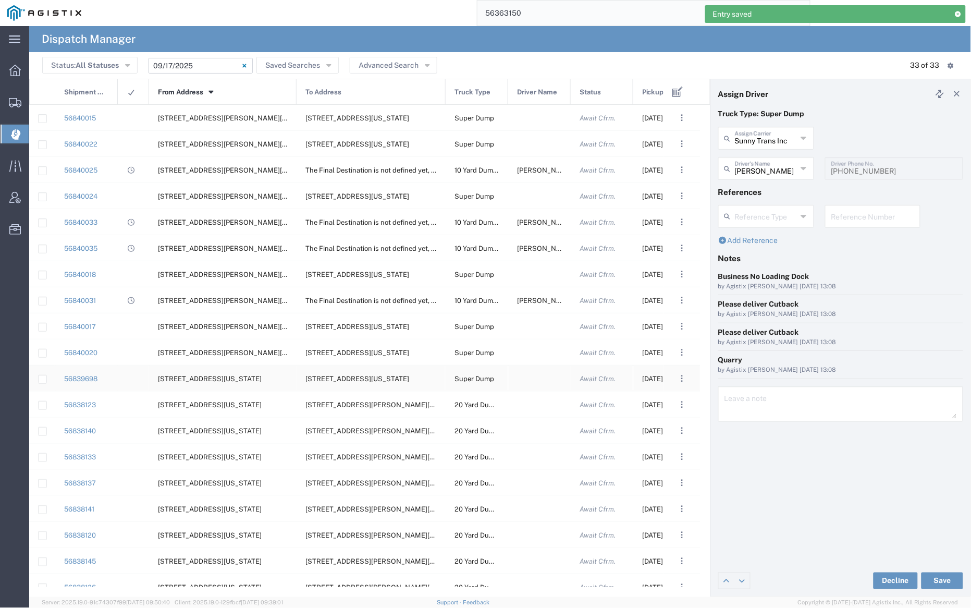
click at [531, 381] on div at bounding box center [539, 378] width 63 height 26
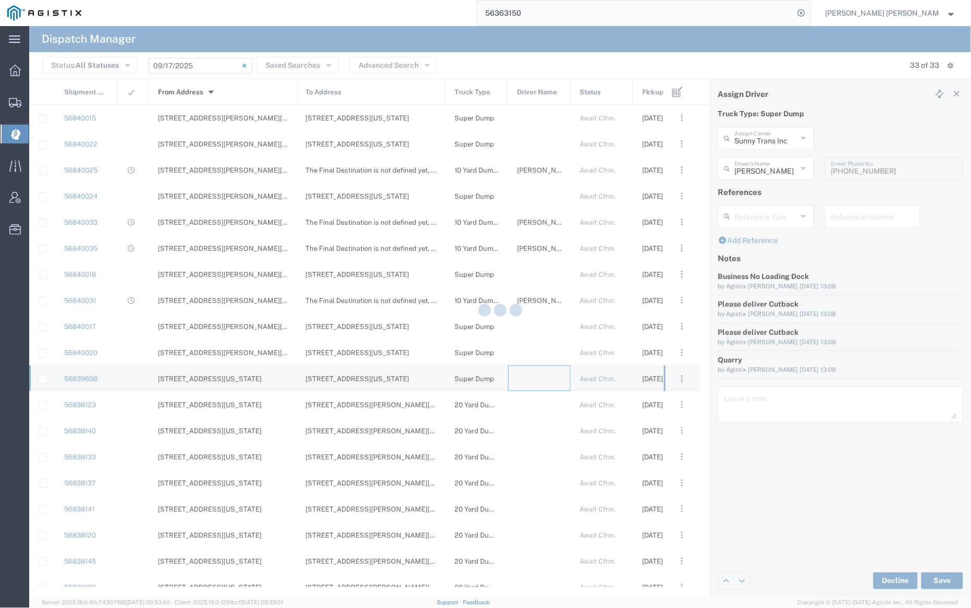
type input "[PERSON_NAME] Trucking"
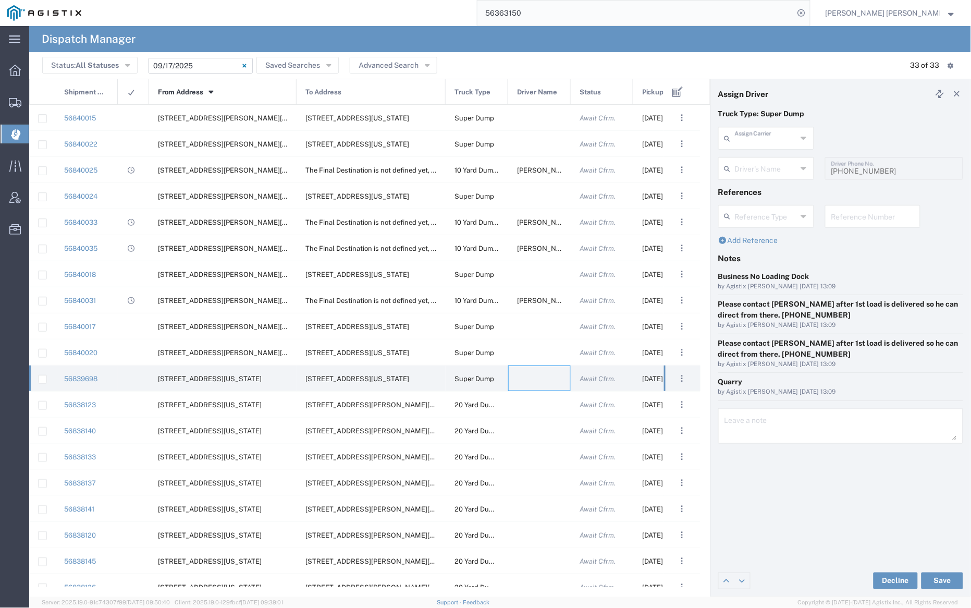
click at [751, 143] on input "text" at bounding box center [766, 137] width 62 height 18
click at [752, 160] on span "[PERSON_NAME] Trans Services" at bounding box center [766, 169] width 93 height 32
type input "[PERSON_NAME] Trans Services"
click at [752, 164] on input "text" at bounding box center [768, 167] width 66 height 18
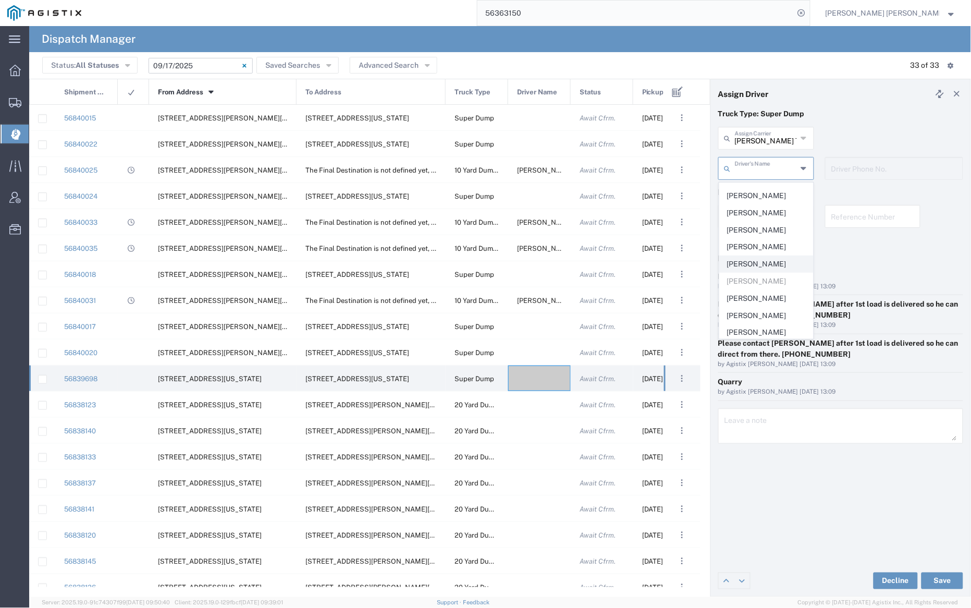
scroll to position [173, 0]
click at [767, 248] on span "[PERSON_NAME]" at bounding box center [766, 256] width 93 height 16
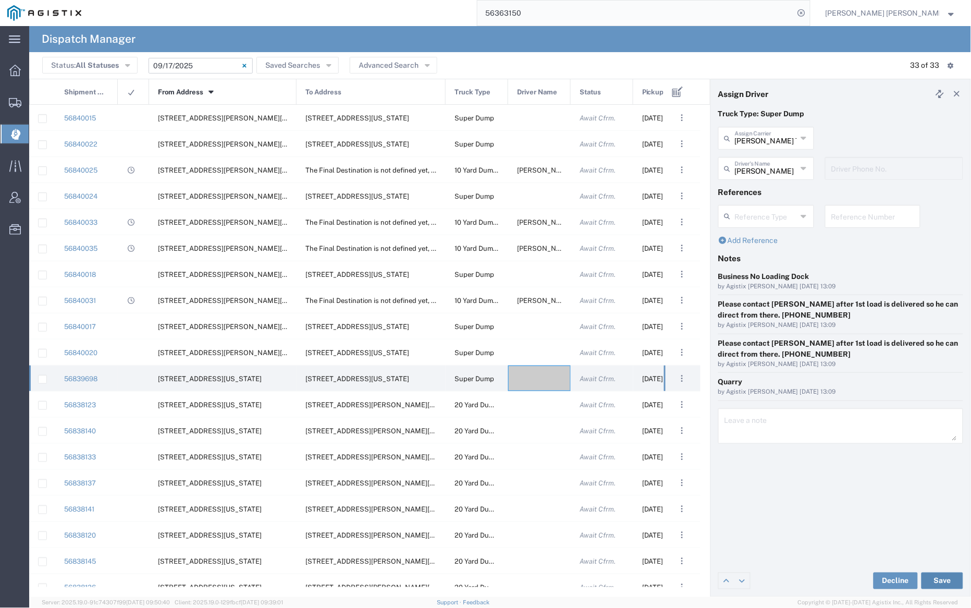
click at [945, 581] on button "Save" at bounding box center [942, 580] width 42 height 17
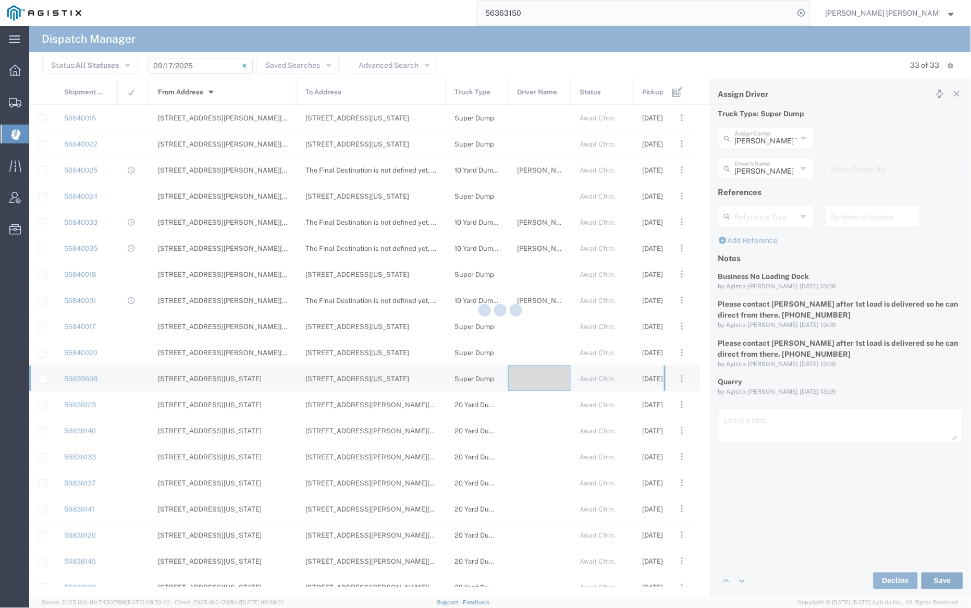
type input "[PERSON_NAME]"
type input "[PERSON_NAME] Trans Services"
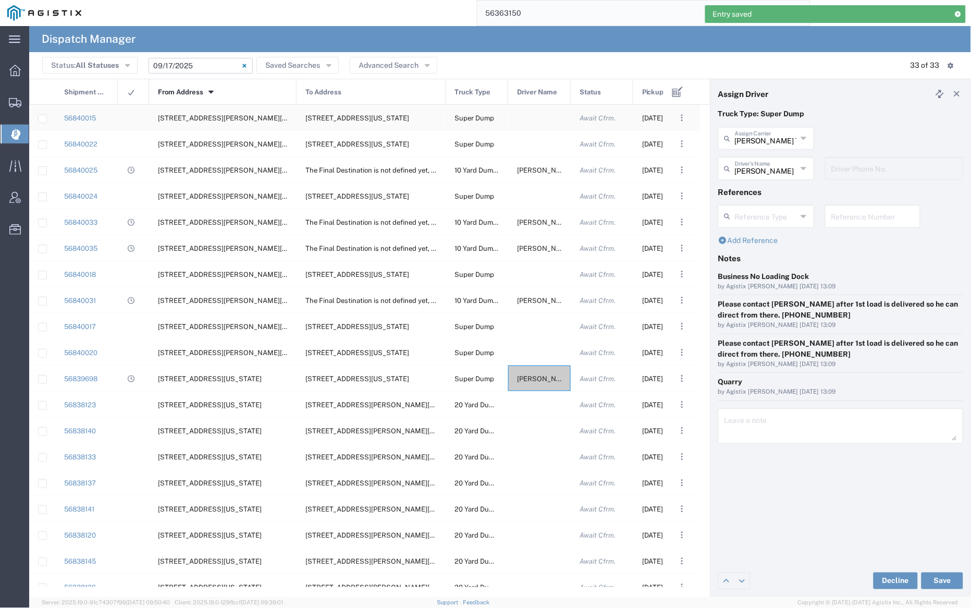
click at [543, 122] on div at bounding box center [539, 118] width 63 height 26
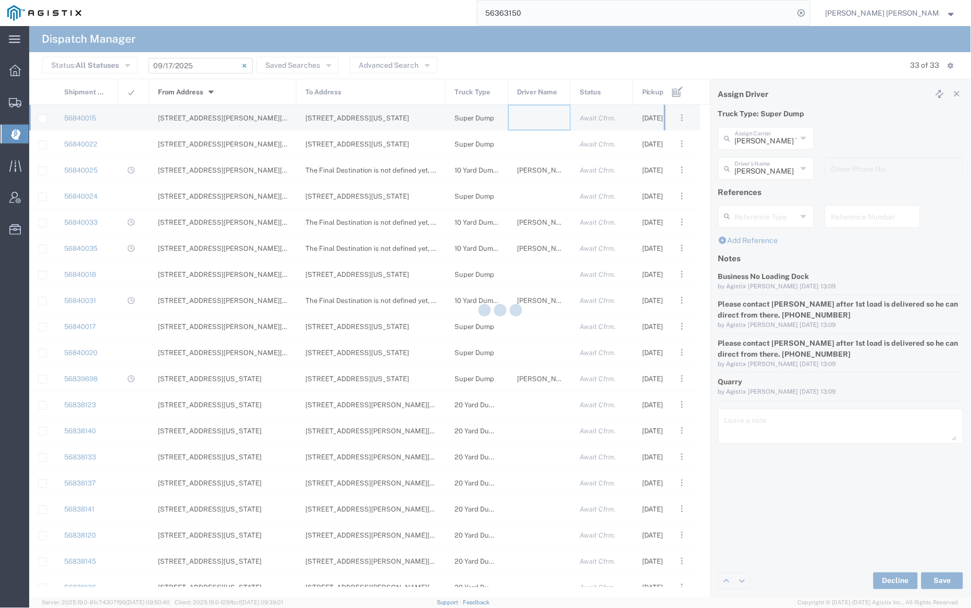
type input "[PERSON_NAME] Trucking"
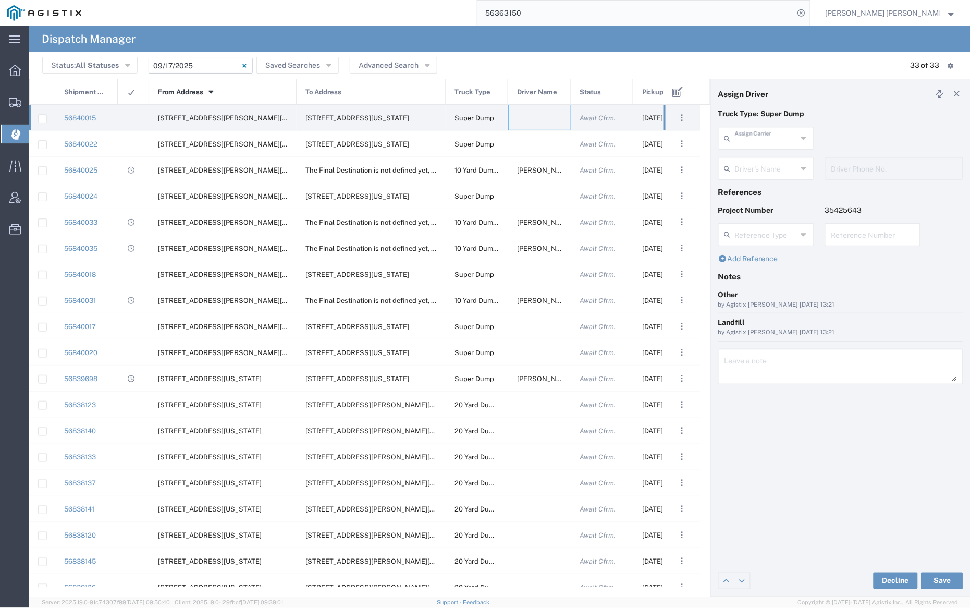
click at [760, 137] on input "text" at bounding box center [766, 137] width 62 height 18
click at [765, 219] on span "Manzoni Trucking" at bounding box center [766, 227] width 93 height 16
type input "Manzoni Trucking"
click at [762, 162] on input "text" at bounding box center [768, 167] width 66 height 18
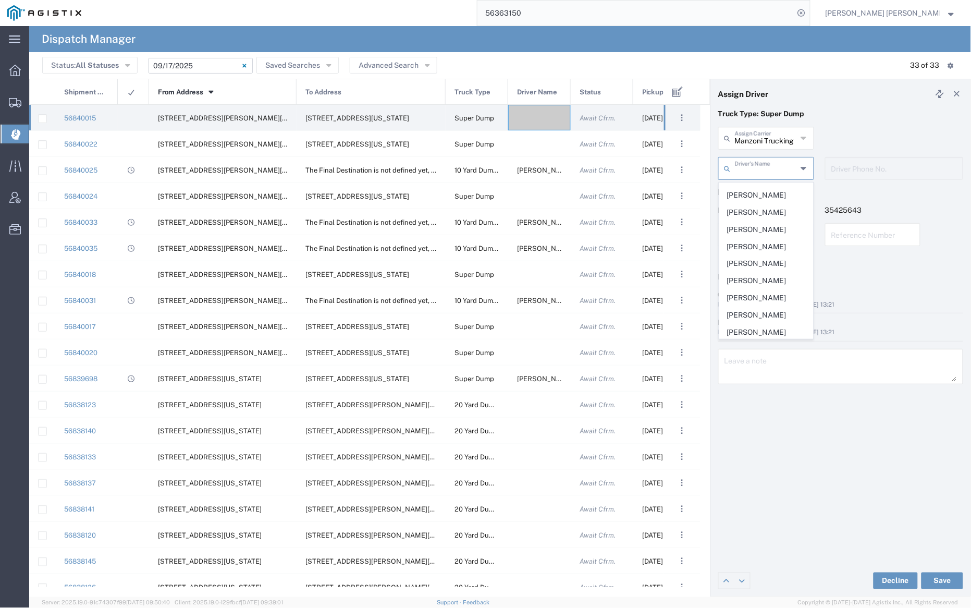
scroll to position [157, 0]
click at [760, 264] on span "[PERSON_NAME]" at bounding box center [766, 255] width 93 height 16
type input "[PERSON_NAME]"
type input "[PHONE_NUMBER]"
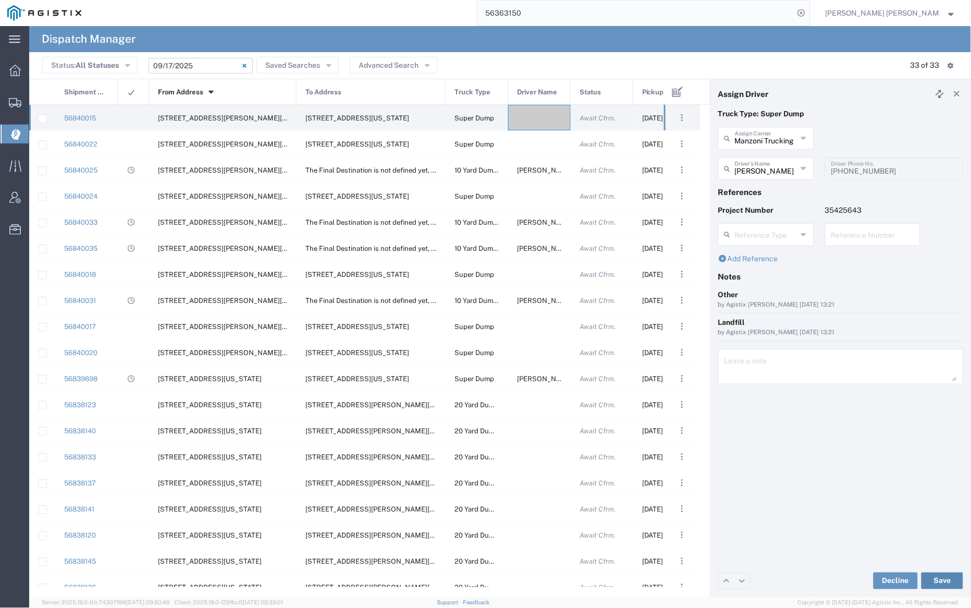
click at [947, 578] on button "Save" at bounding box center [942, 580] width 42 height 17
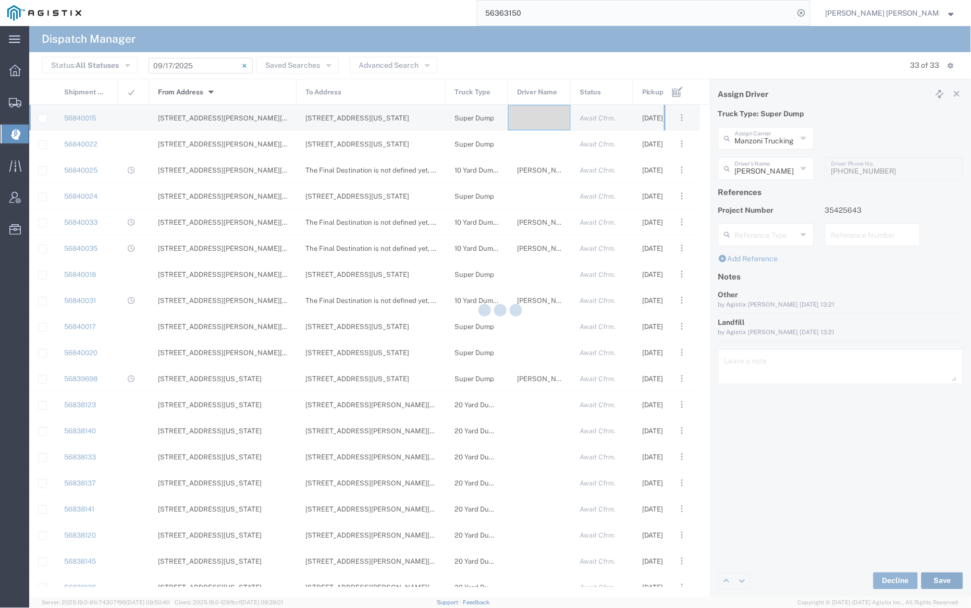
type input "[PERSON_NAME]"
type input "Manzoni Trucking"
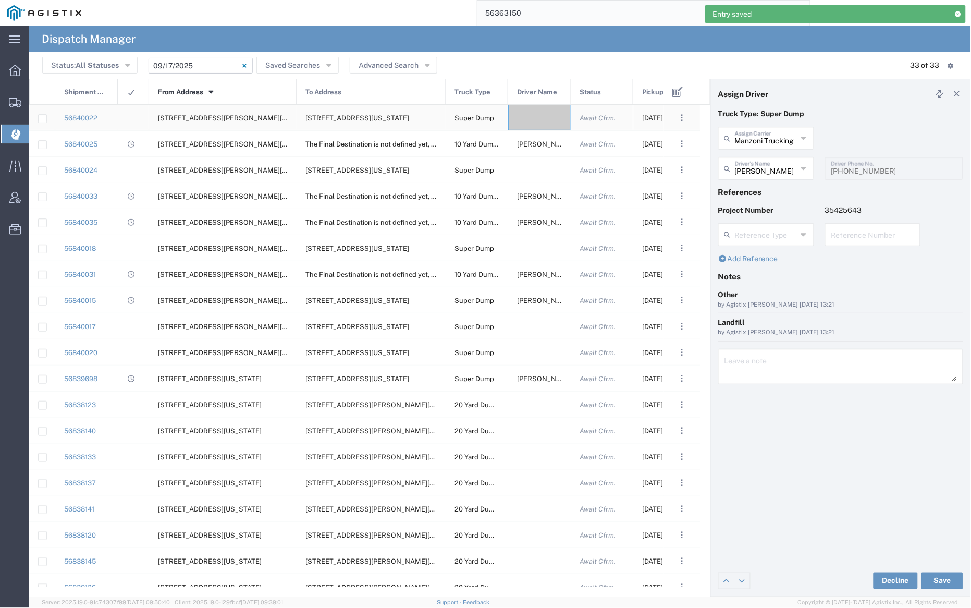
click at [542, 118] on div at bounding box center [539, 118] width 63 height 26
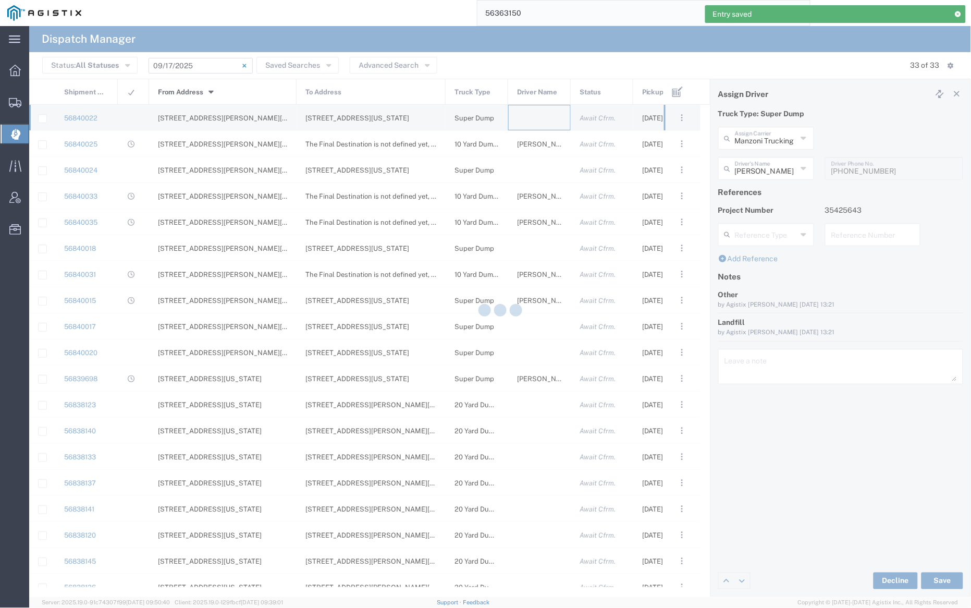
type input "[PERSON_NAME] Trucking"
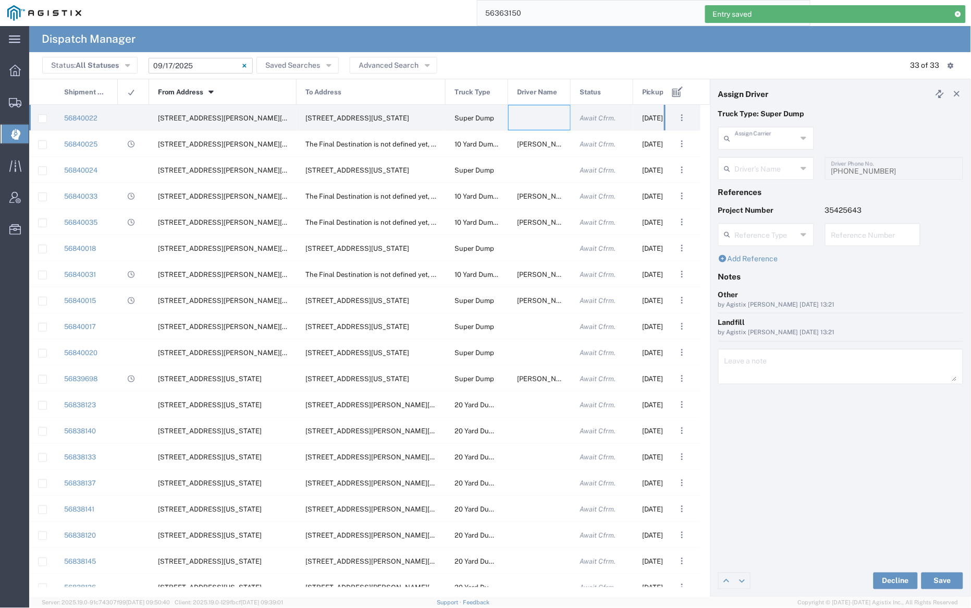
click at [774, 135] on input "text" at bounding box center [766, 137] width 62 height 18
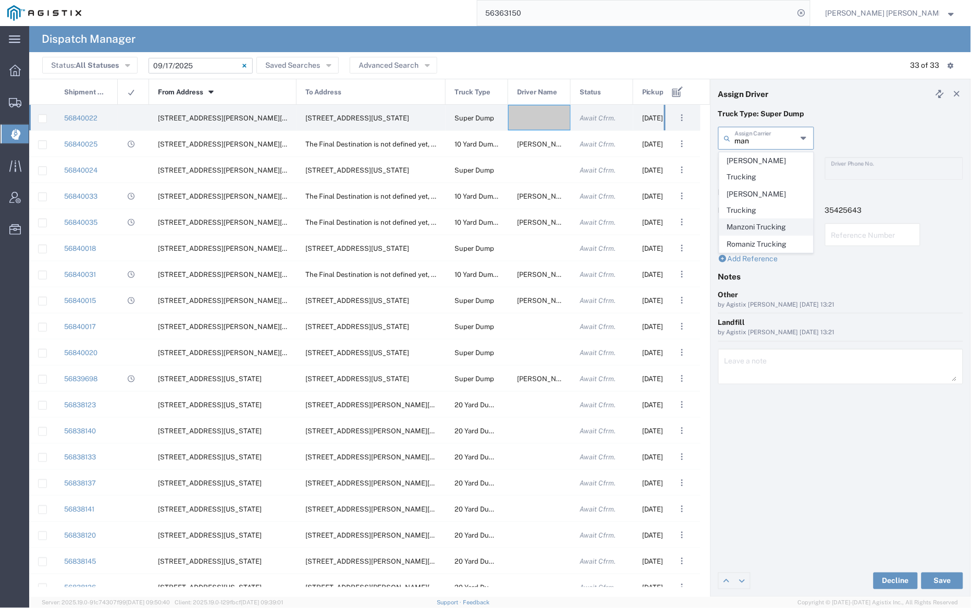
click at [774, 219] on span "Manzoni Trucking" at bounding box center [766, 227] width 93 height 16
type input "Manzoni Trucking"
click at [762, 160] on input "text" at bounding box center [768, 167] width 66 height 18
click at [750, 242] on span "[PERSON_NAME]" at bounding box center [766, 245] width 93 height 16
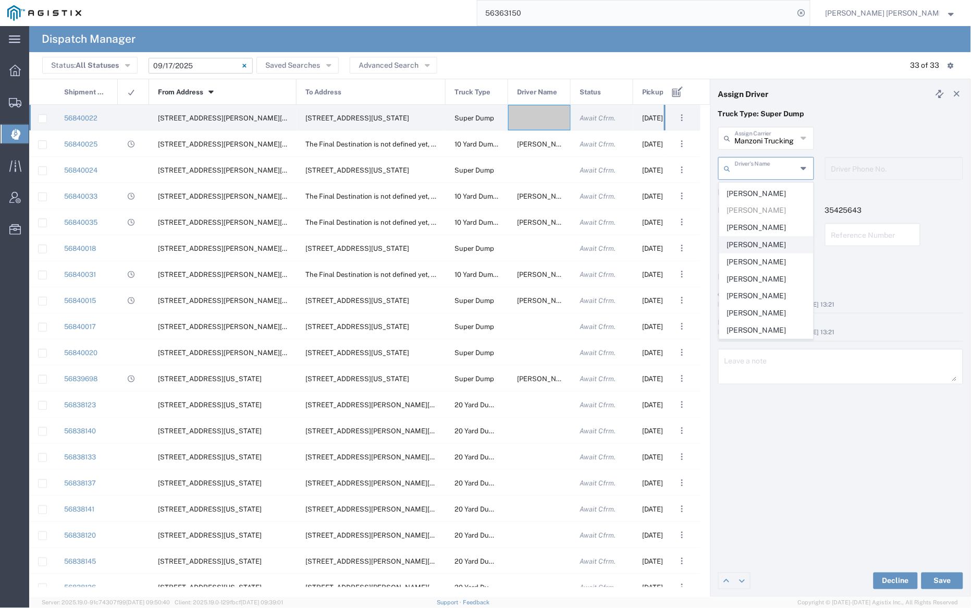
type input "[PERSON_NAME]"
type input "7079345664"
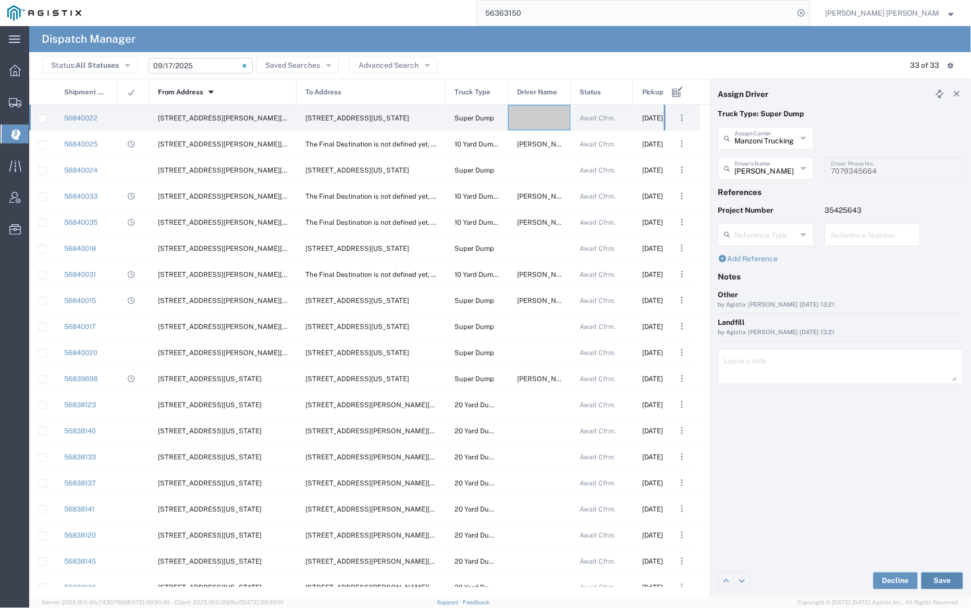
click at [946, 579] on button "Save" at bounding box center [942, 580] width 42 height 17
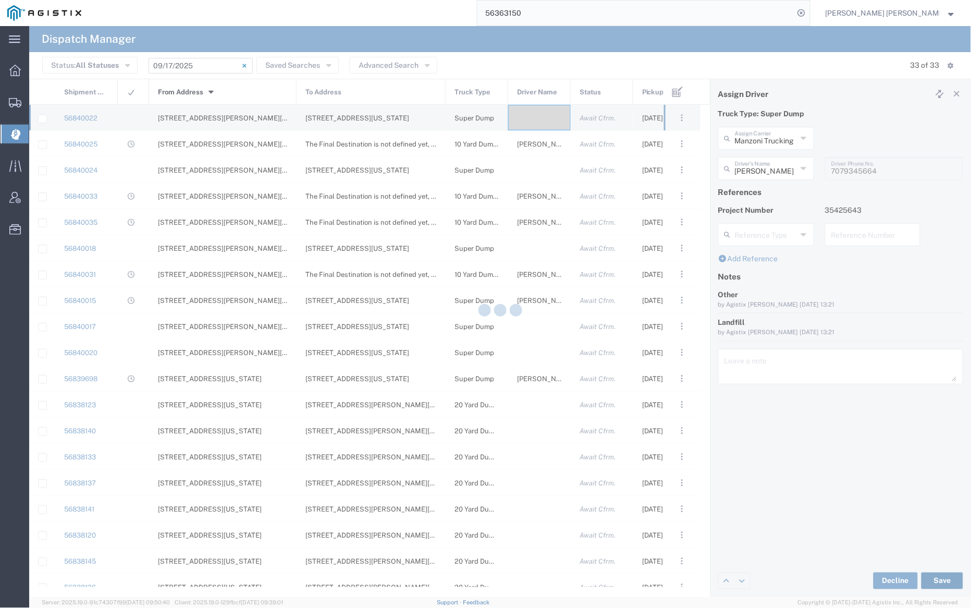
type input "[PERSON_NAME]"
type input "Manzoni Trucking"
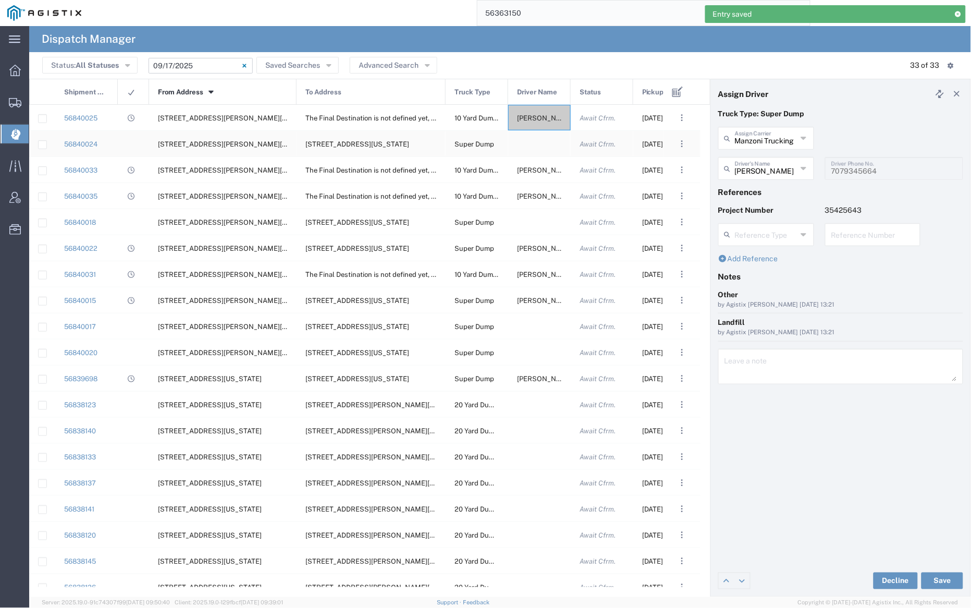
click at [537, 139] on div at bounding box center [539, 144] width 63 height 26
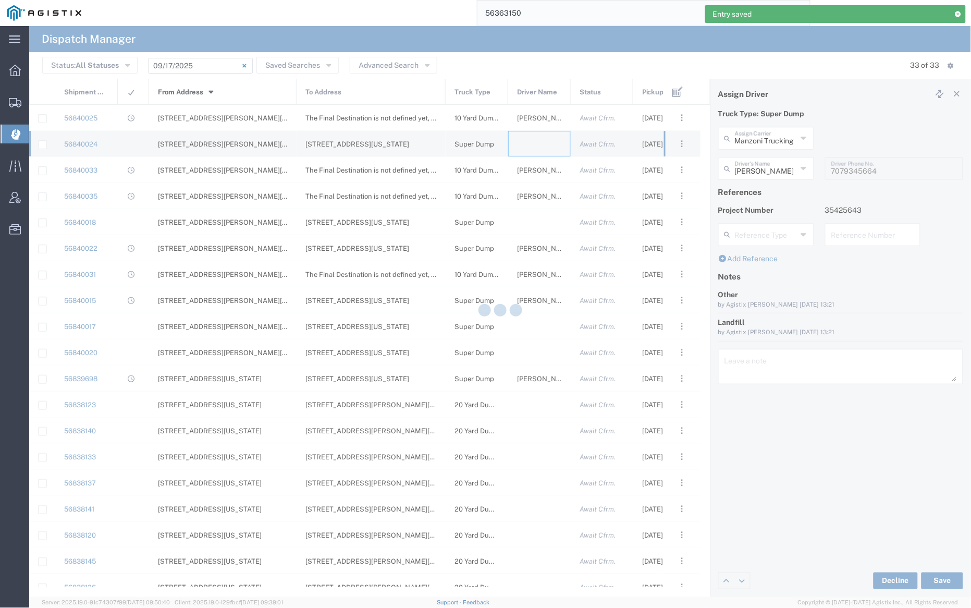
type input "[PERSON_NAME] Trucking"
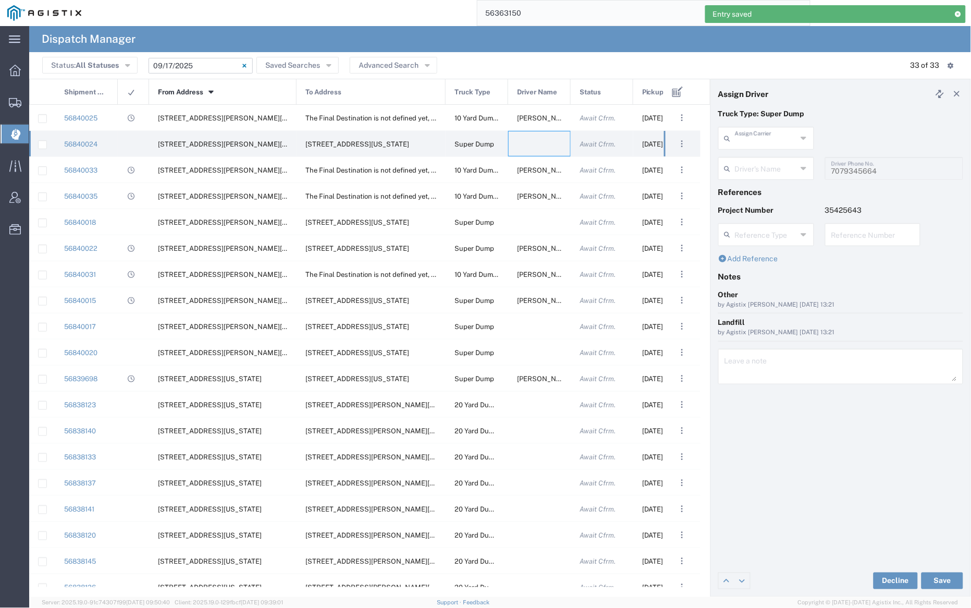
click at [750, 139] on input "text" at bounding box center [766, 137] width 62 height 18
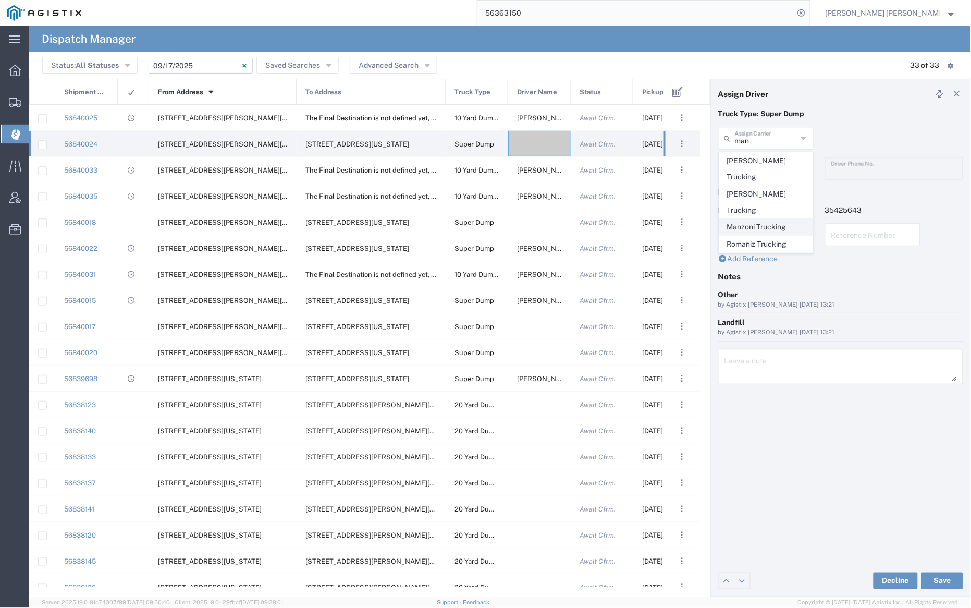
click at [775, 219] on span "Manzoni Trucking" at bounding box center [766, 227] width 93 height 16
type input "Manzoni Trucking"
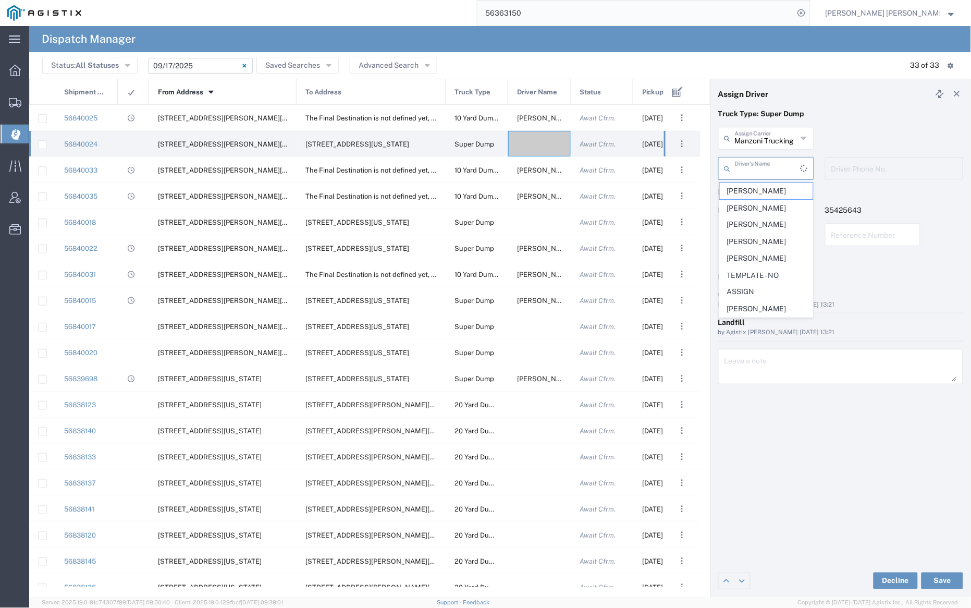
click at [762, 169] on input "text" at bounding box center [768, 167] width 66 height 18
click at [766, 194] on span "[PERSON_NAME]" at bounding box center [766, 191] width 93 height 16
type input "[PERSON_NAME]"
type input "[PHONE_NUMBER]"
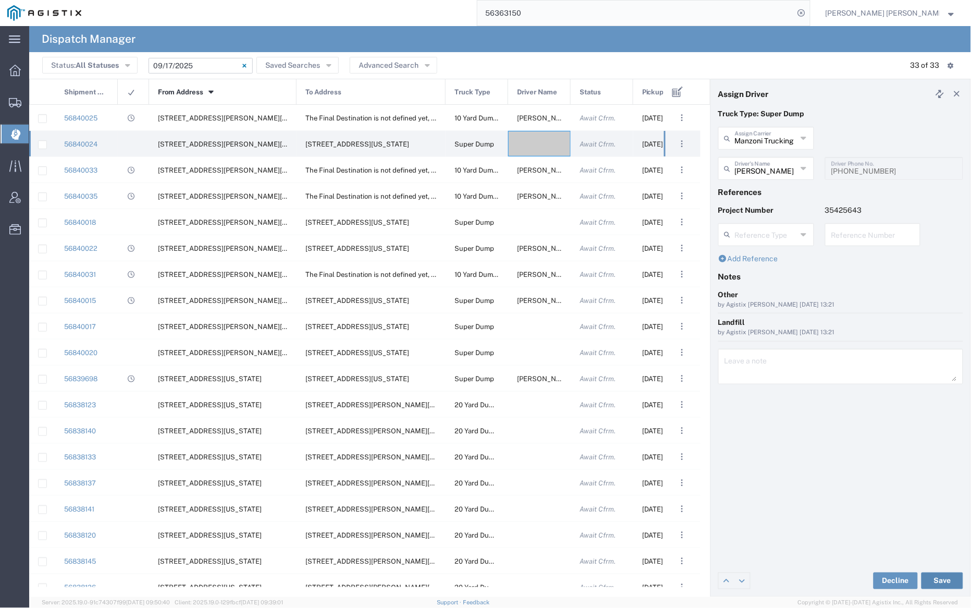
click at [946, 574] on button "Save" at bounding box center [942, 580] width 42 height 17
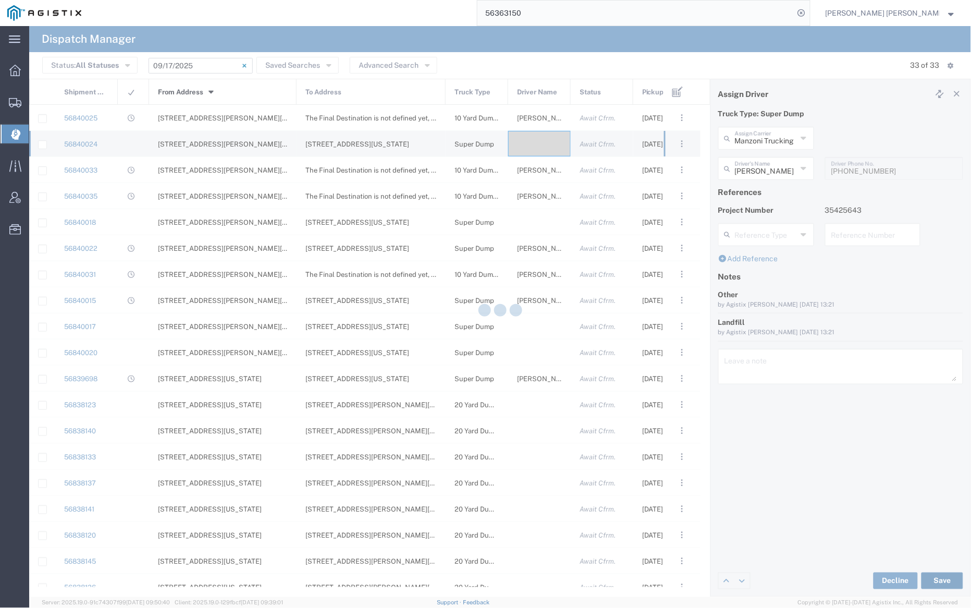
type input "[PERSON_NAME]"
type input "Manzoni Trucking"
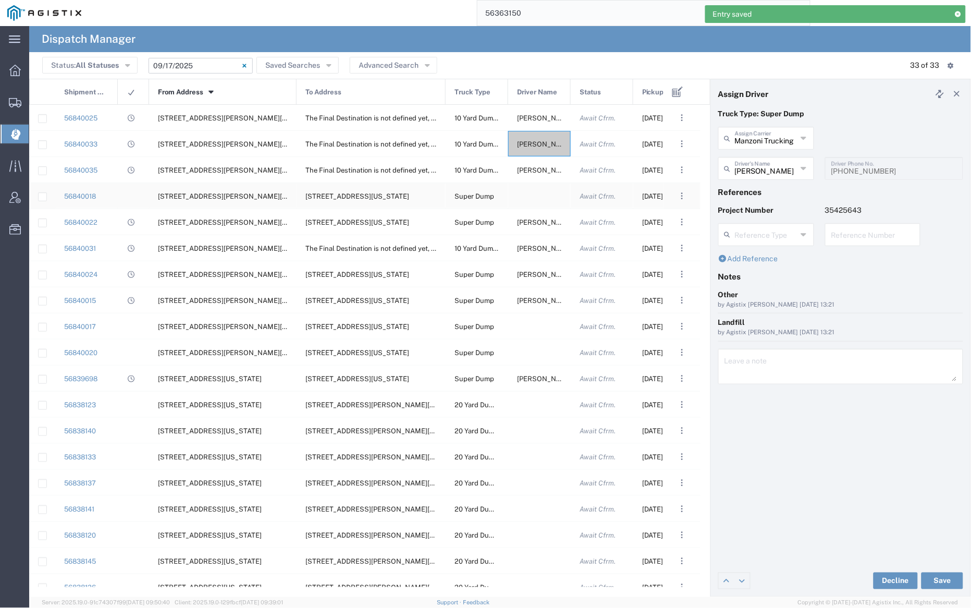
click at [531, 195] on div at bounding box center [539, 196] width 63 height 26
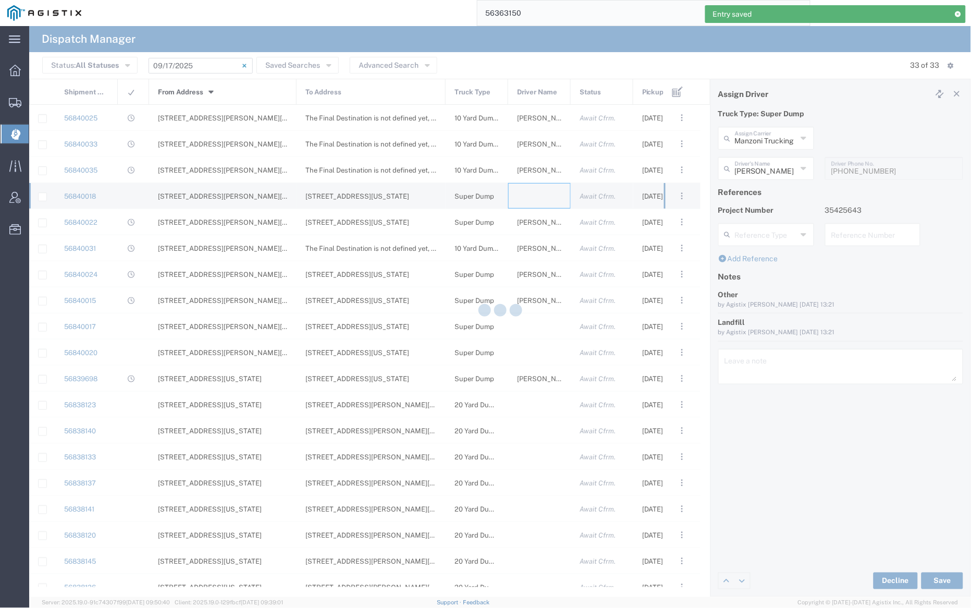
type input "[PERSON_NAME] Trucking"
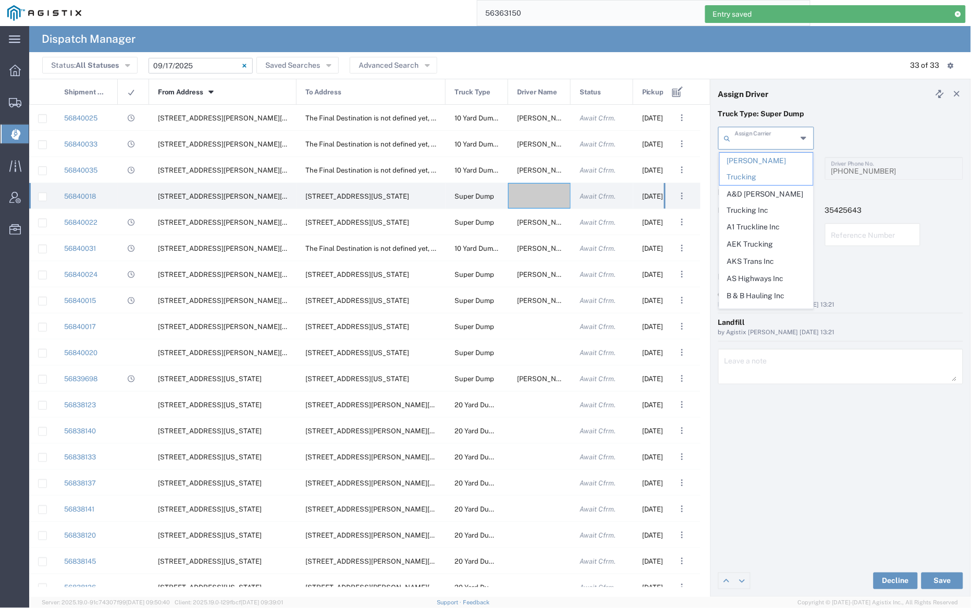
click at [758, 138] on input "text" at bounding box center [766, 137] width 62 height 18
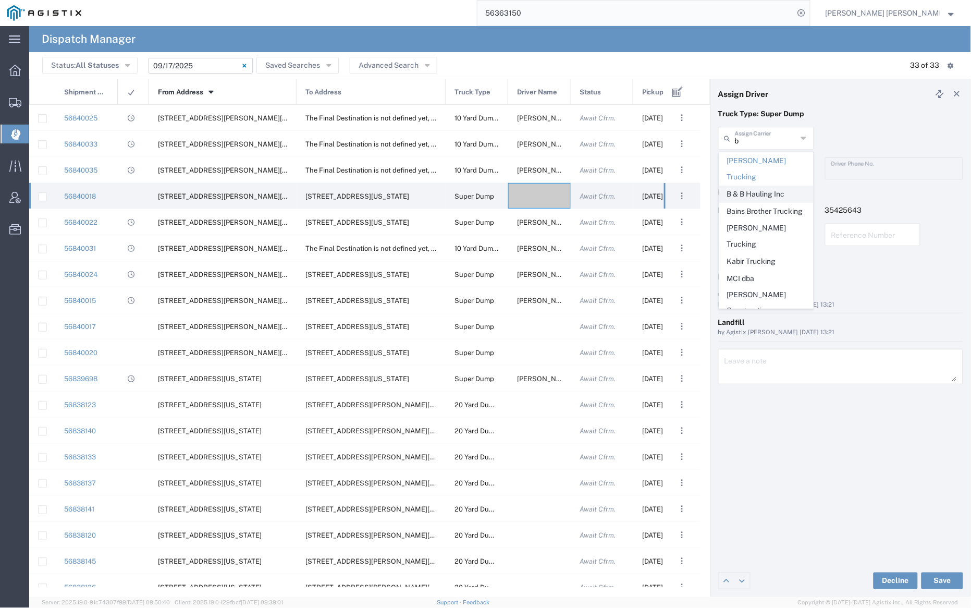
click at [758, 186] on span "B & B Hauling Inc" at bounding box center [766, 194] width 93 height 16
type input "B & B Hauling Inc"
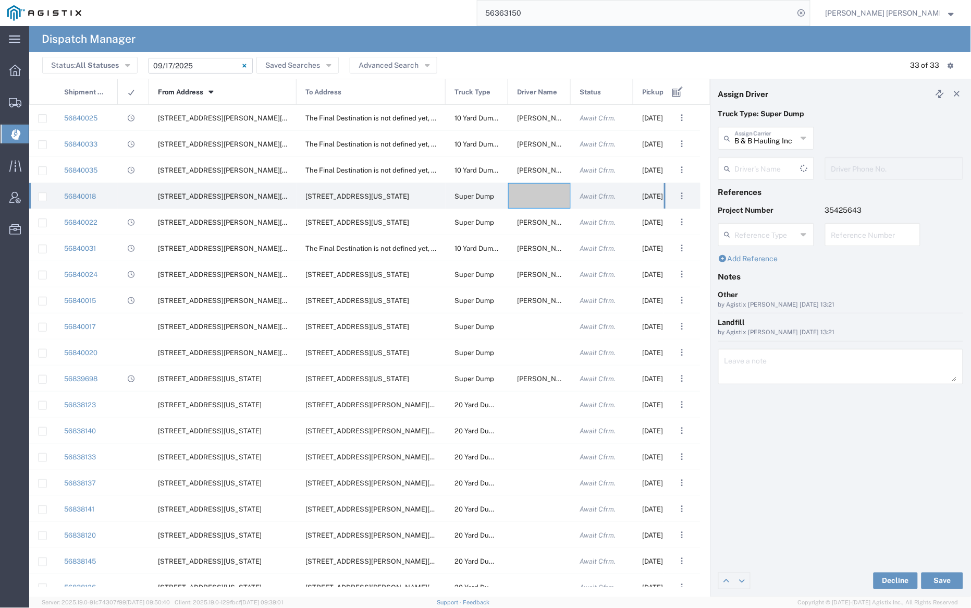
click at [761, 162] on input "text" at bounding box center [768, 167] width 66 height 18
click at [765, 188] on span "[PERSON_NAME]" at bounding box center [766, 191] width 93 height 16
type input "[PERSON_NAME]"
type input "7075533221"
click at [941, 575] on button "Save" at bounding box center [942, 580] width 42 height 17
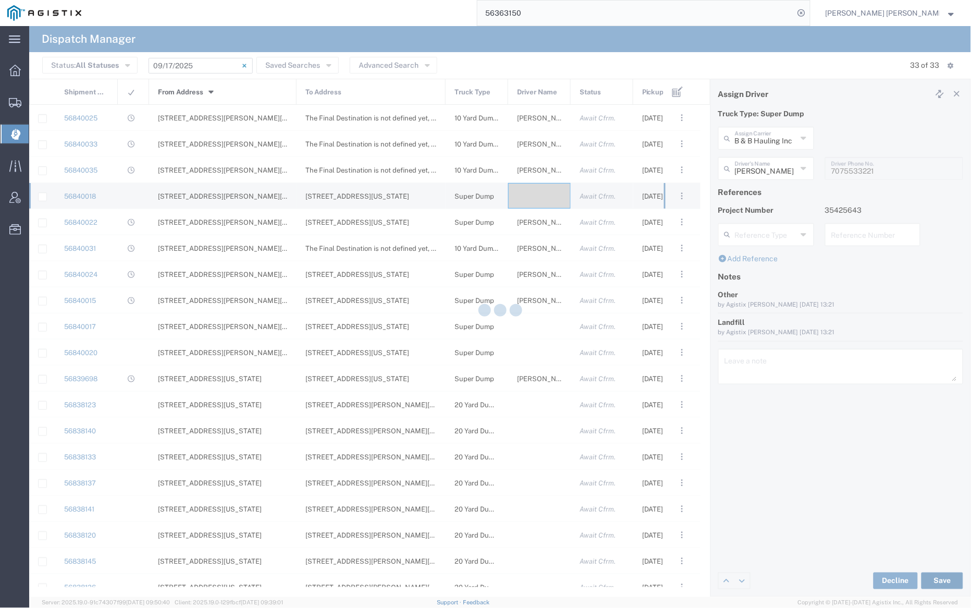
type input "[PERSON_NAME]"
type input "B & B Hauling Inc"
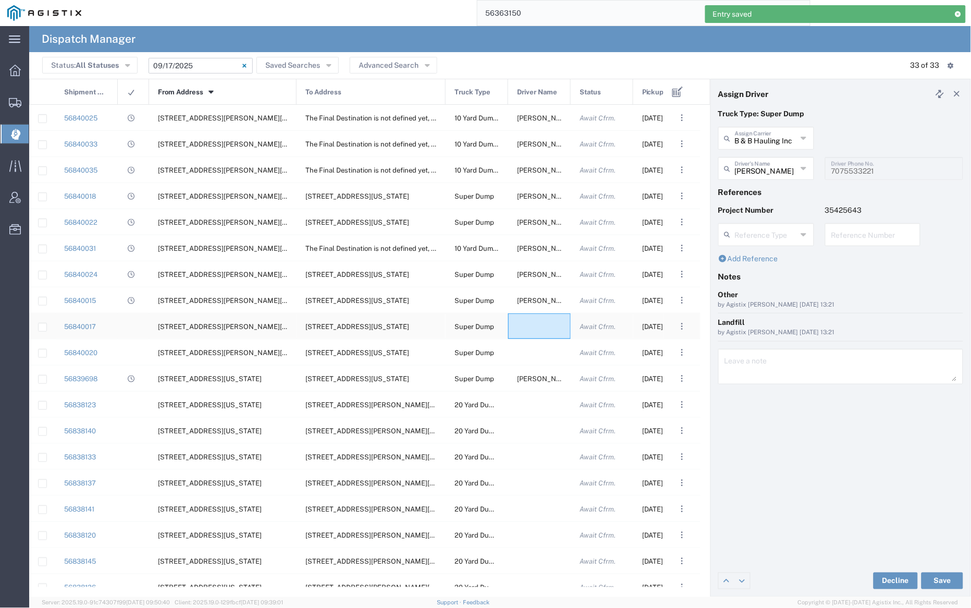
click at [535, 328] on div at bounding box center [539, 326] width 63 height 26
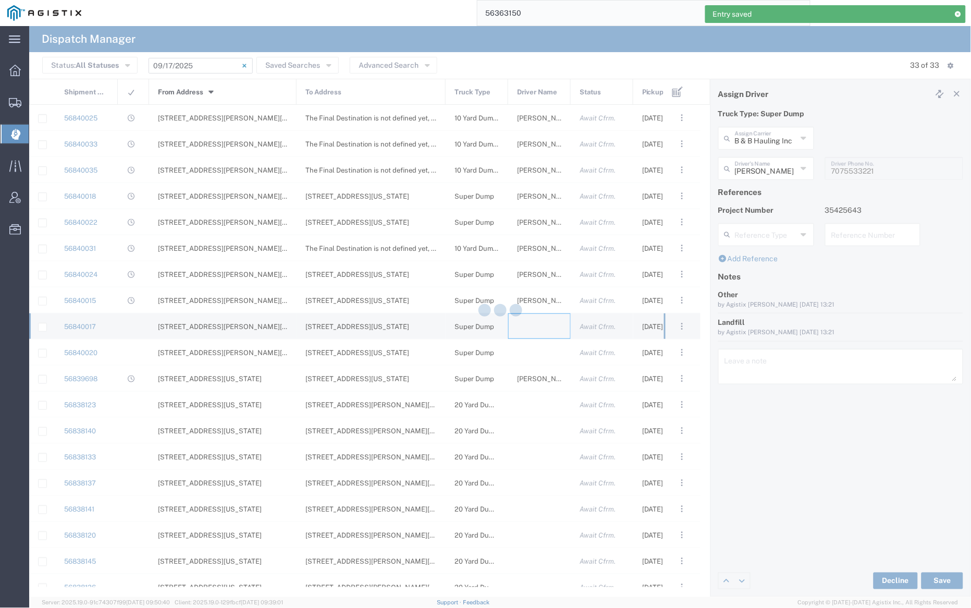
type input "[PERSON_NAME] Trucking"
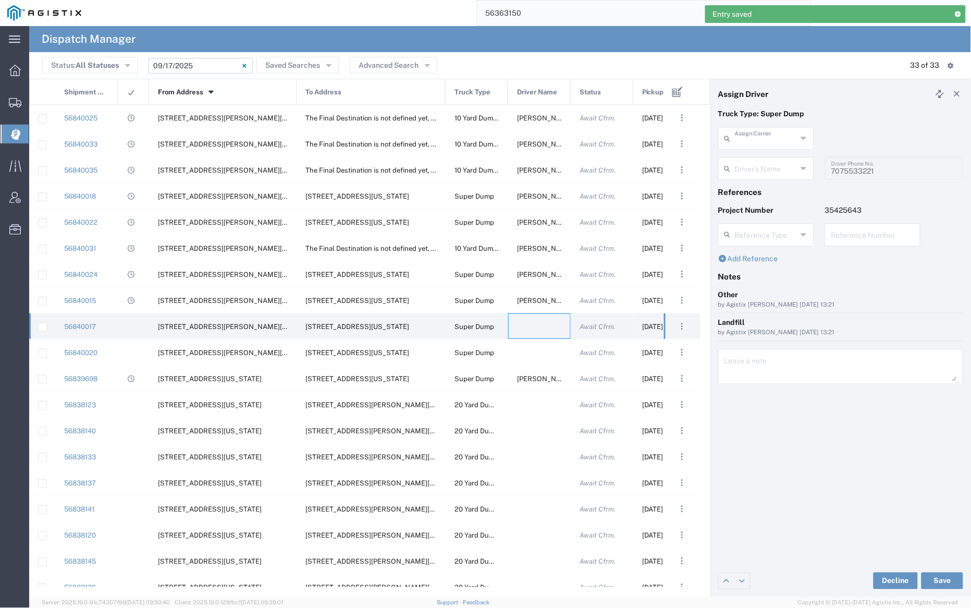
click at [753, 134] on input "text" at bounding box center [766, 137] width 62 height 18
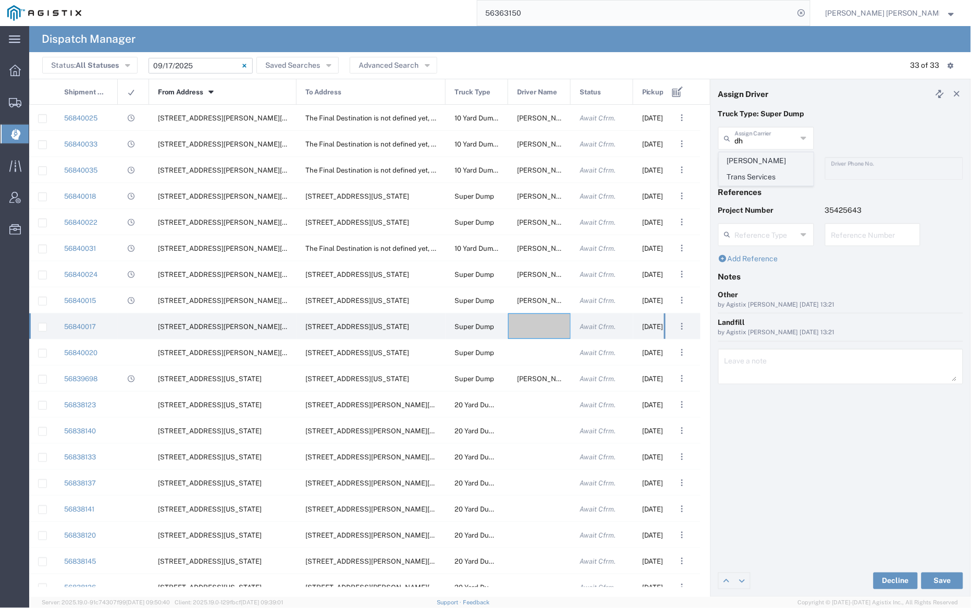
click at [764, 164] on span "[PERSON_NAME] Trans Services" at bounding box center [766, 169] width 93 height 32
type input "[PERSON_NAME] Trans Services"
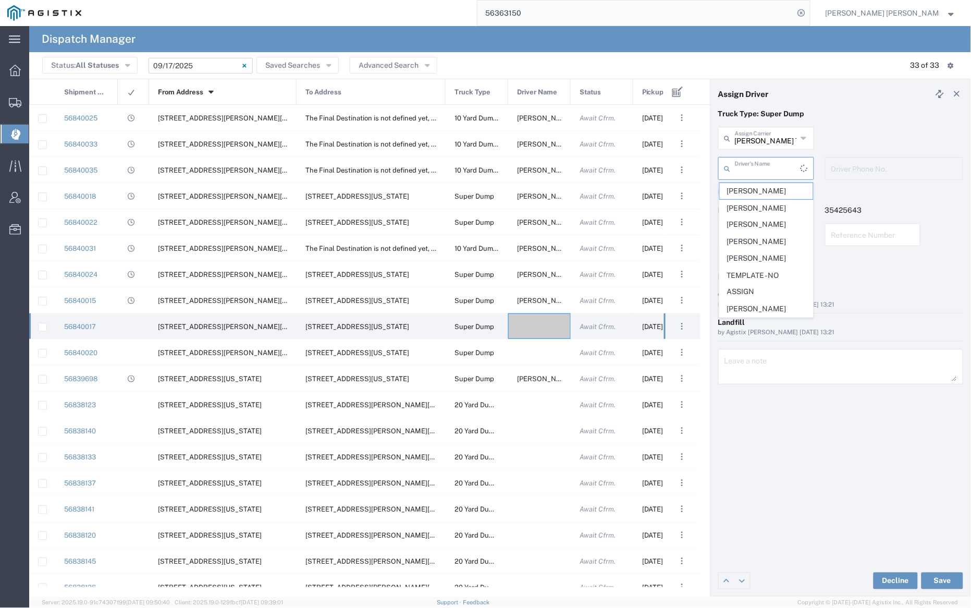
click at [764, 167] on input "text" at bounding box center [768, 167] width 66 height 18
click at [775, 291] on span "[PERSON_NAME]" at bounding box center [766, 294] width 93 height 16
type input "[PERSON_NAME]"
type input "9255650374"
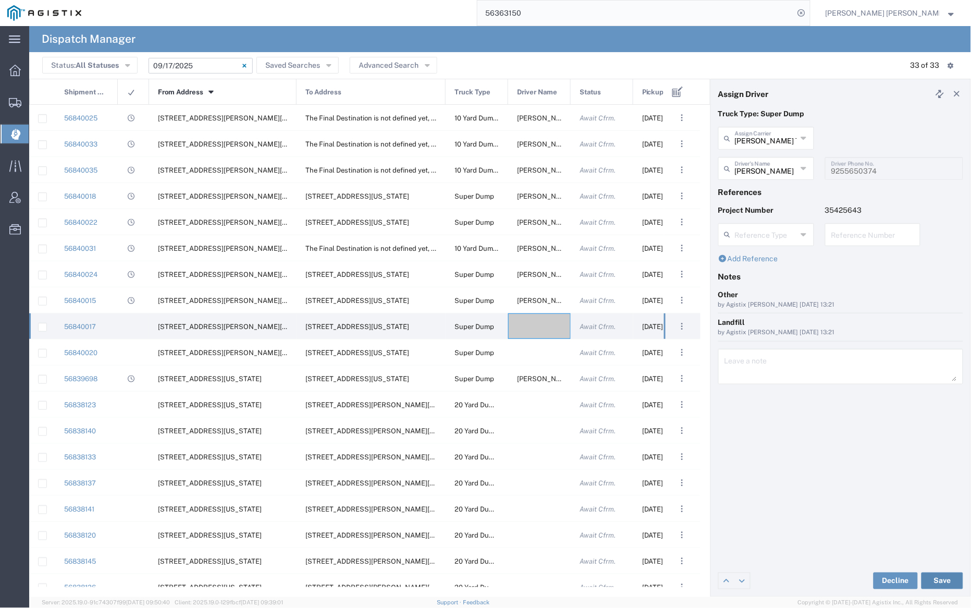
click at [946, 579] on button "Save" at bounding box center [942, 580] width 42 height 17
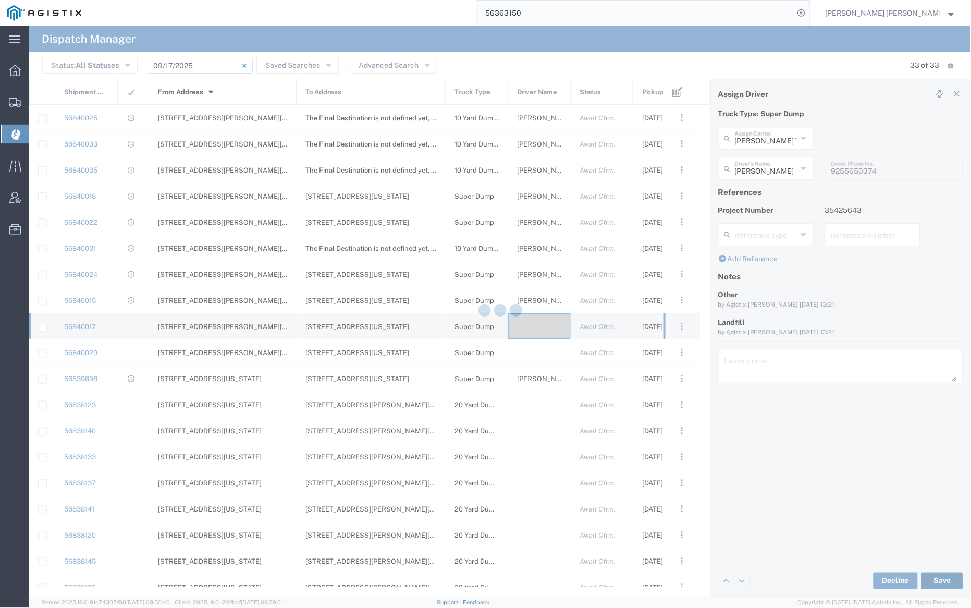
type input "[PERSON_NAME]"
type input "[PERSON_NAME] Trans Services"
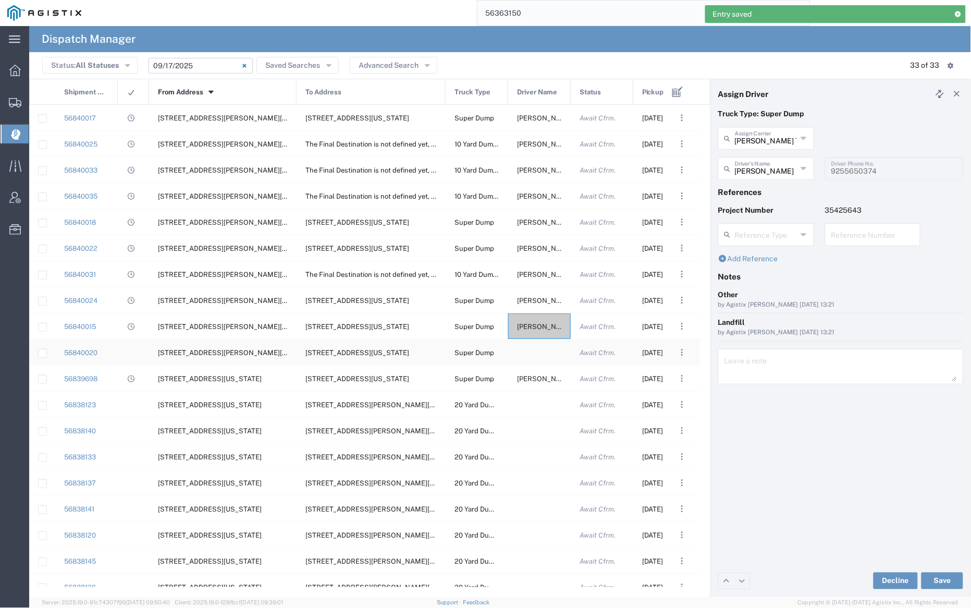
click at [539, 353] on div at bounding box center [539, 352] width 63 height 26
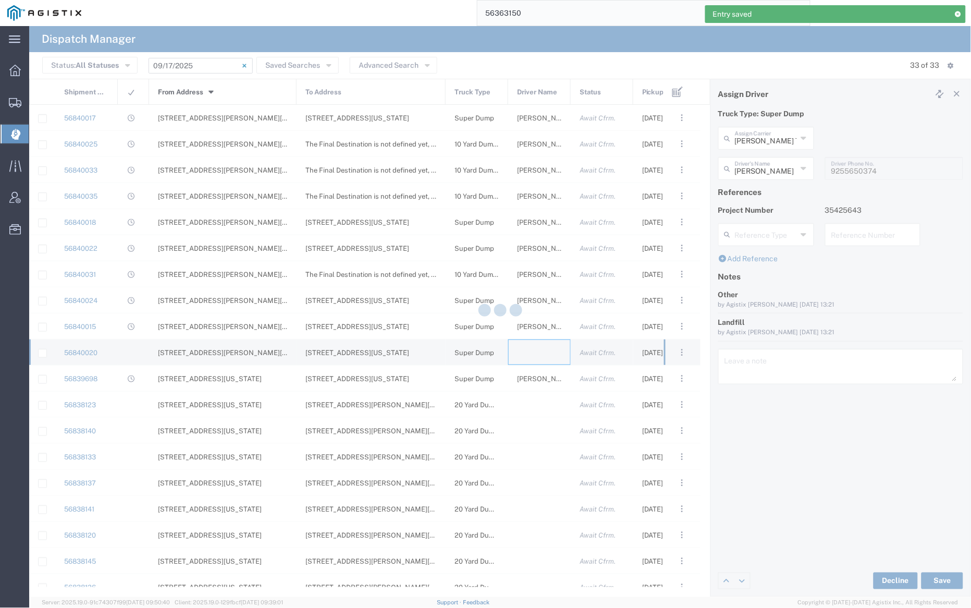
type input "[PERSON_NAME] Trucking"
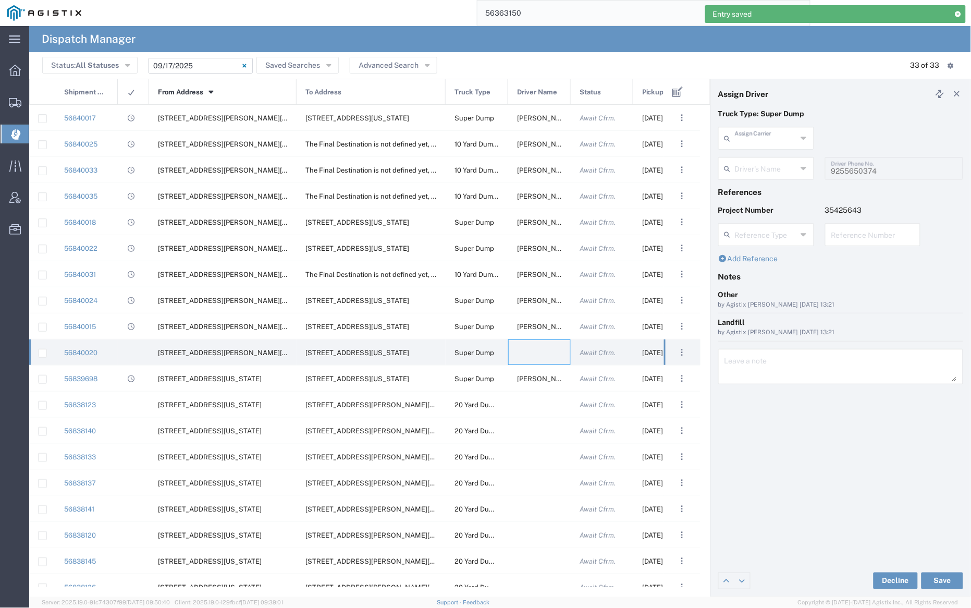
click at [761, 141] on input "text" at bounding box center [766, 137] width 62 height 18
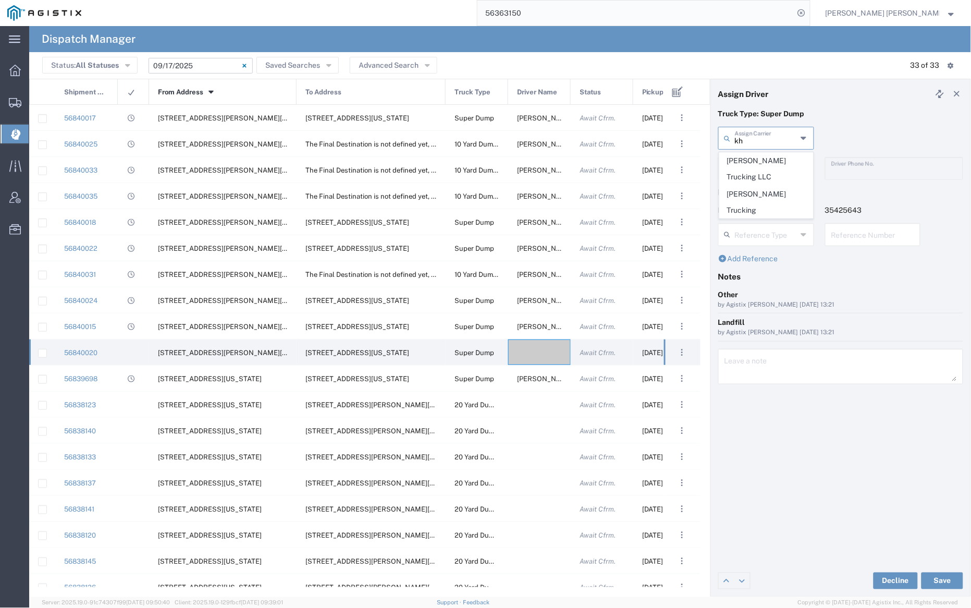
click at [761, 159] on span "[PERSON_NAME] Trucking LLC" at bounding box center [766, 169] width 93 height 32
type input "[PERSON_NAME] Trucking LLC"
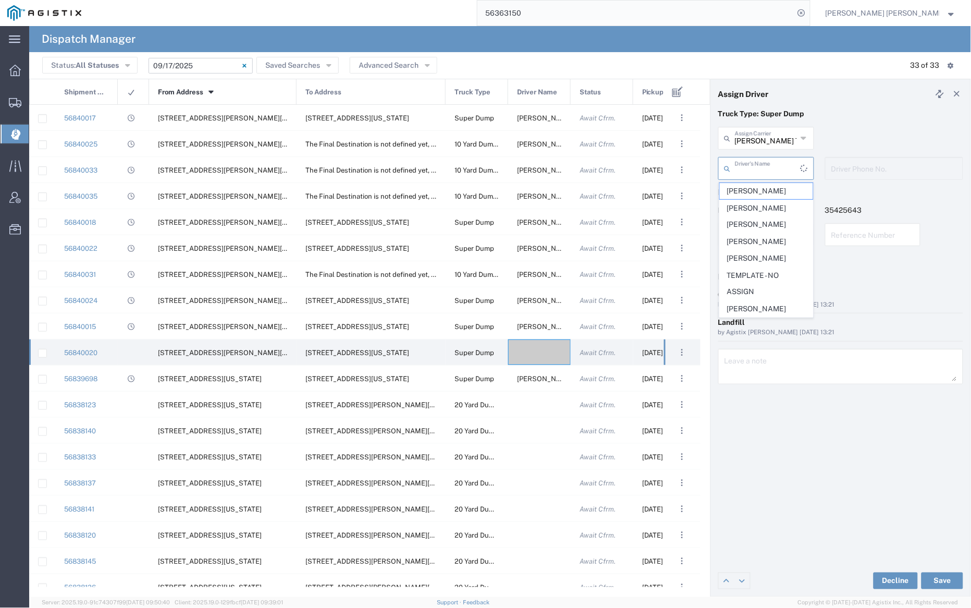
click at [762, 167] on input "text" at bounding box center [768, 167] width 66 height 18
click at [764, 203] on span "[PERSON_NAME]" at bounding box center [766, 208] width 93 height 16
type input "[PERSON_NAME]"
type input "[PHONE_NUMBER]"
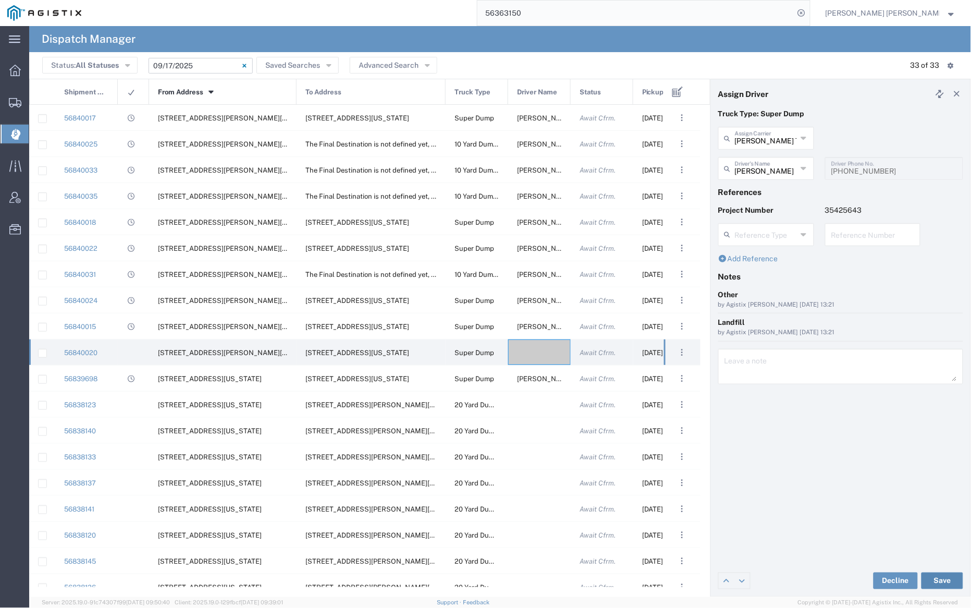
click at [938, 580] on button "Save" at bounding box center [942, 580] width 42 height 17
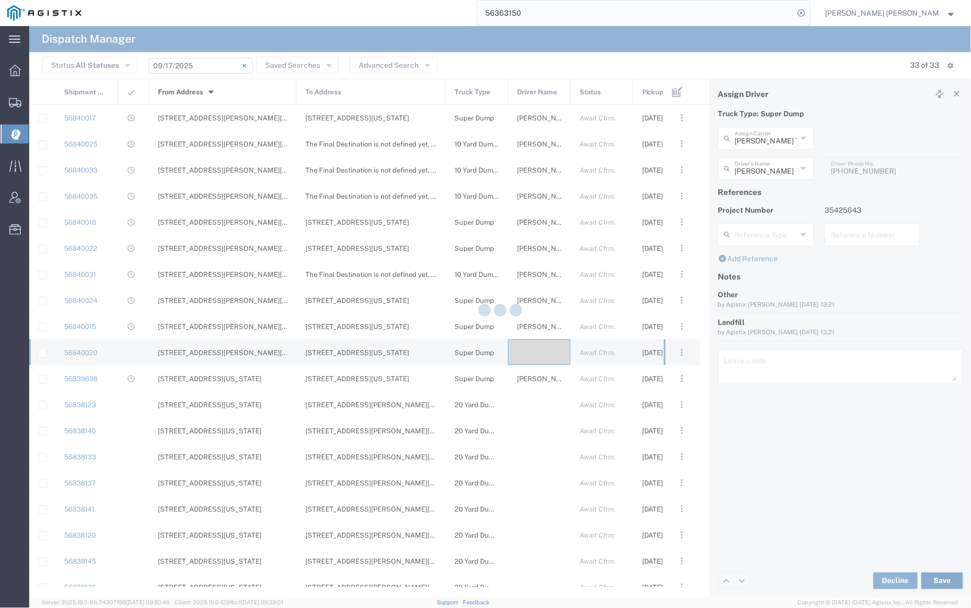
type input "[PERSON_NAME]"
type input "[PERSON_NAME] Trucking LLC"
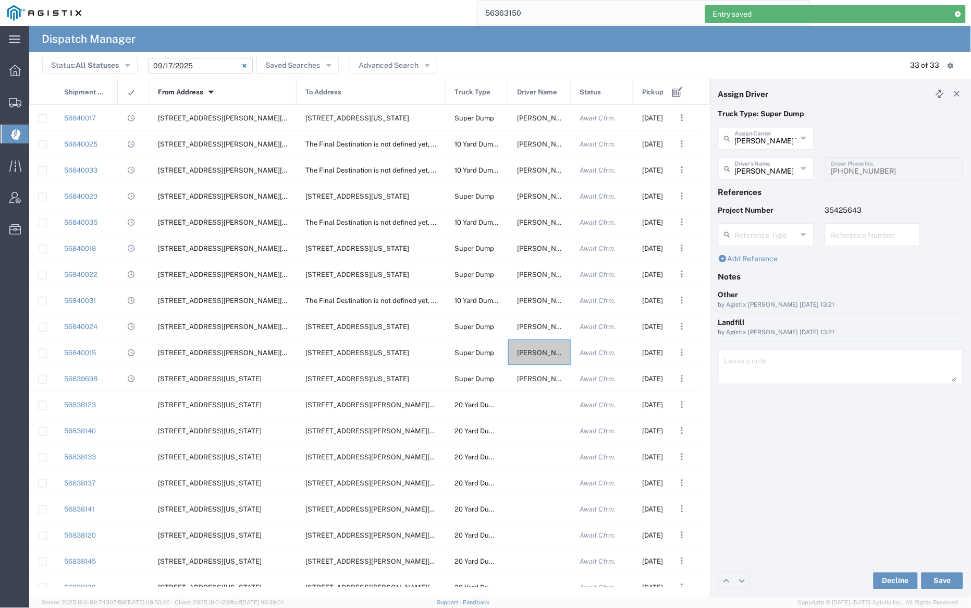
click at [655, 93] on span "Pickup Date and Time" at bounding box center [663, 92] width 42 height 26
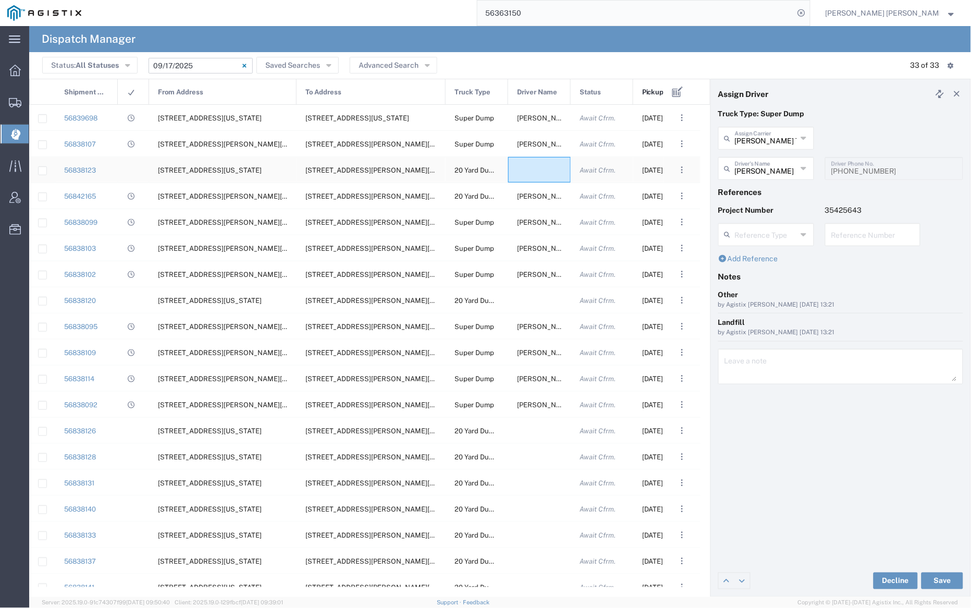
click at [531, 172] on div at bounding box center [539, 170] width 63 height 26
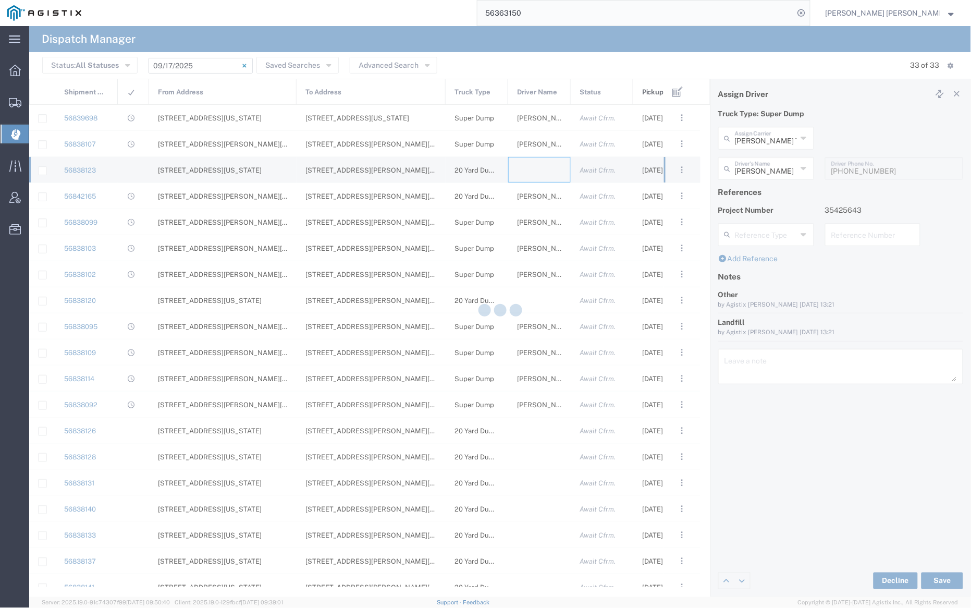
type input "[PERSON_NAME] Trucking"
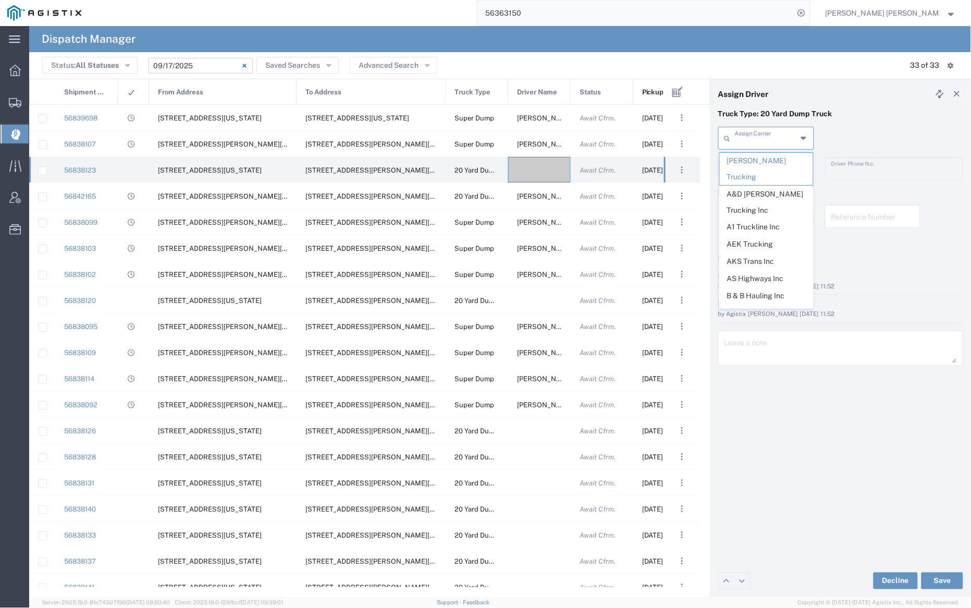
click at [755, 138] on input "text" at bounding box center [766, 137] width 62 height 18
click at [759, 186] on span "M A [PERSON_NAME] Trucking LLC" at bounding box center [766, 202] width 93 height 32
type input "M A [PERSON_NAME] Trucking LLC"
click at [757, 163] on input "text" at bounding box center [768, 167] width 66 height 18
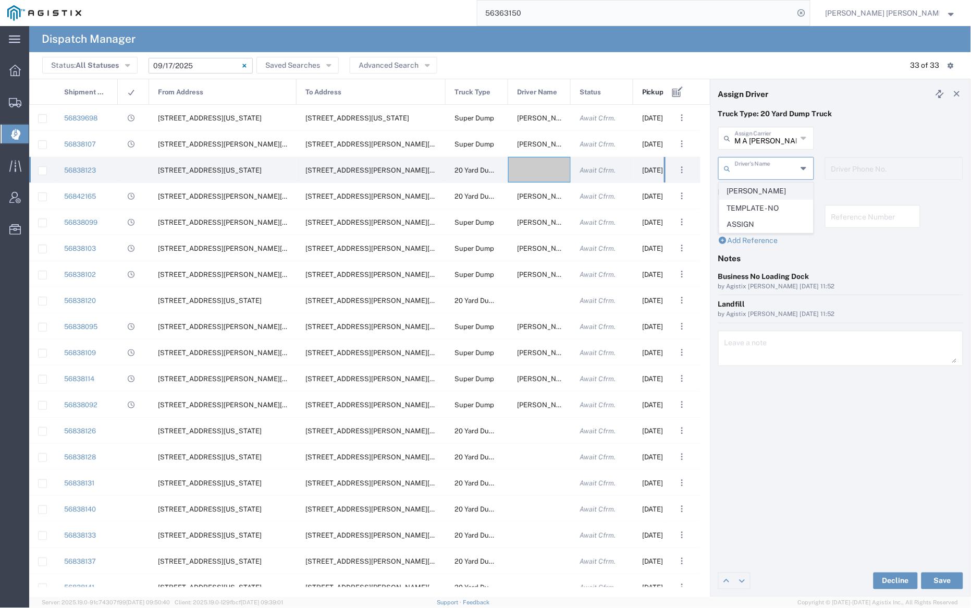
click at [762, 192] on span "[PERSON_NAME]" at bounding box center [766, 191] width 93 height 16
type input "[PERSON_NAME]"
type input "[PHONE_NUMBER]"
click at [941, 578] on button "Save" at bounding box center [942, 580] width 42 height 17
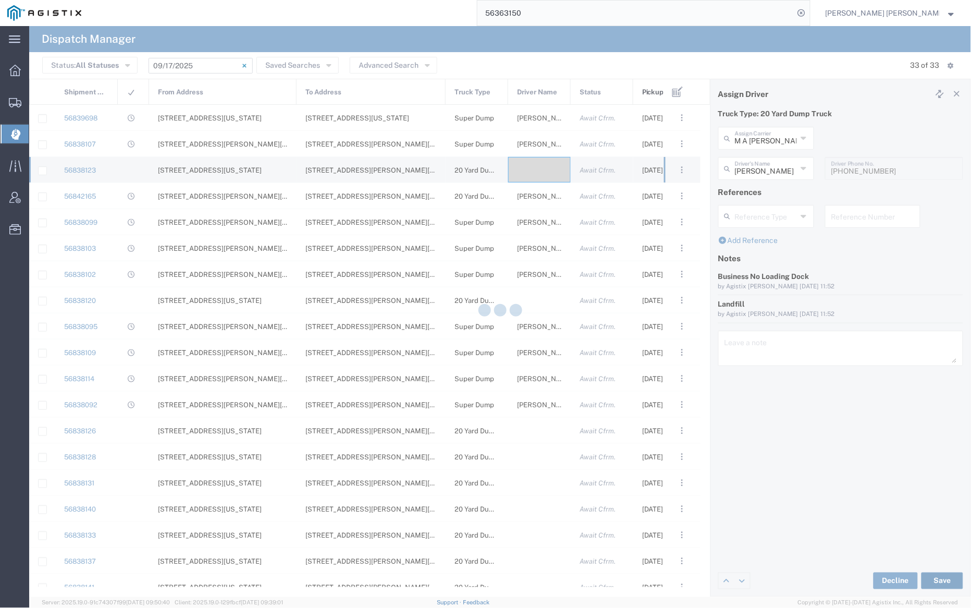
type input "[PERSON_NAME]"
type input "M A [PERSON_NAME] Trucking LLC"
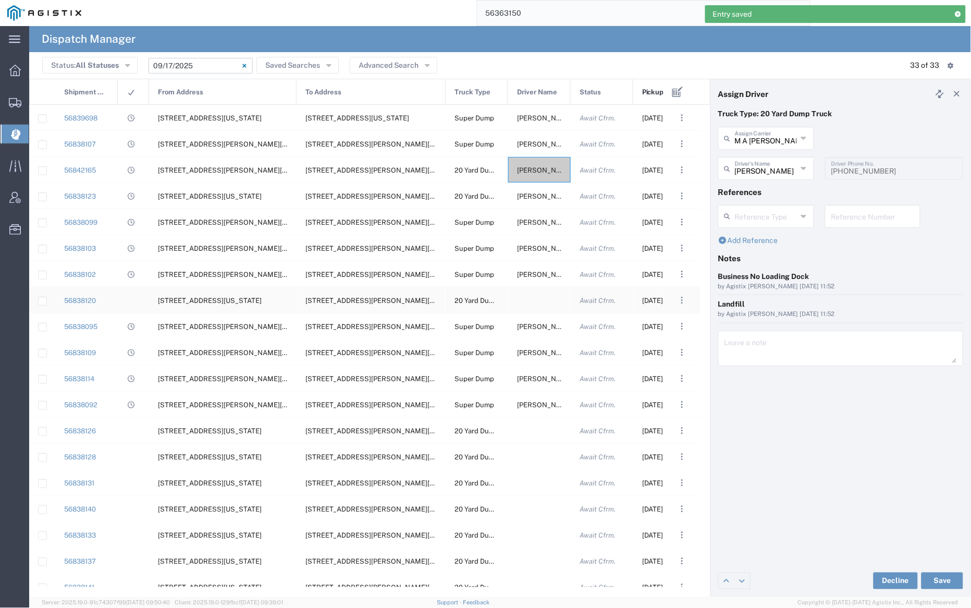
click at [534, 299] on div at bounding box center [539, 300] width 63 height 26
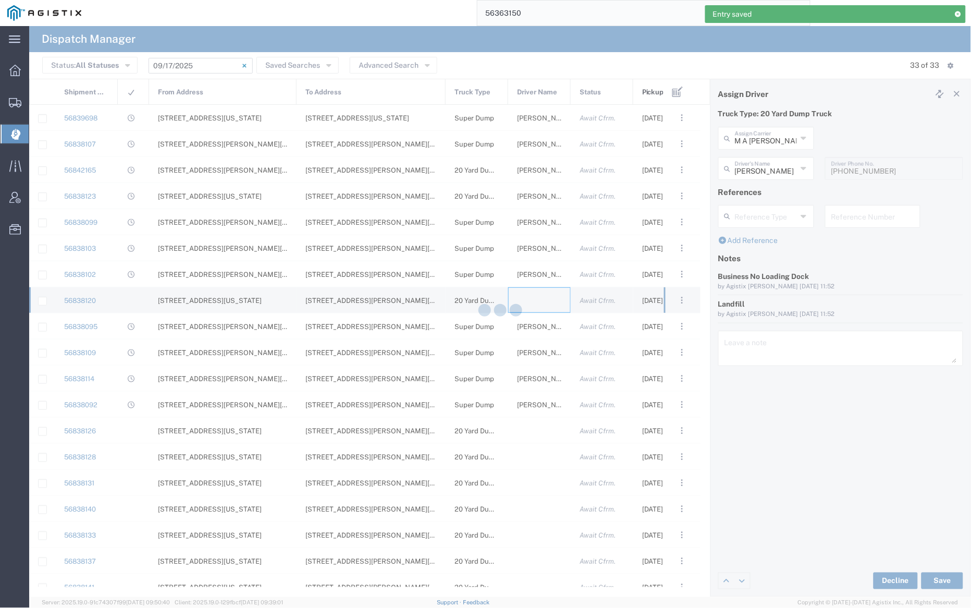
type input "[PERSON_NAME] Trucking"
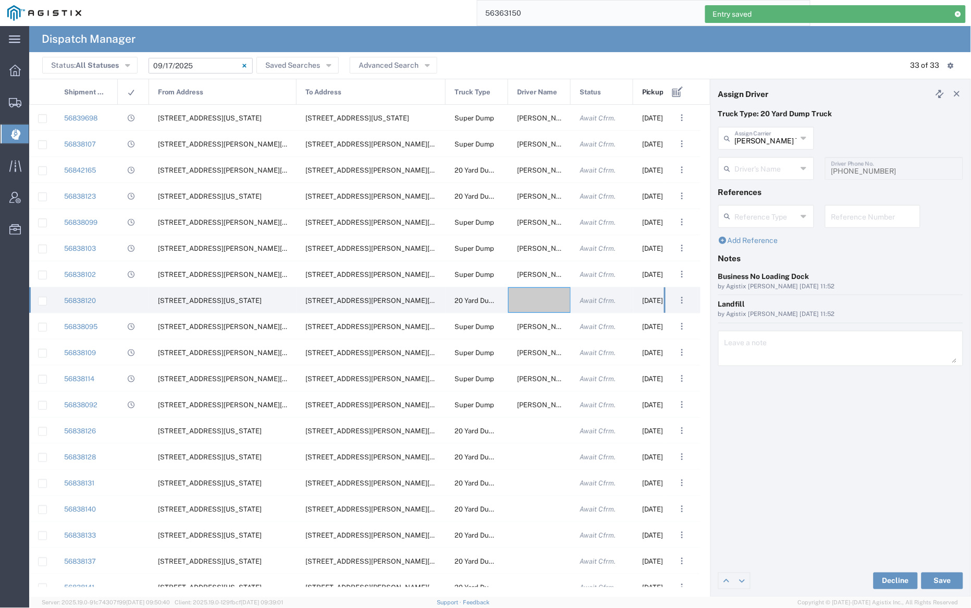
click at [771, 147] on div "[PERSON_NAME] Trucking Assign Carrier" at bounding box center [766, 138] width 96 height 23
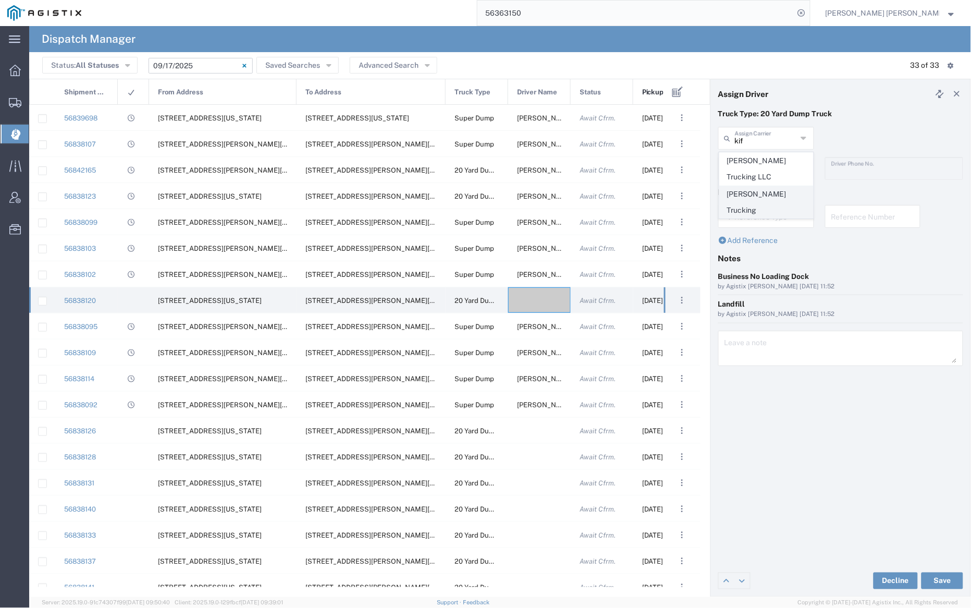
click at [775, 199] on span "[PERSON_NAME] Trucking" at bounding box center [766, 202] width 93 height 32
type input "[PERSON_NAME] Trucking"
click at [767, 159] on input "text" at bounding box center [766, 167] width 62 height 18
click at [776, 190] on span "[PERSON_NAME]" at bounding box center [766, 191] width 93 height 16
click at [942, 576] on button "Save" at bounding box center [942, 580] width 42 height 17
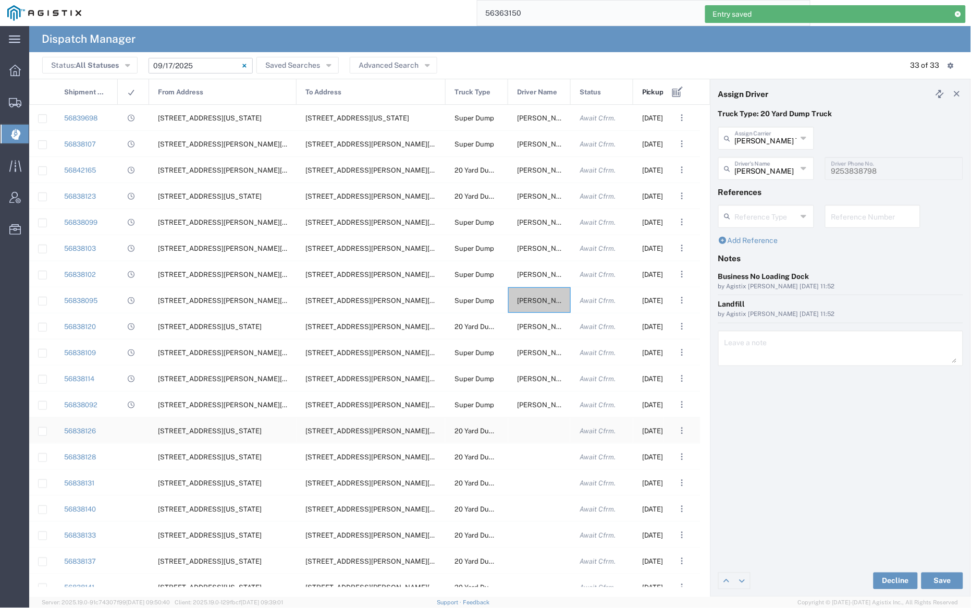
click at [536, 425] on div at bounding box center [539, 430] width 63 height 26
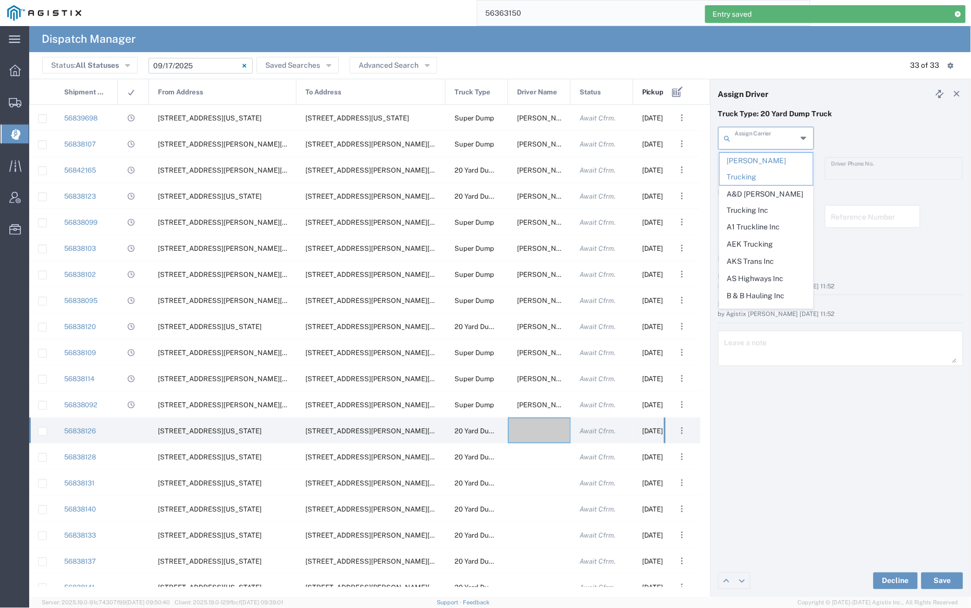
click at [775, 136] on input "text" at bounding box center [766, 137] width 62 height 18
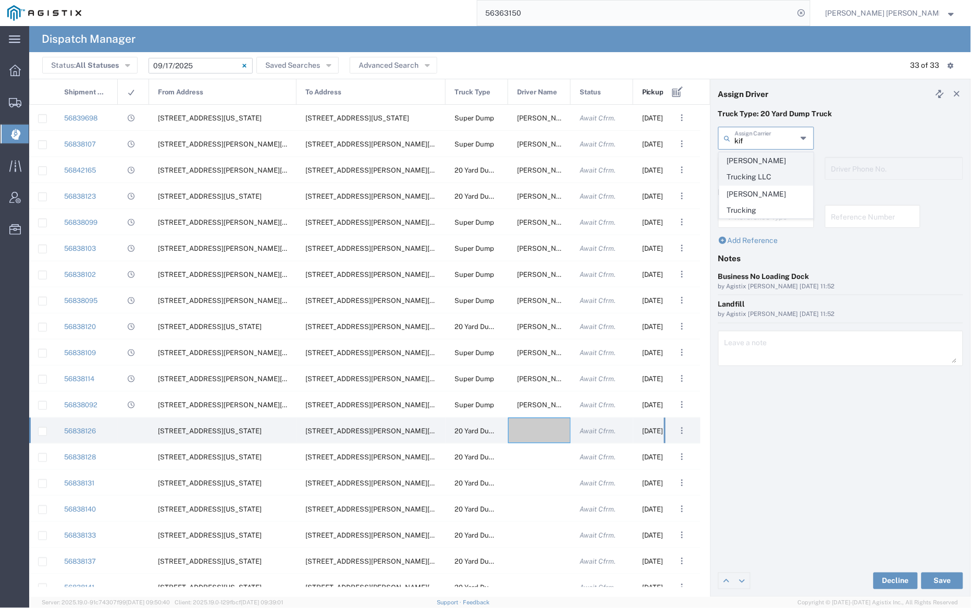
click at [782, 165] on span "[PERSON_NAME] Trucking LLC" at bounding box center [766, 169] width 93 height 32
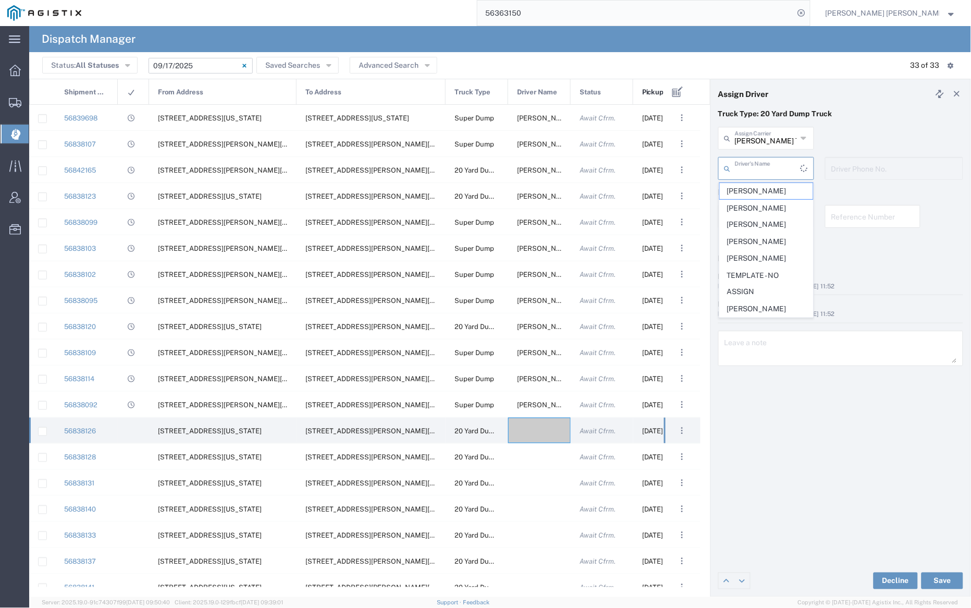
click at [761, 167] on input "text" at bounding box center [768, 167] width 66 height 18
click at [764, 190] on span "[PERSON_NAME]" at bounding box center [766, 191] width 93 height 16
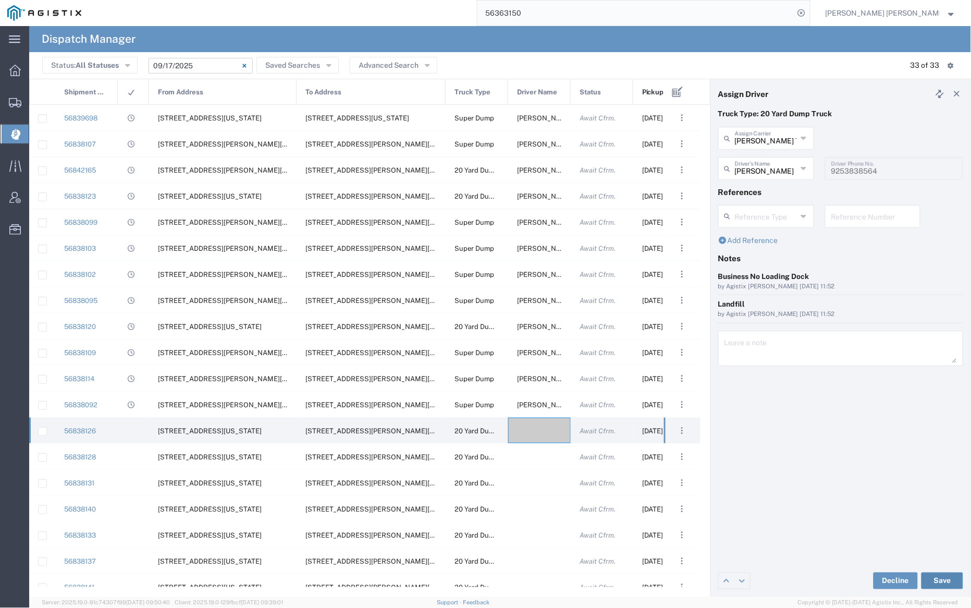
click at [940, 578] on button "Save" at bounding box center [942, 580] width 42 height 17
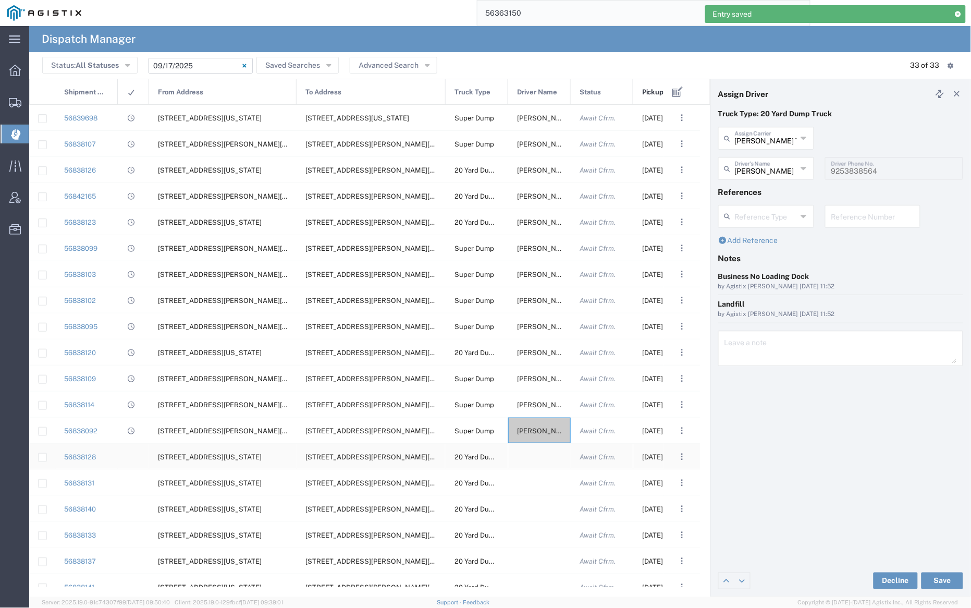
click at [536, 455] on div at bounding box center [539, 456] width 63 height 26
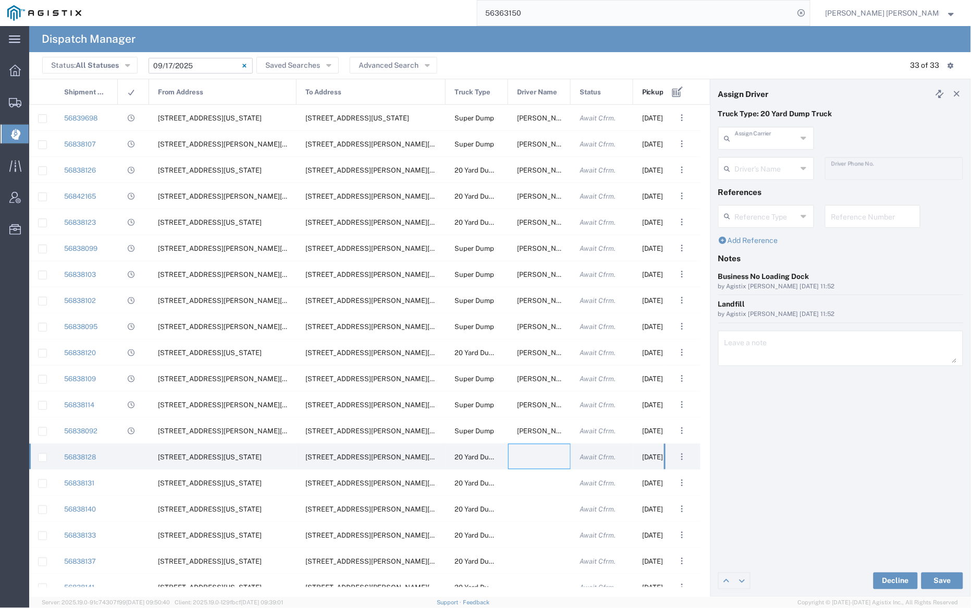
click at [767, 136] on input "text" at bounding box center [766, 137] width 62 height 18
click at [770, 162] on span "GSH Transport" at bounding box center [766, 161] width 93 height 16
click at [769, 165] on input "text" at bounding box center [768, 167] width 66 height 18
click at [769, 189] on span "[PERSON_NAME]" at bounding box center [766, 191] width 93 height 16
click at [941, 574] on button "Save" at bounding box center [942, 580] width 42 height 17
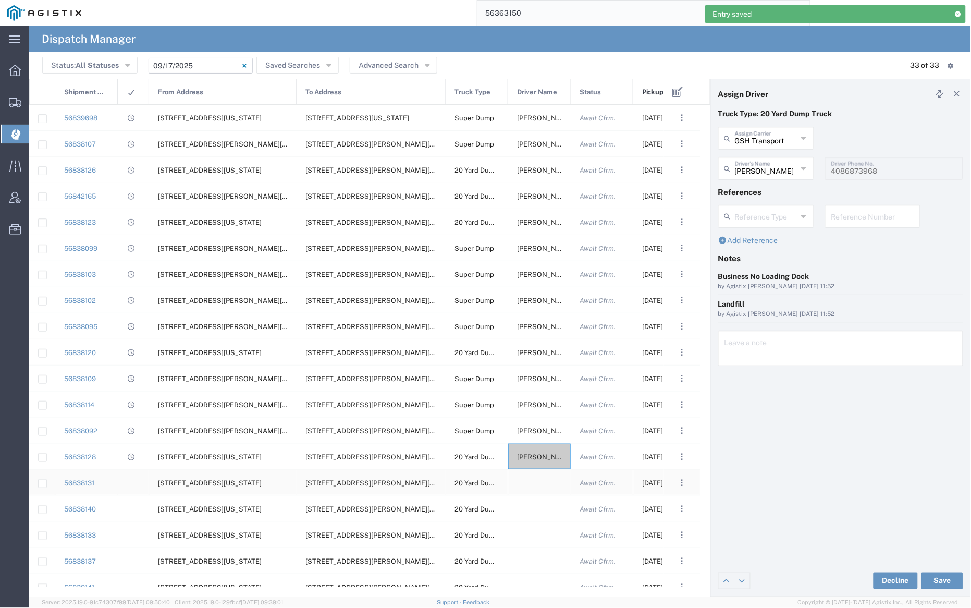
click at [537, 482] on div at bounding box center [539, 482] width 63 height 26
click at [761, 138] on input "text" at bounding box center [766, 137] width 62 height 18
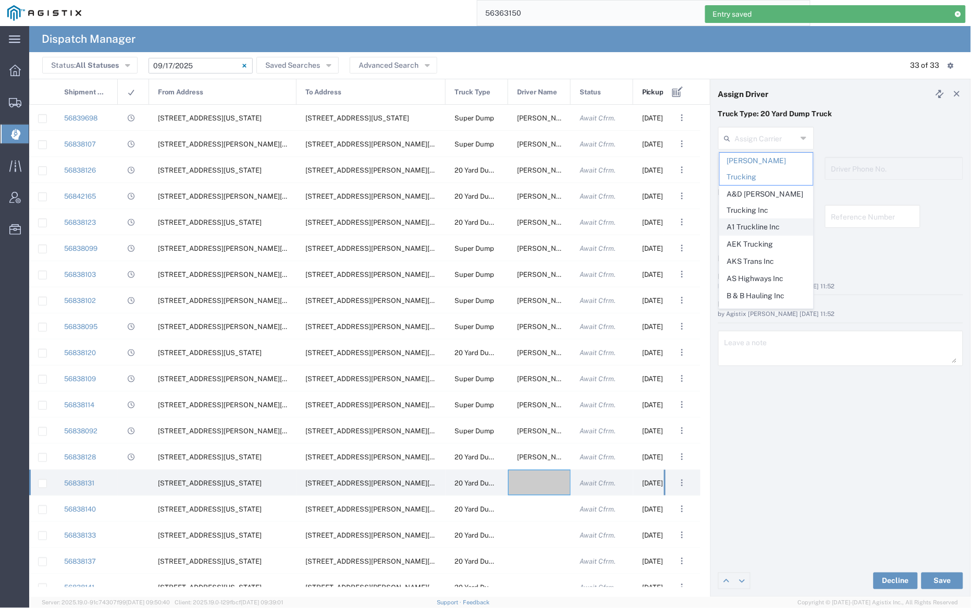
click at [763, 219] on span "A1 Truckline Inc" at bounding box center [766, 227] width 93 height 16
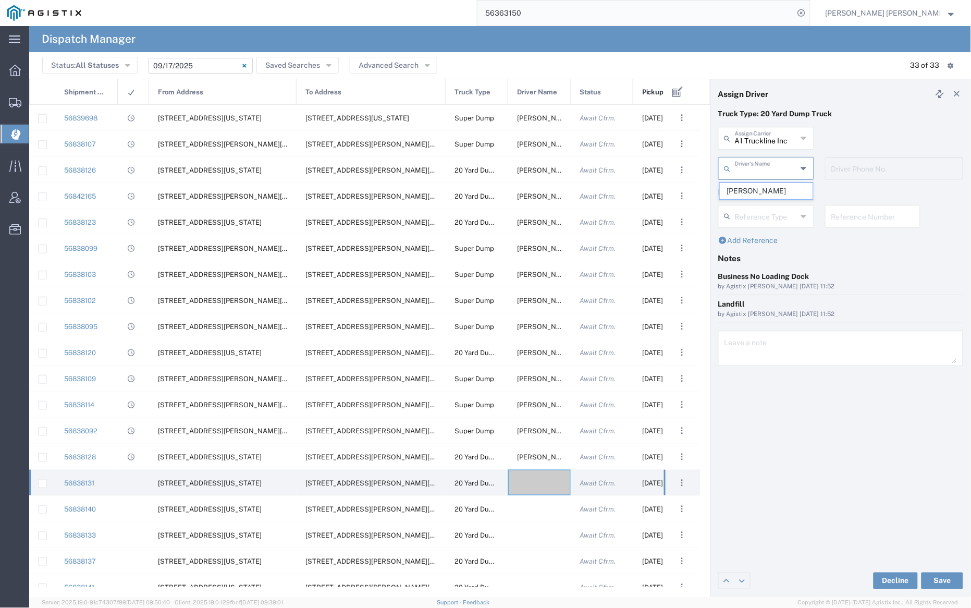
click at [768, 169] on input "text" at bounding box center [766, 167] width 62 height 18
click at [772, 193] on span "[PERSON_NAME]" at bounding box center [766, 191] width 93 height 16
click at [943, 579] on button "Save" at bounding box center [942, 580] width 42 height 17
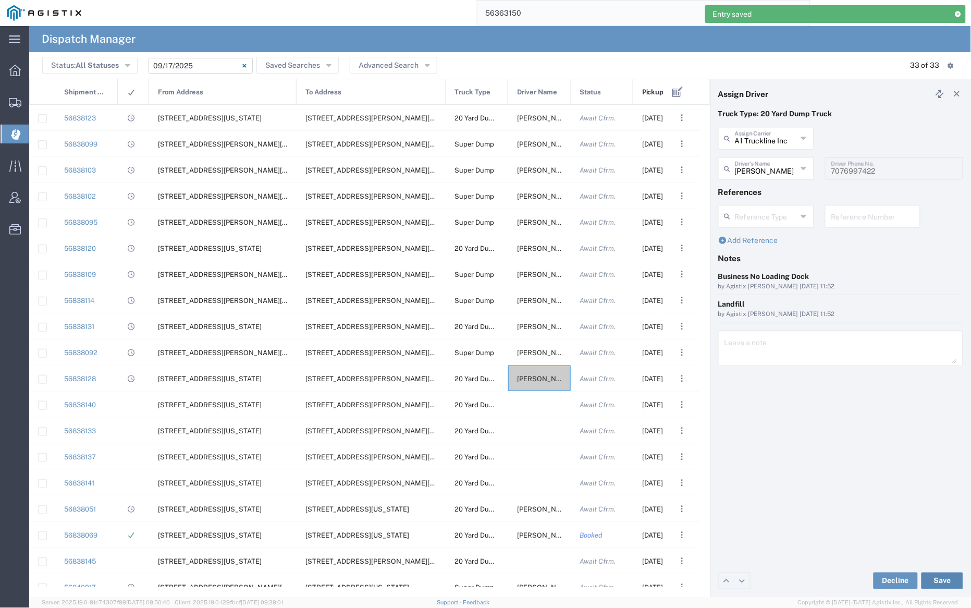
scroll to position [160, 0]
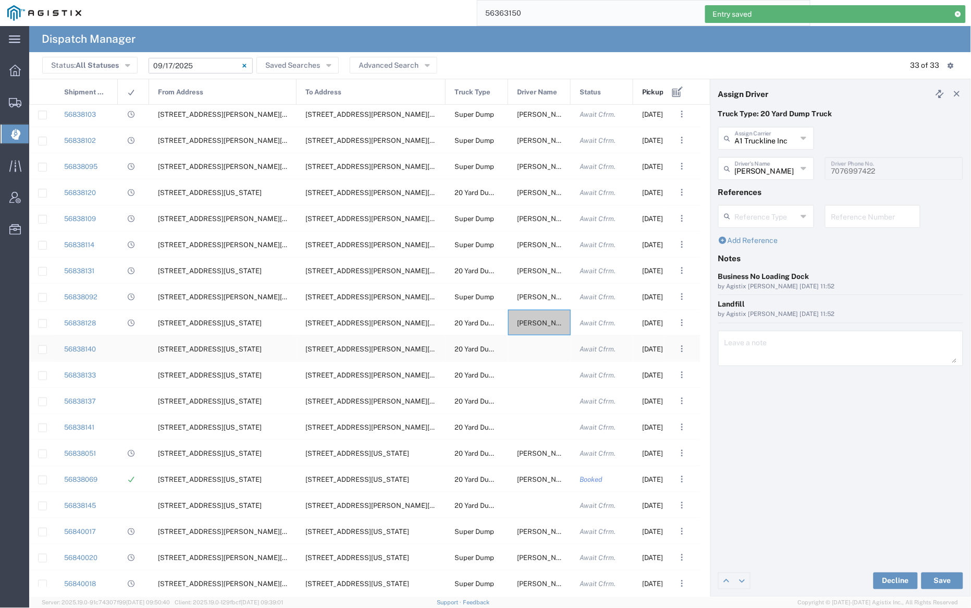
click at [540, 350] on div at bounding box center [539, 349] width 63 height 26
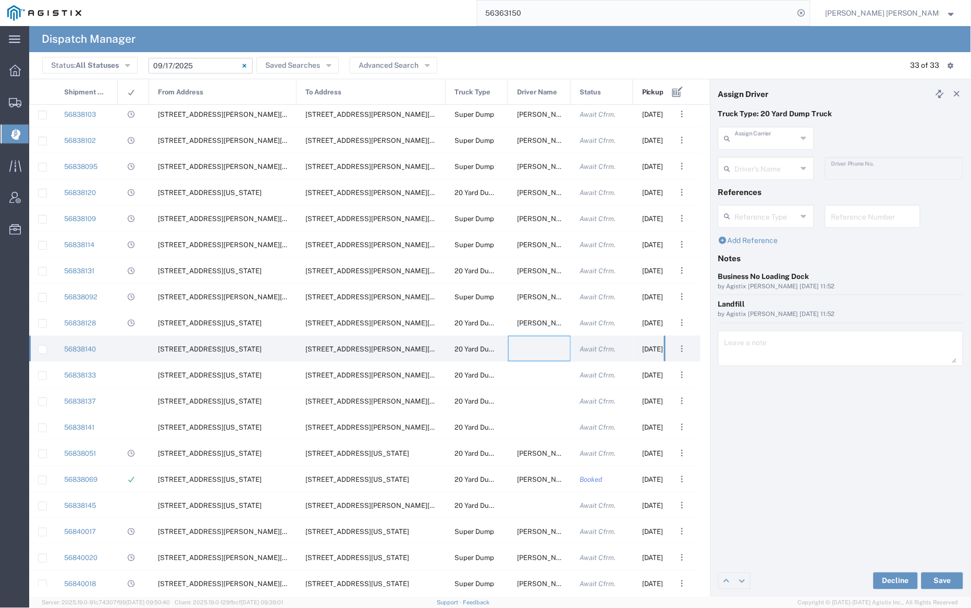
click at [766, 139] on input "text" at bounding box center [766, 137] width 62 height 18
click at [771, 203] on span "Saini-IT Transport Inc" at bounding box center [766, 211] width 93 height 16
click at [771, 164] on input "text" at bounding box center [766, 167] width 62 height 18
click at [776, 192] on span "[PERSON_NAME]" at bounding box center [766, 191] width 93 height 16
click at [942, 577] on button "Save" at bounding box center [942, 580] width 42 height 17
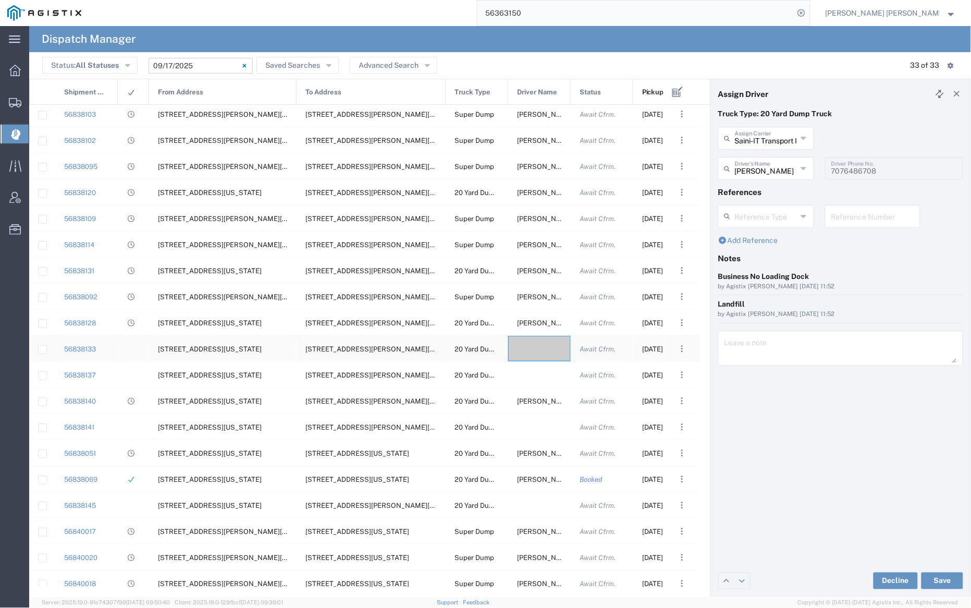
click at [538, 348] on div at bounding box center [539, 349] width 63 height 26
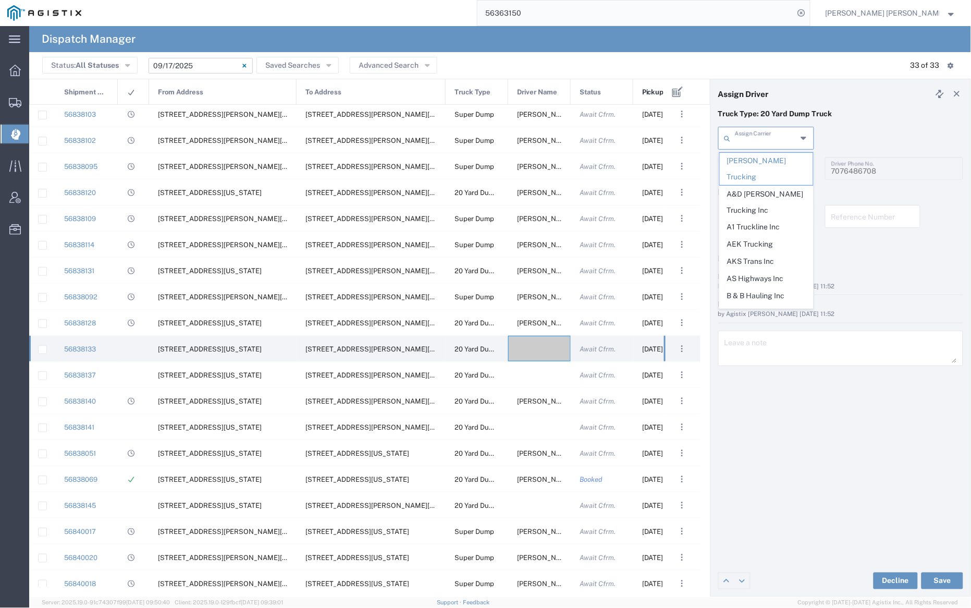
click at [763, 133] on input "text" at bounding box center [766, 137] width 62 height 18
click at [762, 253] on span "AKS Trans Inc" at bounding box center [766, 261] width 93 height 16
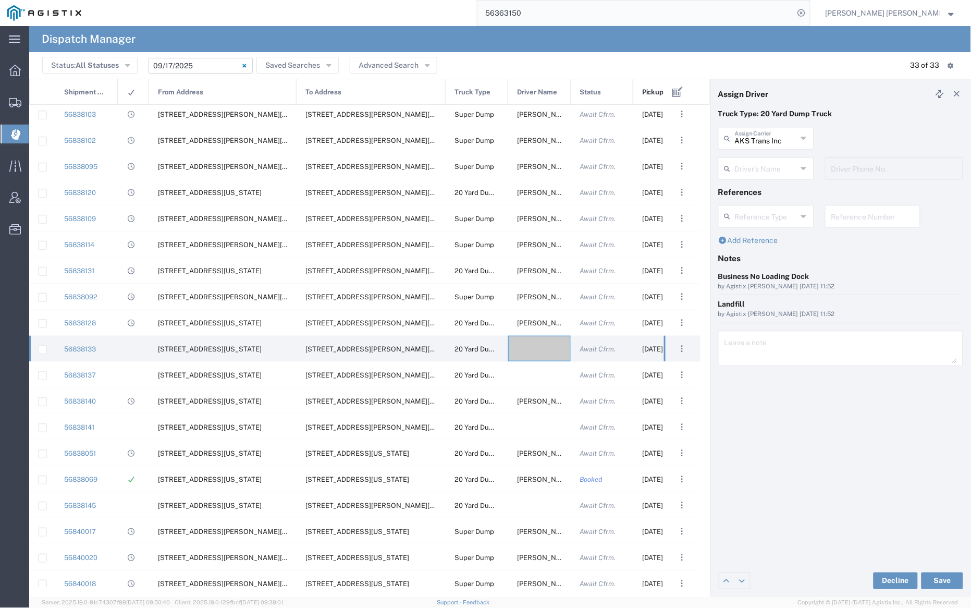
click at [760, 164] on input "text" at bounding box center [766, 167] width 62 height 18
click at [759, 185] on span "Ak Rohit" at bounding box center [766, 191] width 93 height 16
click at [939, 580] on button "Save" at bounding box center [942, 580] width 42 height 17
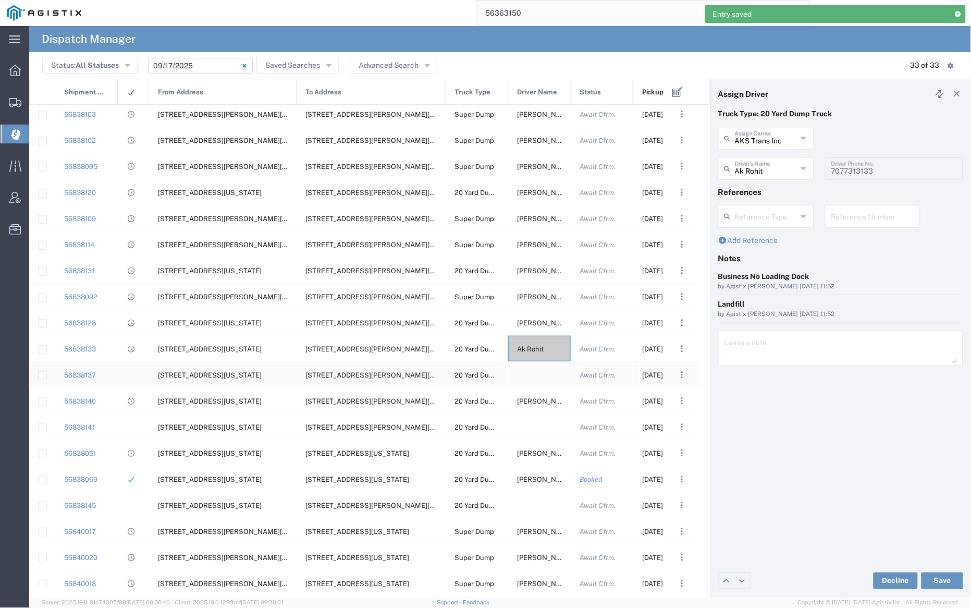
click at [532, 375] on div at bounding box center [539, 375] width 63 height 26
click at [764, 138] on input "text" at bounding box center [766, 137] width 62 height 18
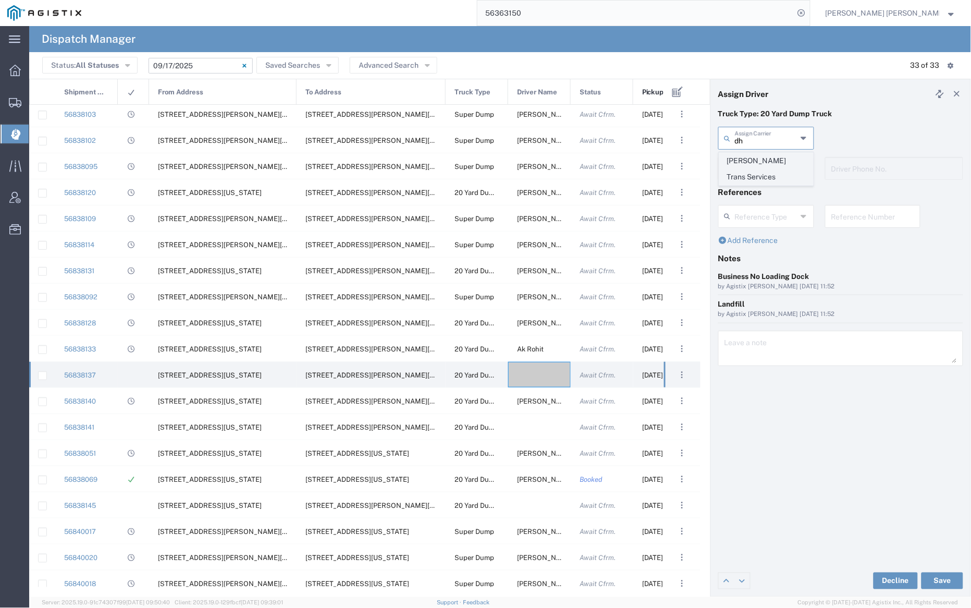
click at [770, 160] on span "[PERSON_NAME] Trans Services" at bounding box center [766, 169] width 93 height 32
click at [771, 168] on input "text" at bounding box center [768, 167] width 66 height 18
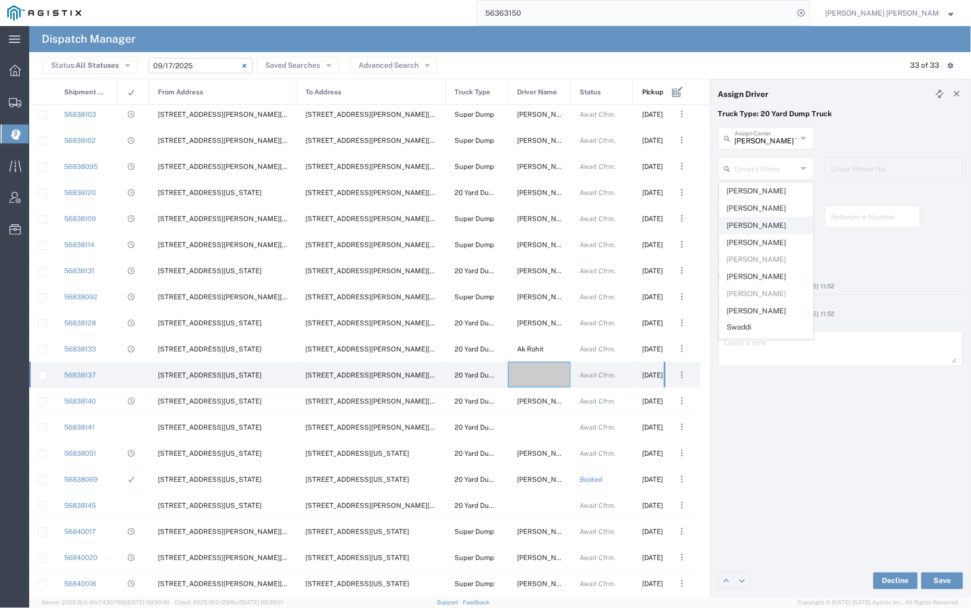
click at [776, 228] on span "[PERSON_NAME]" at bounding box center [766, 225] width 93 height 16
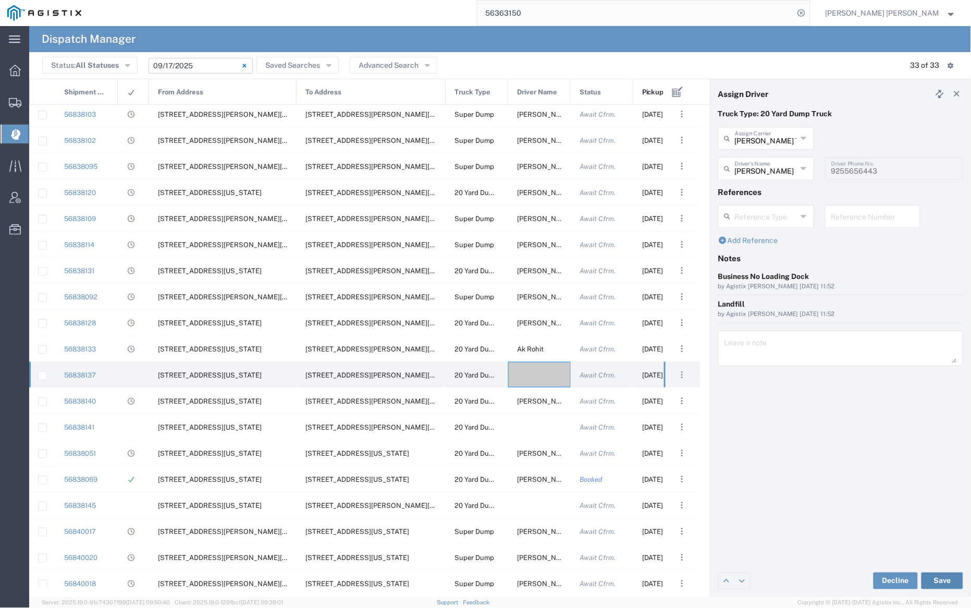
click at [942, 578] on button "Save" at bounding box center [942, 580] width 42 height 17
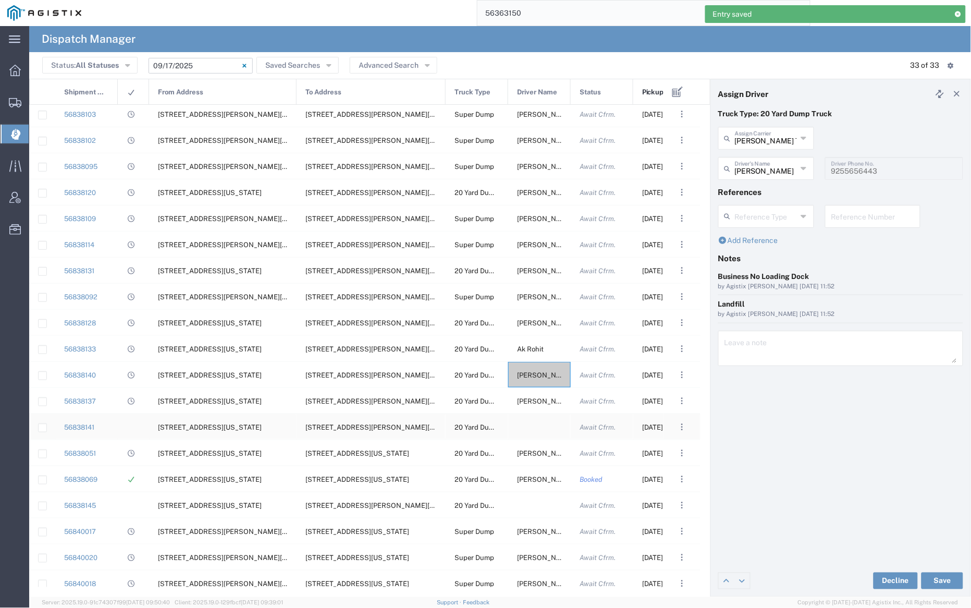
click at [540, 422] on div at bounding box center [539, 427] width 63 height 26
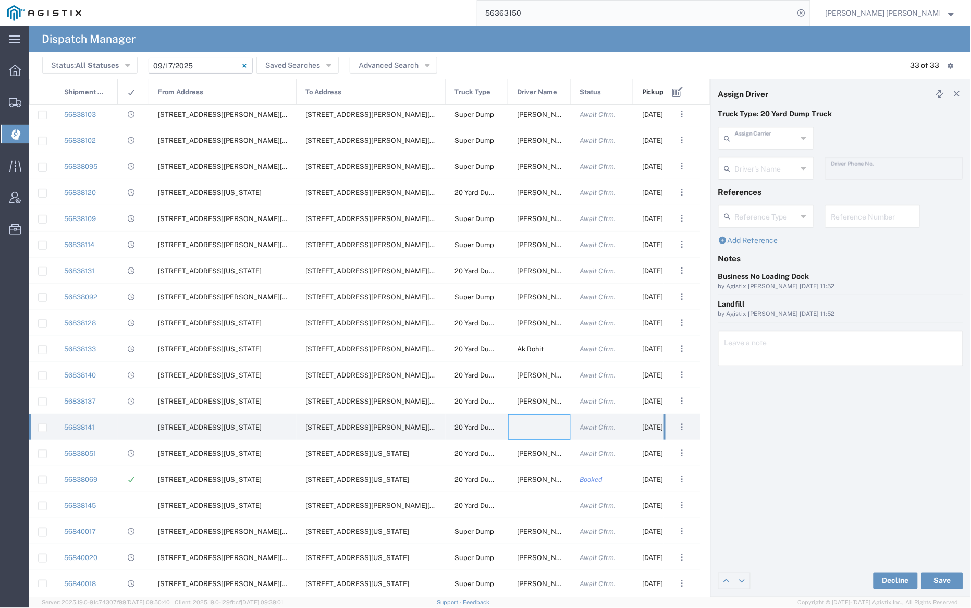
click at [765, 137] on input "text" at bounding box center [766, 137] width 62 height 18
click at [766, 158] on span "[PERSON_NAME] Trans Services" at bounding box center [766, 169] width 93 height 32
click at [769, 177] on div "Driver's Name" at bounding box center [766, 168] width 96 height 23
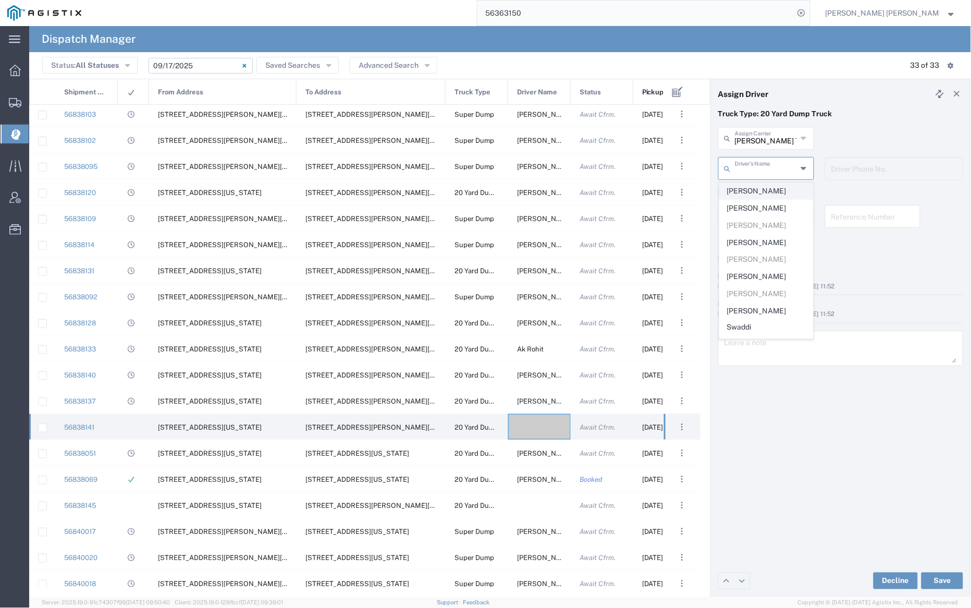
click at [767, 187] on span "[PERSON_NAME]" at bounding box center [766, 191] width 93 height 16
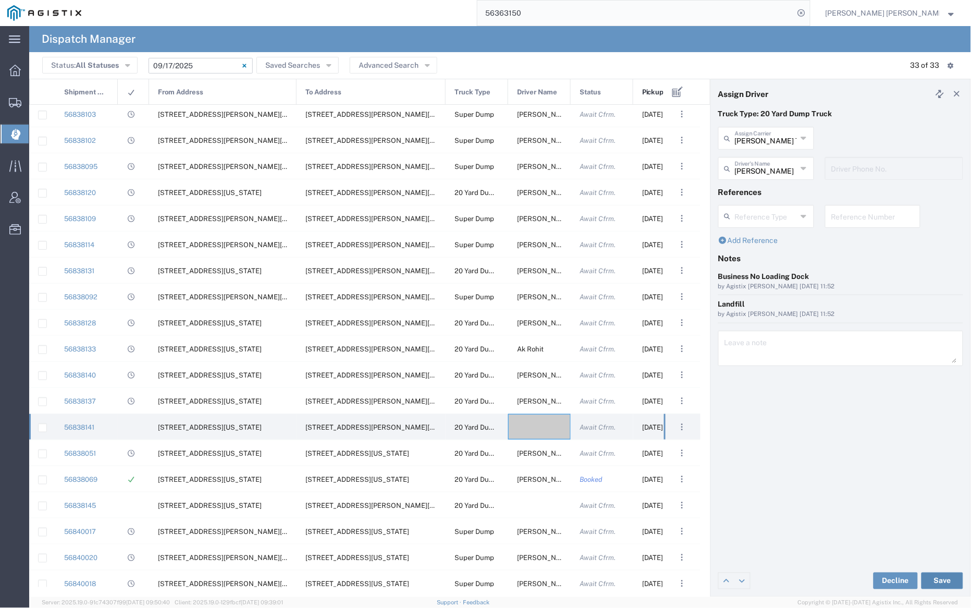
click at [934, 577] on button "Save" at bounding box center [942, 580] width 42 height 17
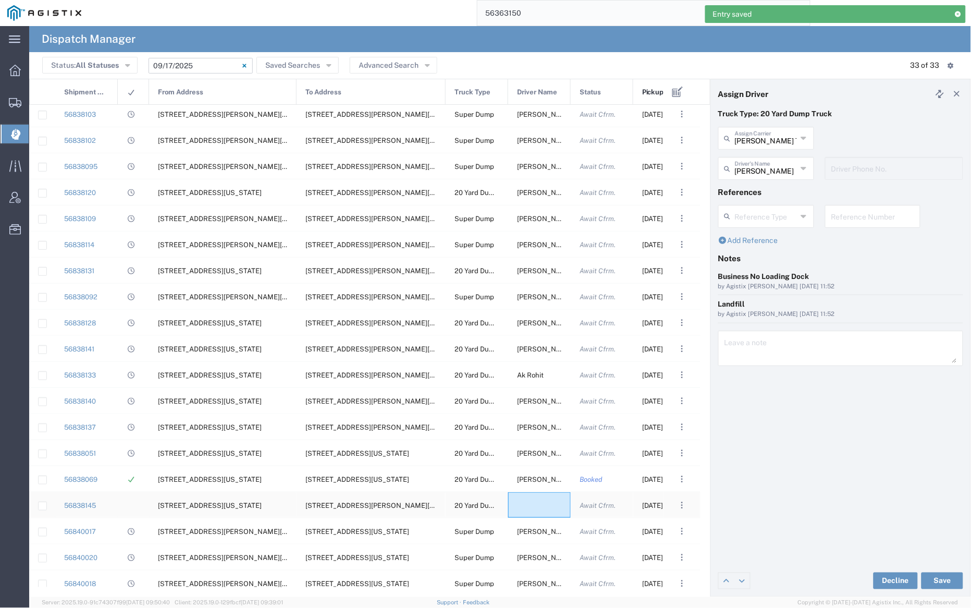
click at [535, 504] on div at bounding box center [539, 505] width 63 height 26
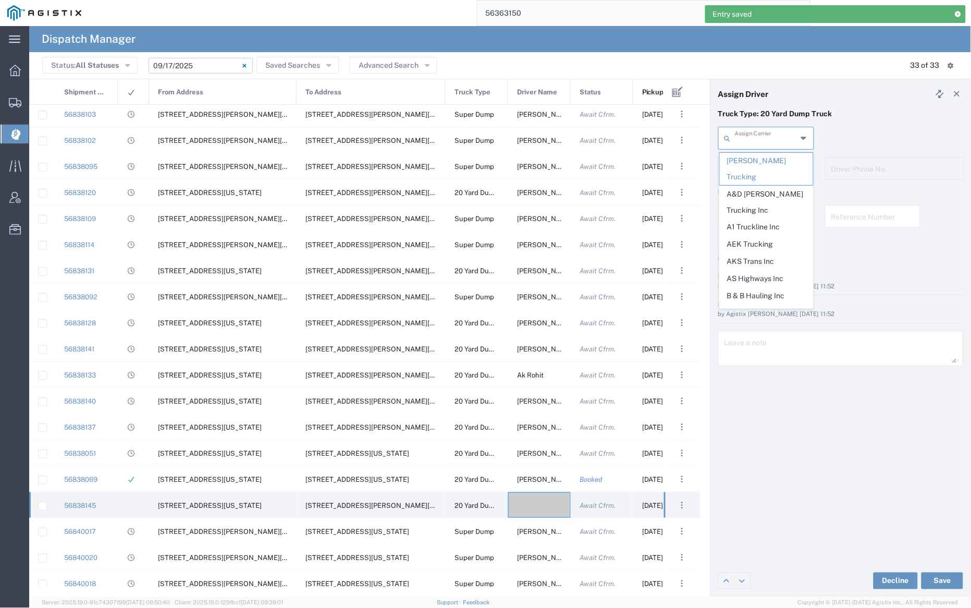
click at [765, 138] on input "text" at bounding box center [766, 137] width 62 height 18
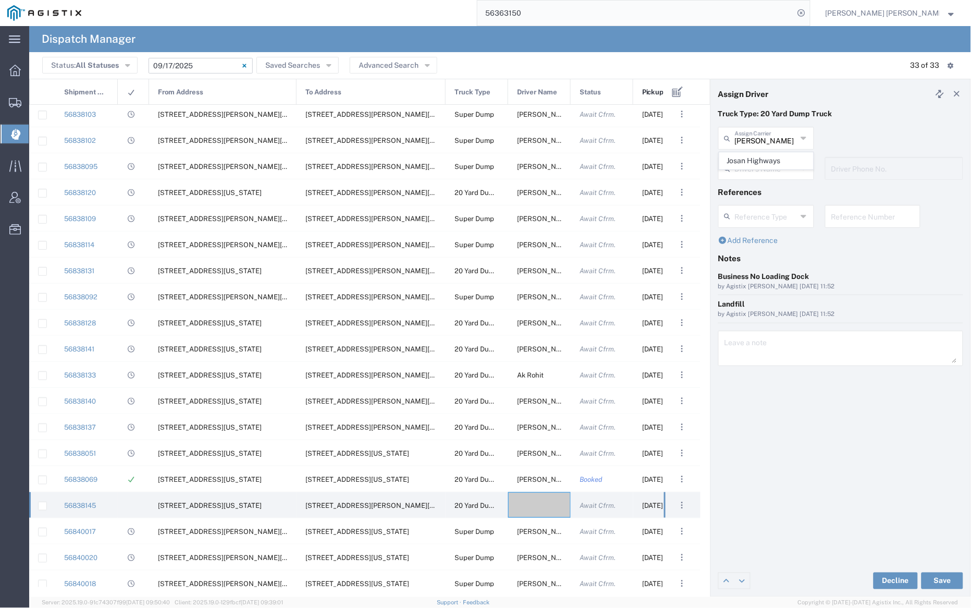
click at [767, 163] on span "Josan Highways" at bounding box center [766, 161] width 93 height 16
click at [769, 165] on input "text" at bounding box center [768, 167] width 66 height 18
click at [770, 185] on span "[PERSON_NAME]" at bounding box center [766, 191] width 93 height 16
click at [941, 581] on button "Save" at bounding box center [942, 580] width 42 height 17
